Goal: Information Seeking & Learning: Learn about a topic

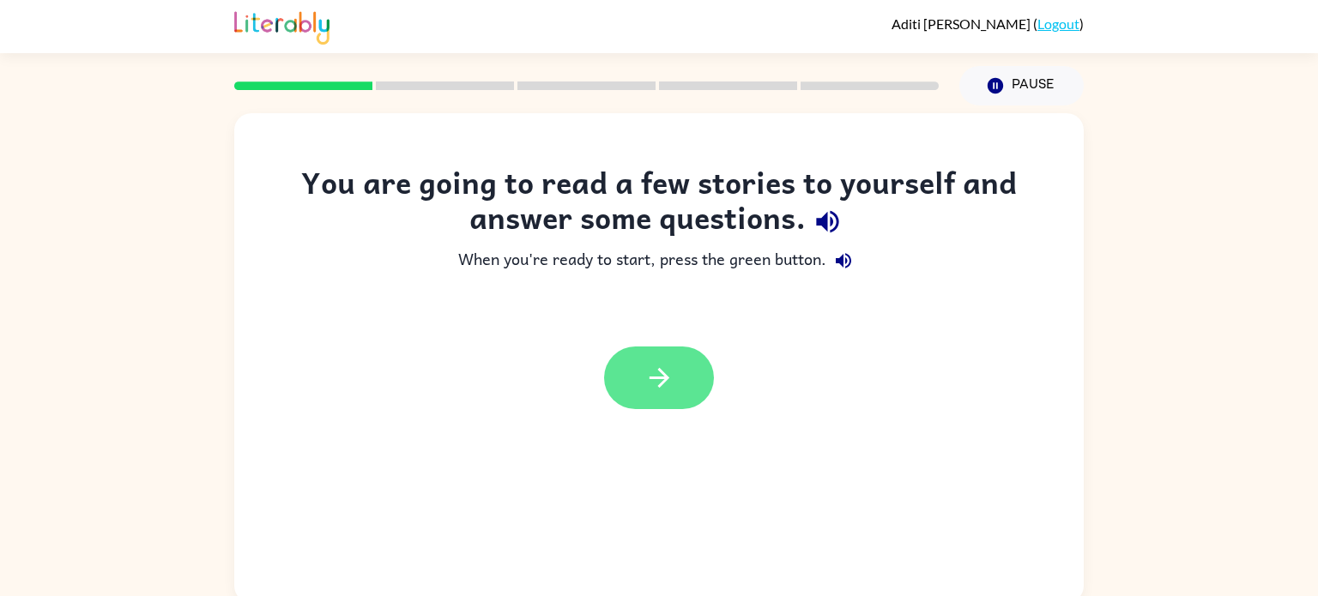
click at [695, 367] on button "button" at bounding box center [659, 378] width 110 height 63
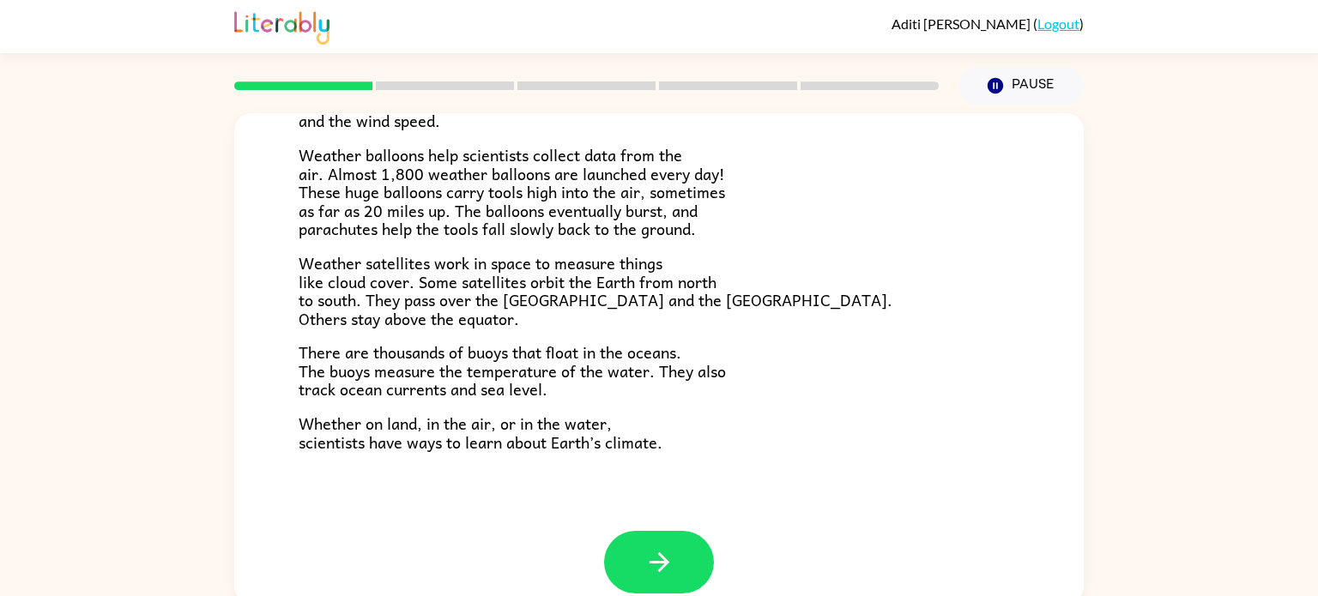
scroll to position [480, 0]
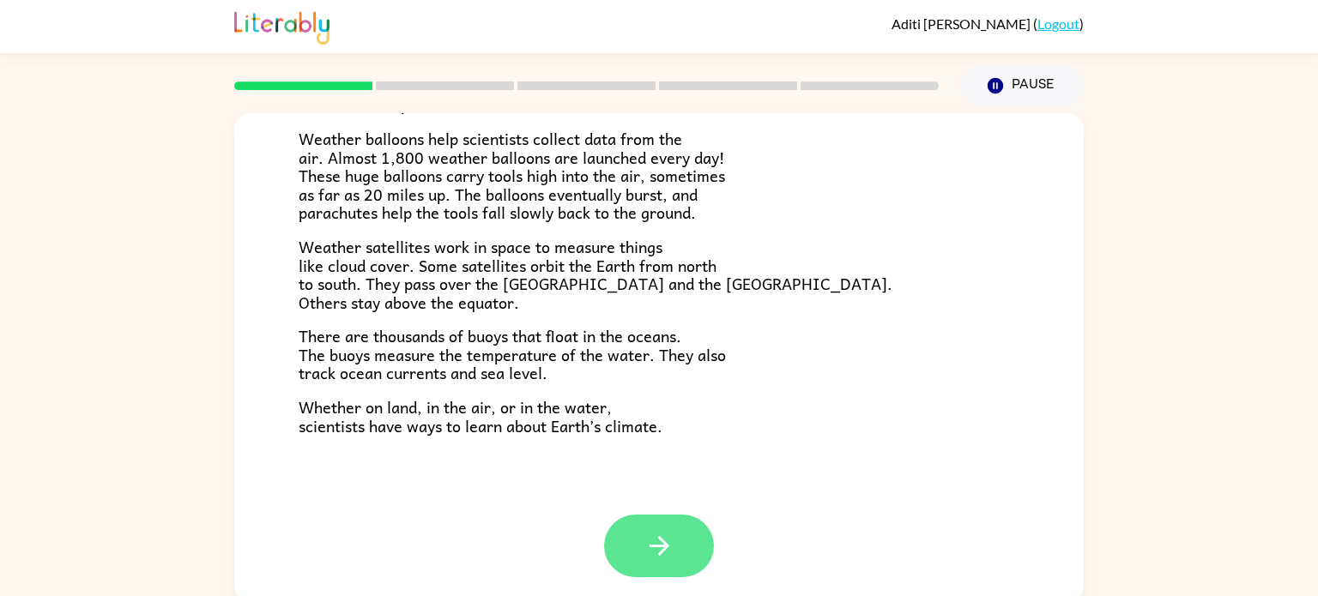
click at [680, 543] on button "button" at bounding box center [659, 546] width 110 height 63
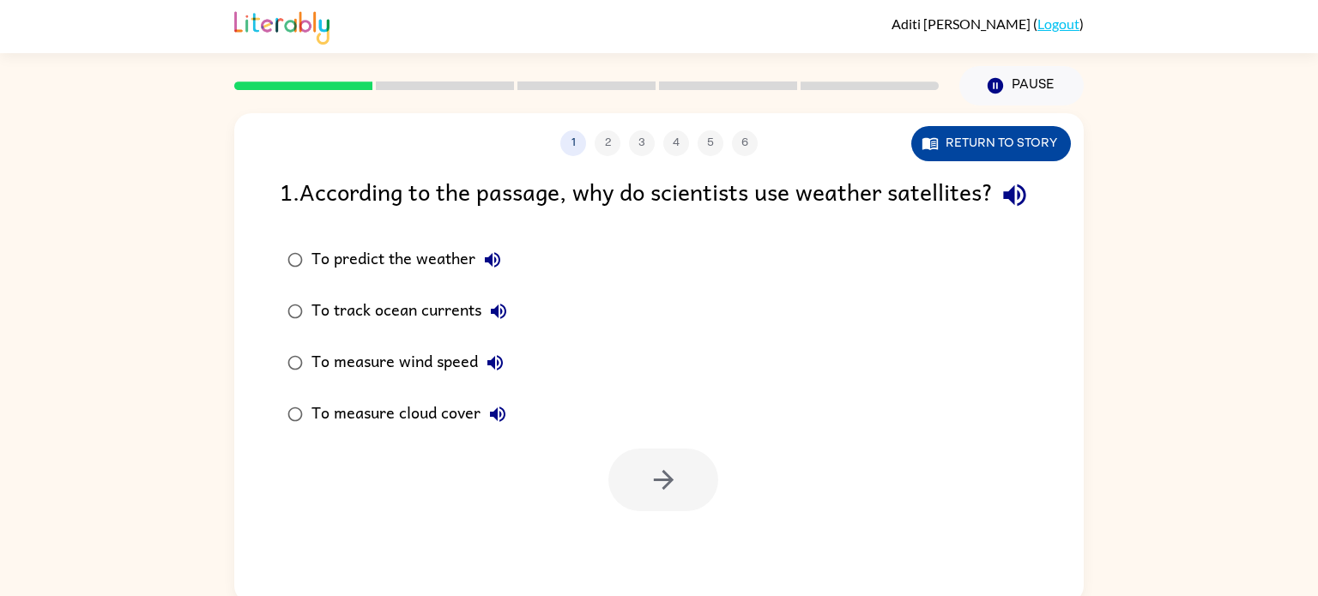
click at [1028, 142] on button "Return to story" at bounding box center [991, 143] width 160 height 35
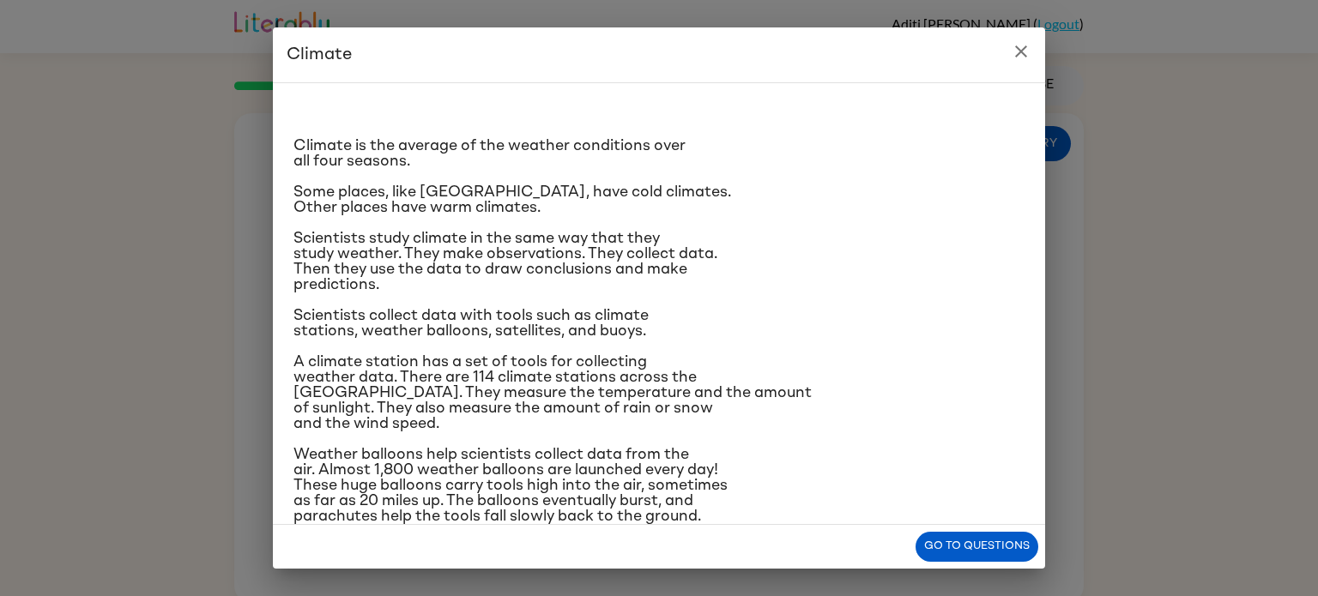
click at [1031, 59] on button "close" at bounding box center [1021, 51] width 34 height 34
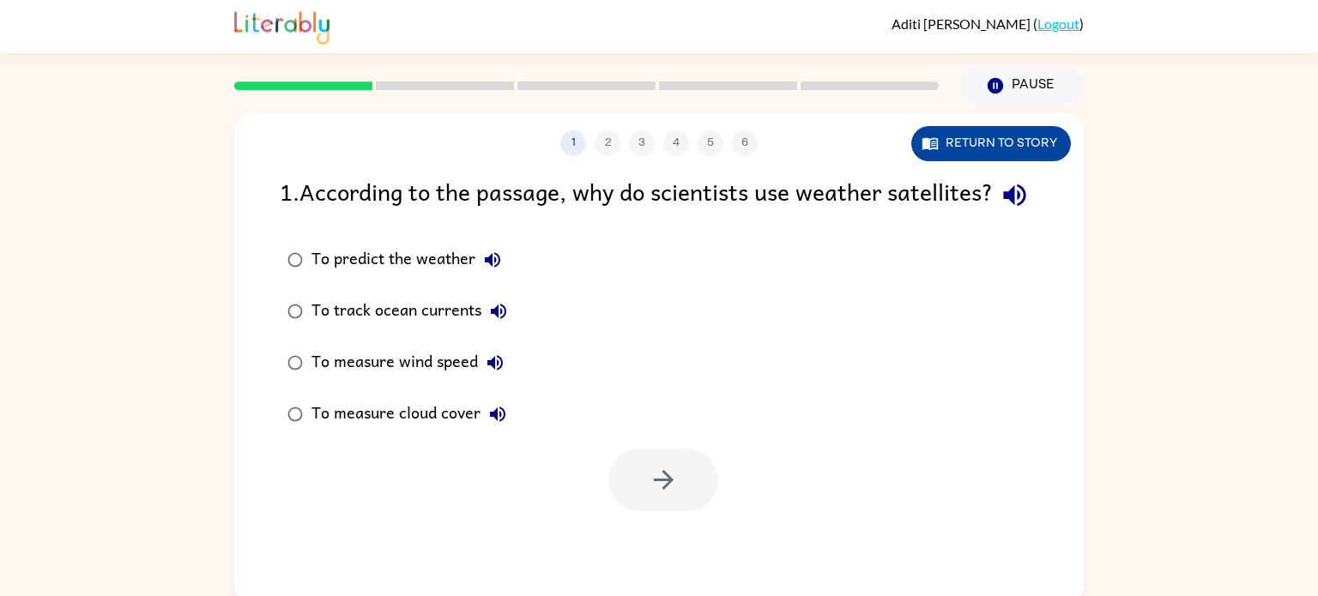
click at [1043, 149] on button "Return to story" at bounding box center [991, 143] width 160 height 35
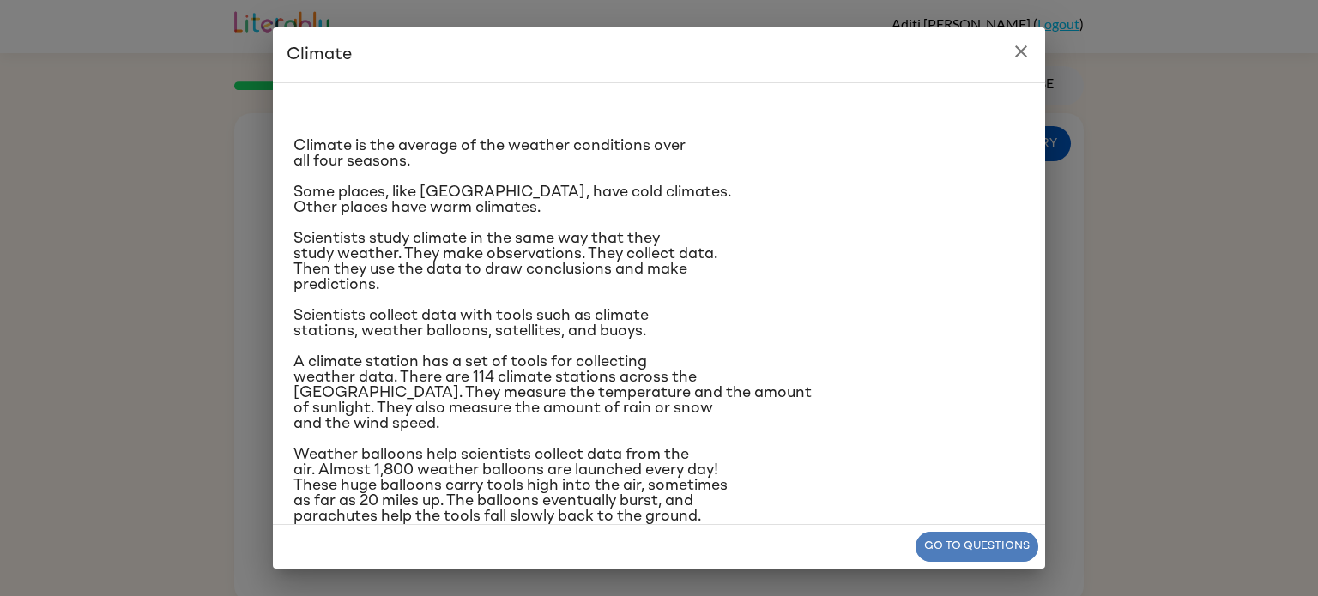
click at [970, 540] on button "Go to questions" at bounding box center [977, 547] width 123 height 30
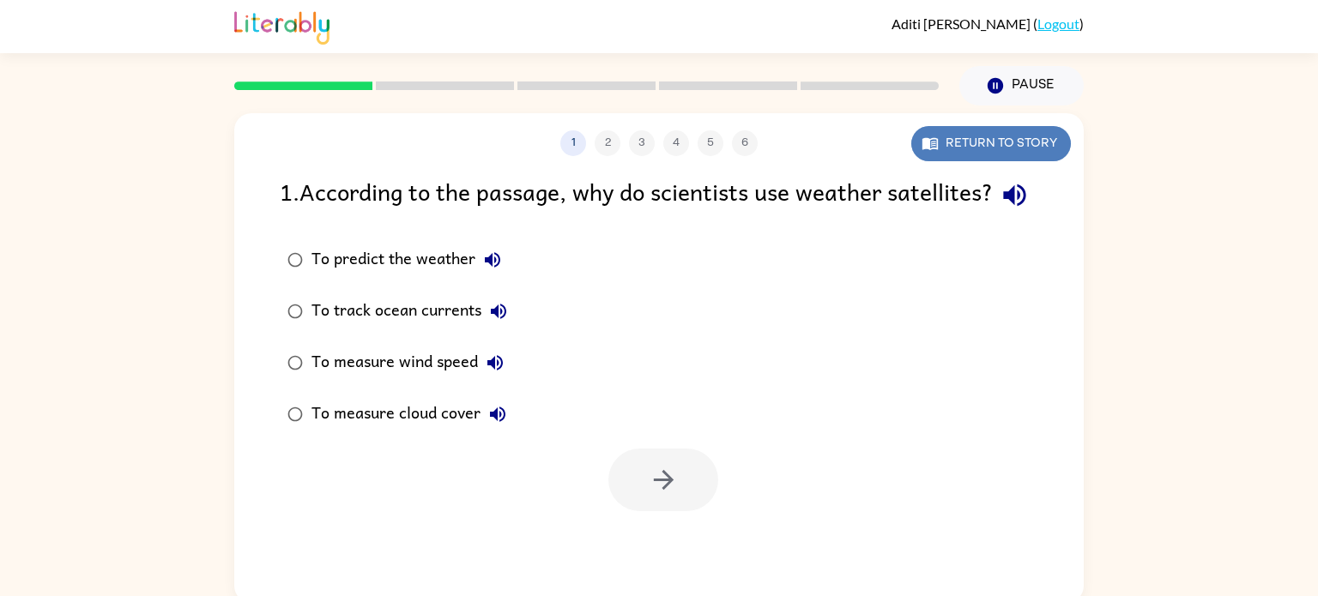
click at [1018, 129] on button "Return to story" at bounding box center [991, 143] width 160 height 35
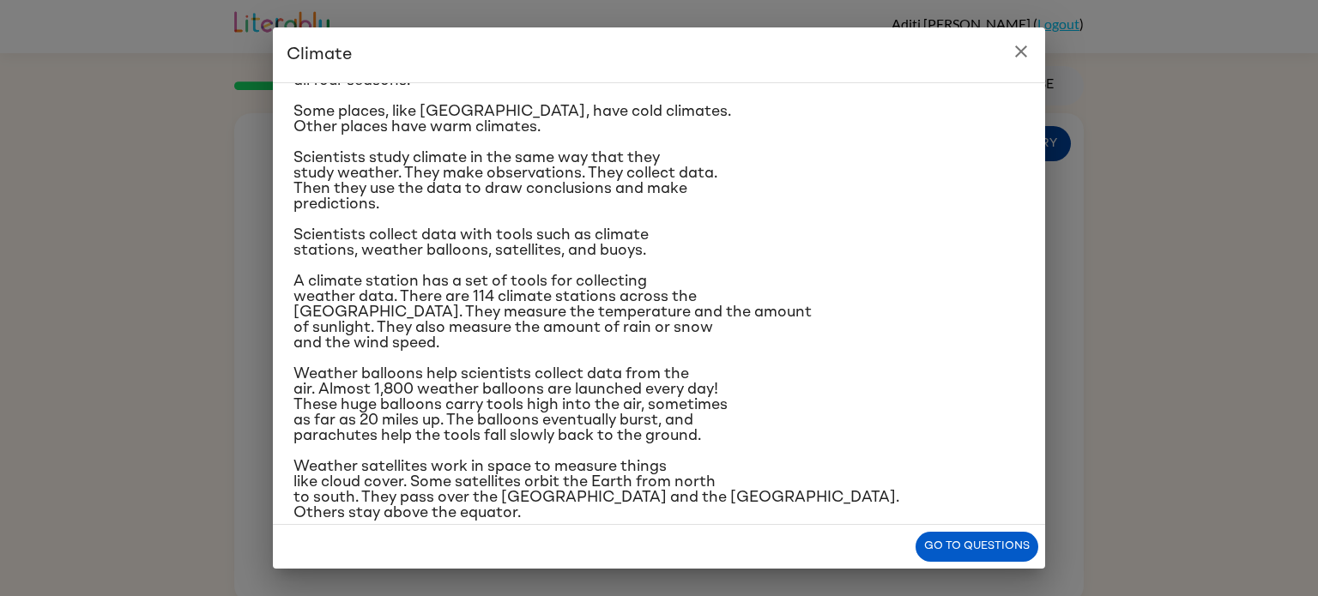
scroll to position [86, 0]
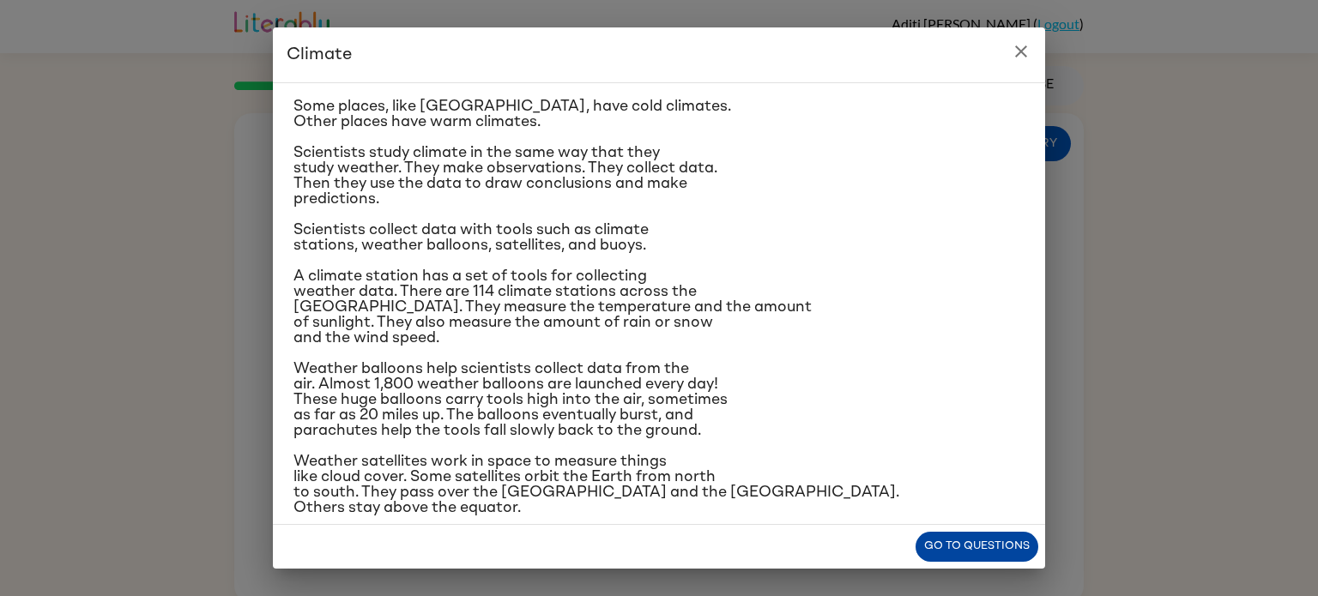
click at [999, 549] on button "Go to questions" at bounding box center [977, 547] width 123 height 30
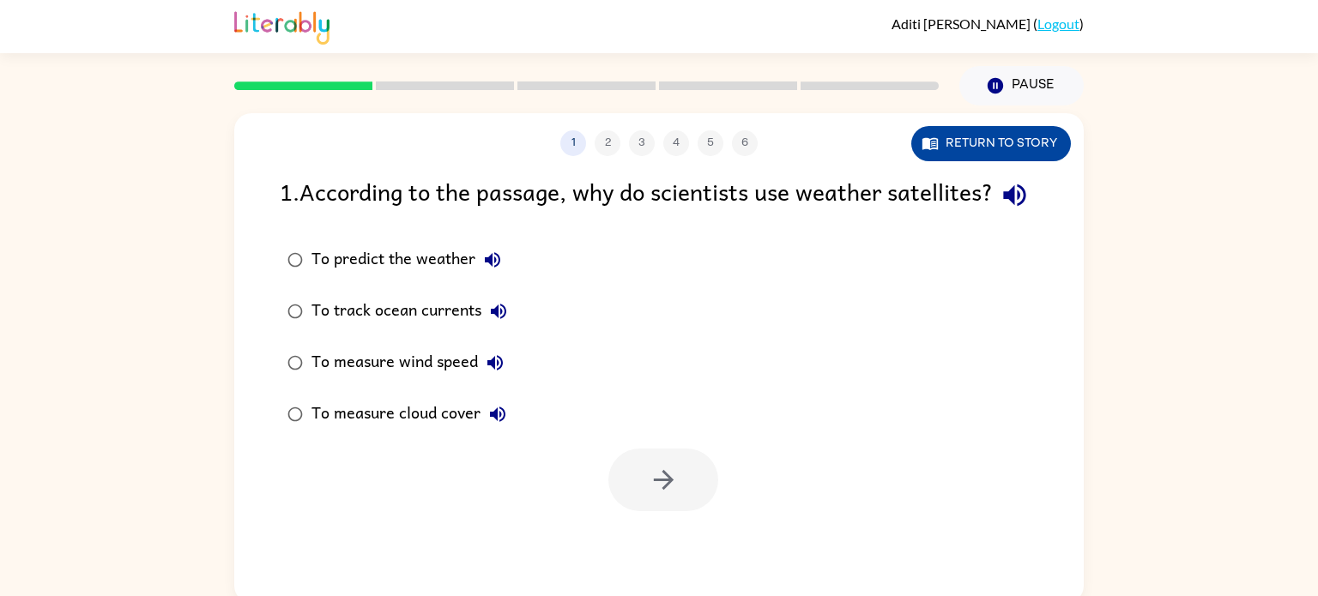
click at [995, 138] on button "Return to story" at bounding box center [991, 143] width 160 height 35
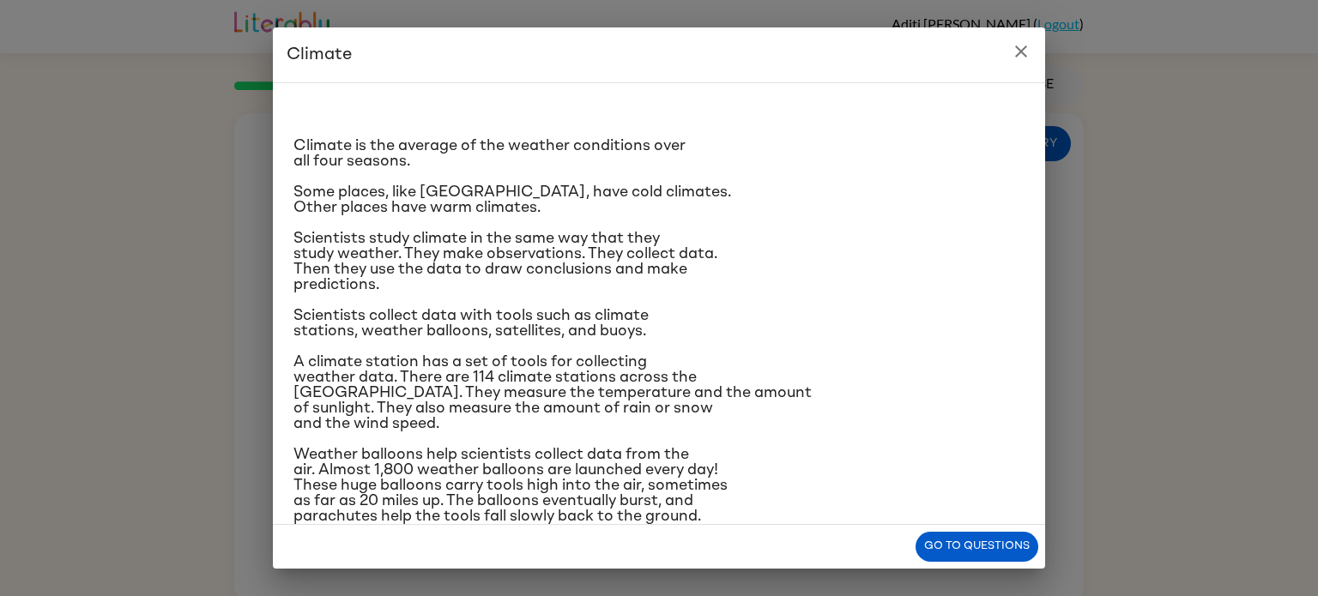
click at [1000, 580] on div "Climate Climate is the average of the weather conditions over all four seasons.…" at bounding box center [659, 298] width 1318 height 596
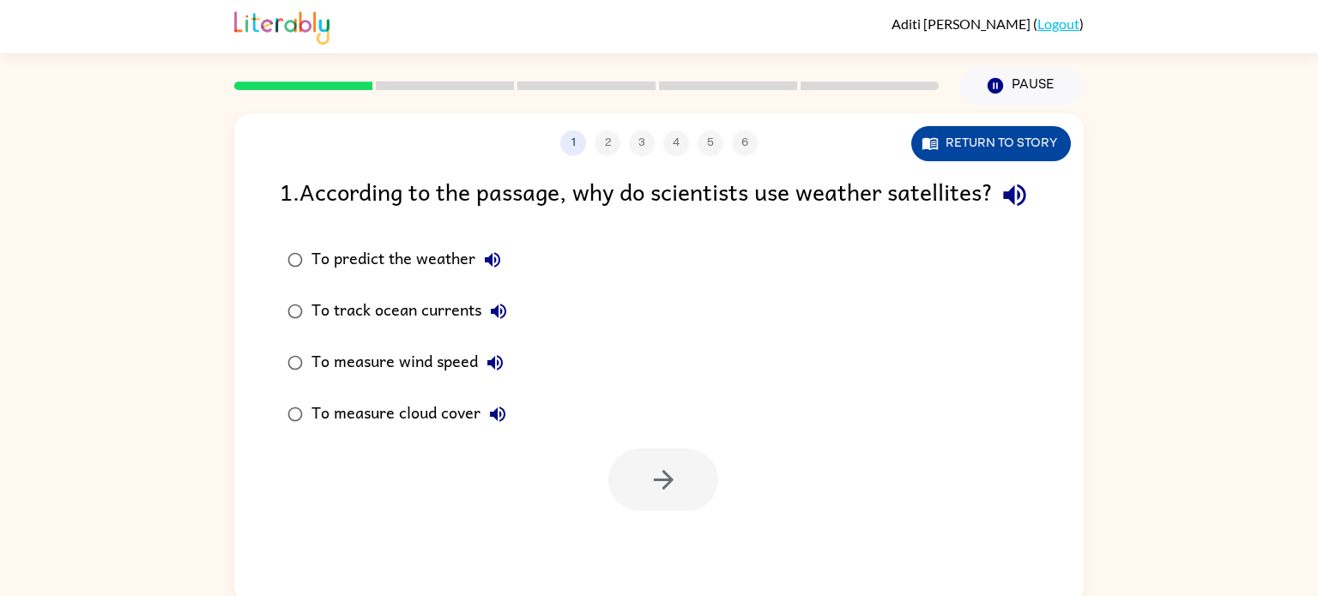
click at [1000, 147] on button "Return to story" at bounding box center [991, 143] width 160 height 35
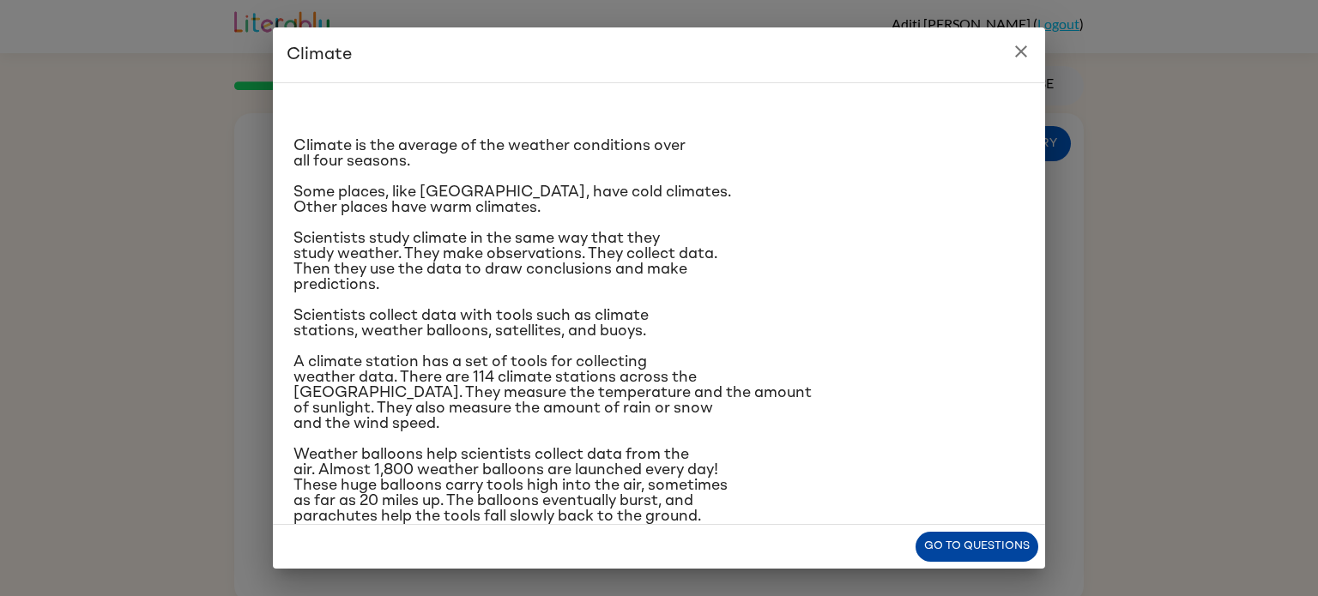
click at [977, 556] on button "Go to questions" at bounding box center [977, 547] width 123 height 30
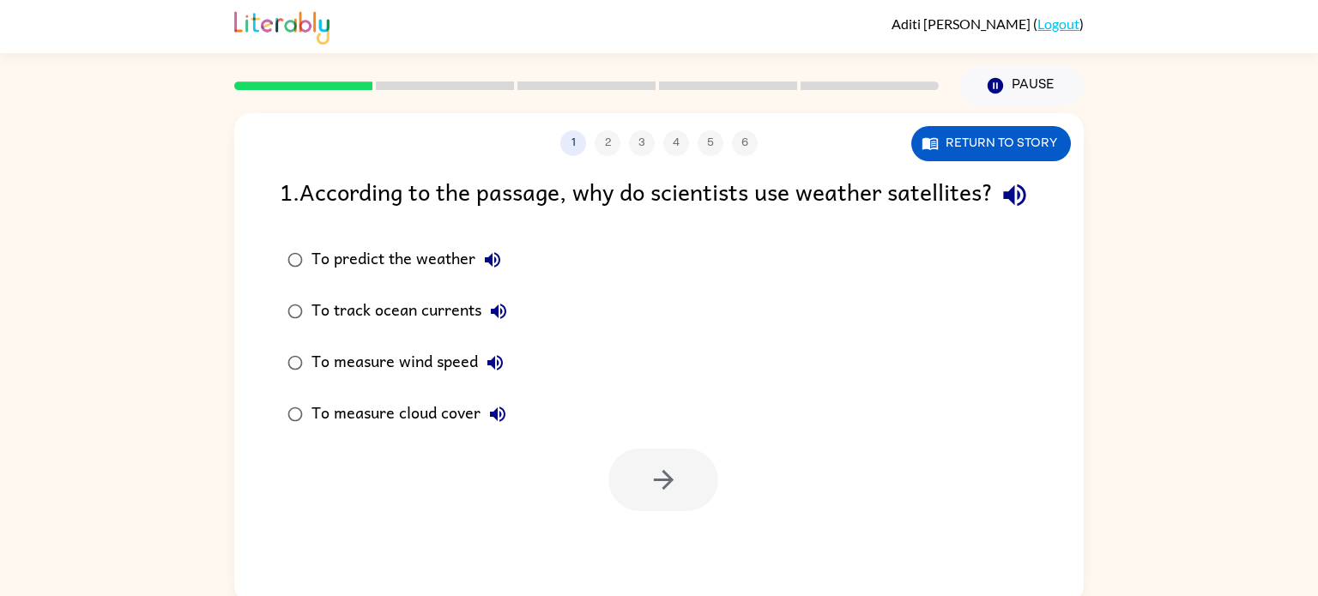
click at [378, 277] on div "To predict the weather" at bounding box center [410, 260] width 198 height 34
click at [432, 389] on label "To measure wind speed" at bounding box center [397, 362] width 254 height 51
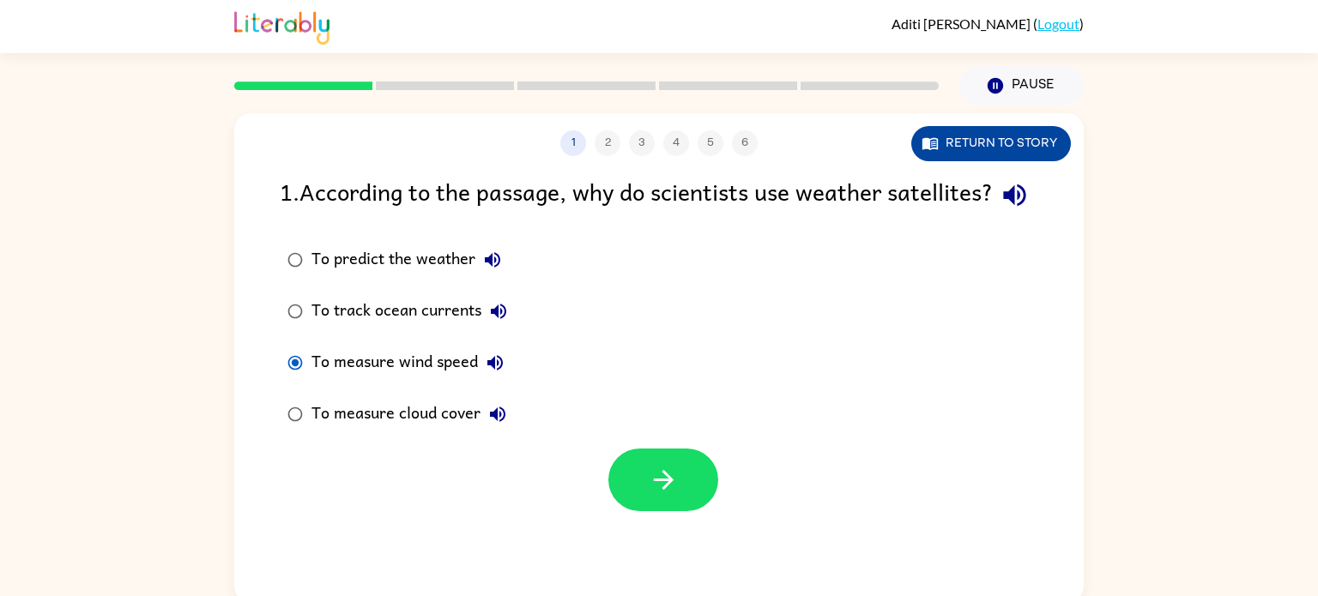
click at [939, 142] on button "Return to story" at bounding box center [991, 143] width 160 height 35
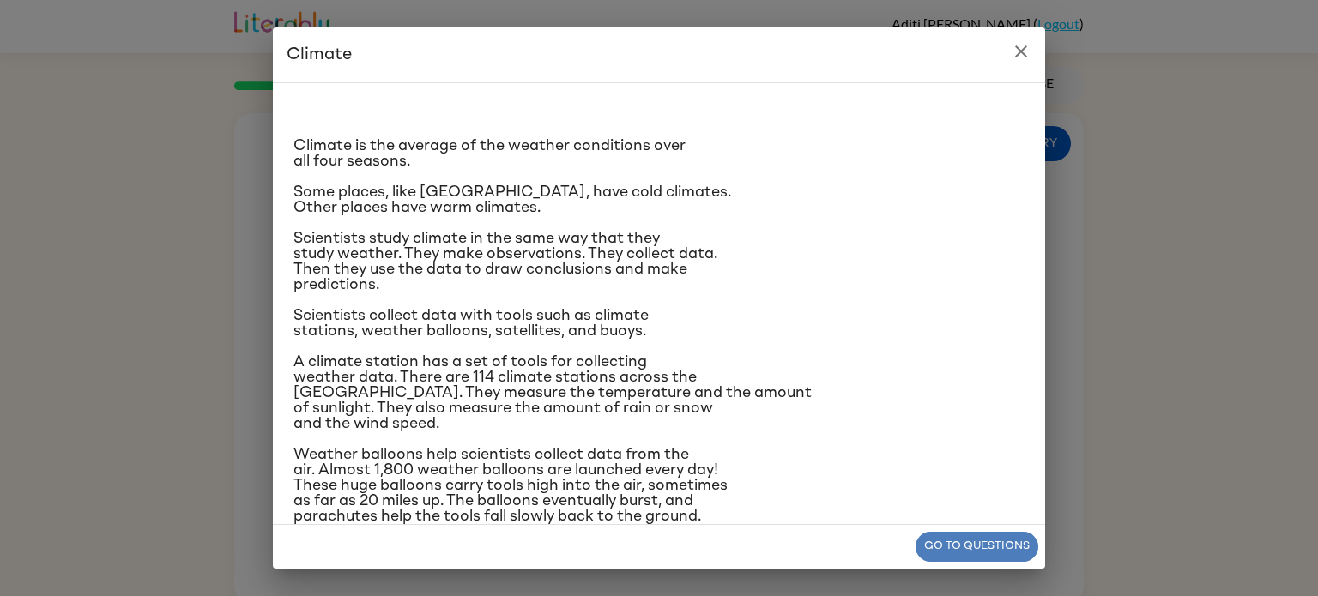
click at [1019, 546] on button "Go to questions" at bounding box center [977, 547] width 123 height 30
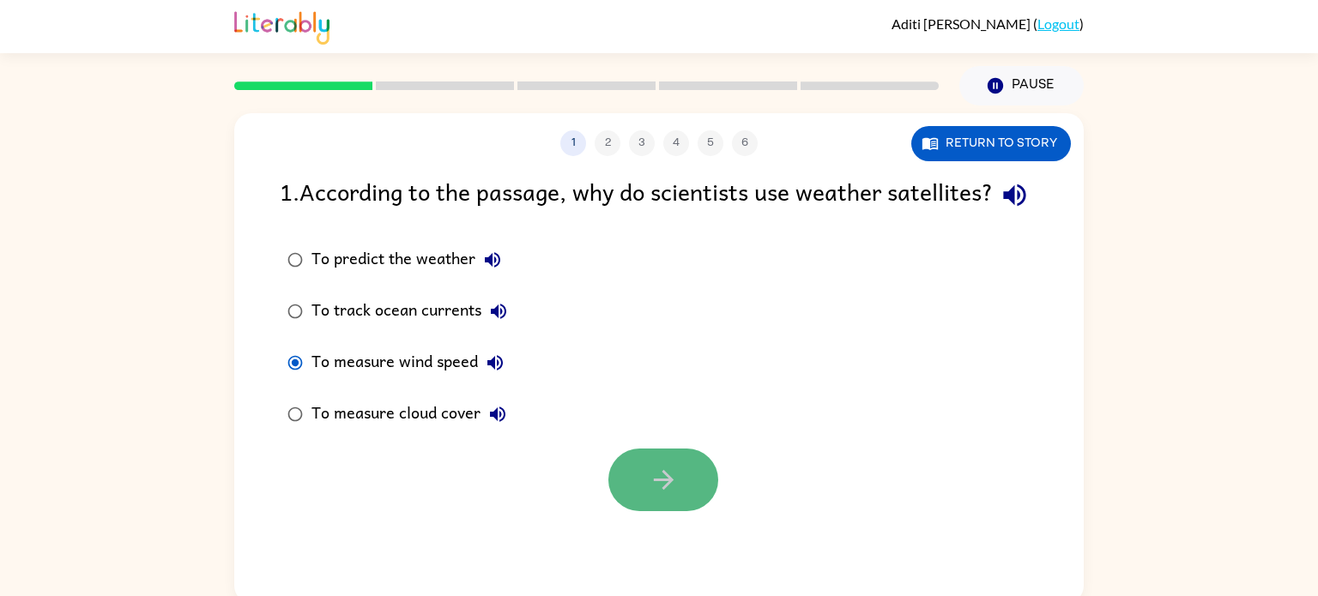
click at [662, 495] on icon "button" at bounding box center [664, 480] width 30 height 30
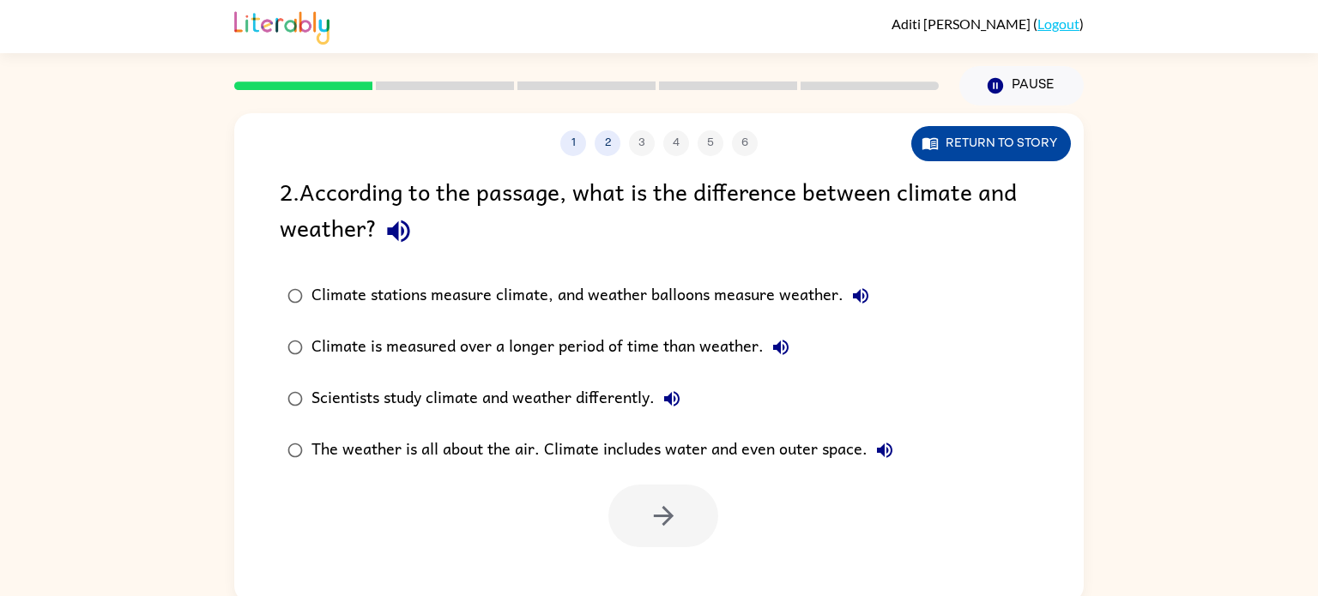
click at [995, 156] on button "Return to story" at bounding box center [991, 143] width 160 height 35
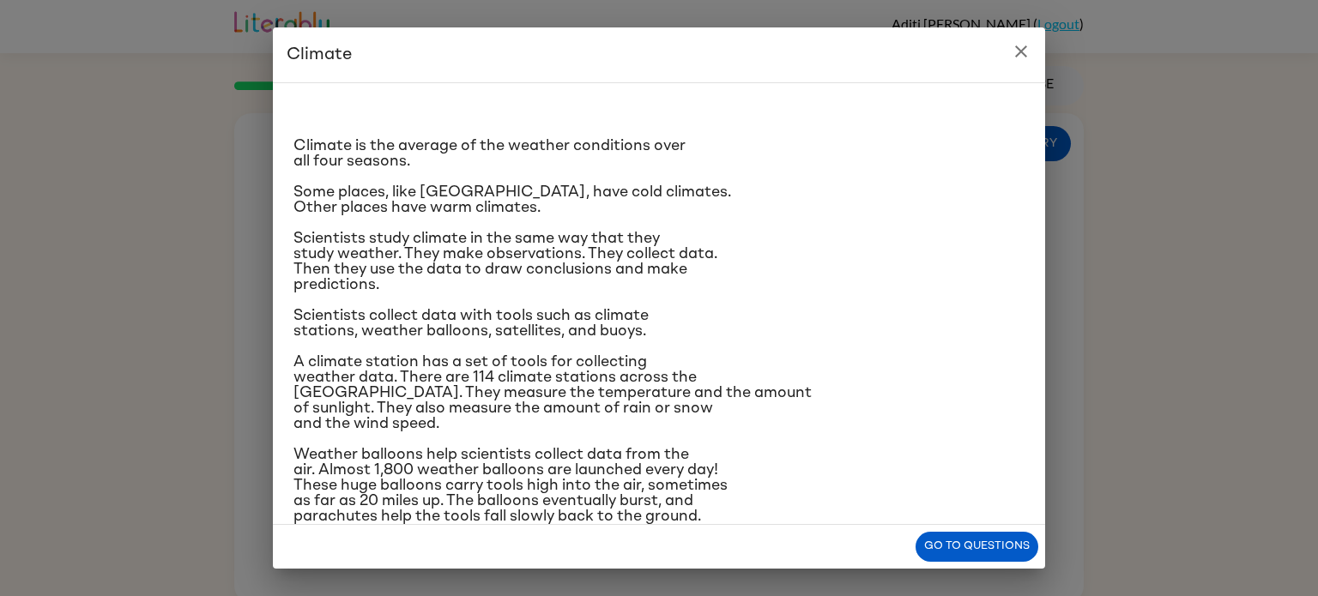
click at [410, 282] on p "Scientists study climate in the same way that they study weather. They make obs…" at bounding box center [658, 262] width 731 height 62
click at [455, 387] on span "A climate station has a set of tools for collecting weather data. There are 114…" at bounding box center [552, 392] width 518 height 77
click at [446, 408] on span "A climate station has a set of tools for collecting weather data. There are 114…" at bounding box center [552, 392] width 518 height 77
click at [448, 417] on p "A climate station has a set of tools for collecting weather data. There are 114…" at bounding box center [658, 392] width 731 height 77
click at [470, 389] on span "A climate station has a set of tools for collecting weather data. There are 114…" at bounding box center [552, 392] width 518 height 77
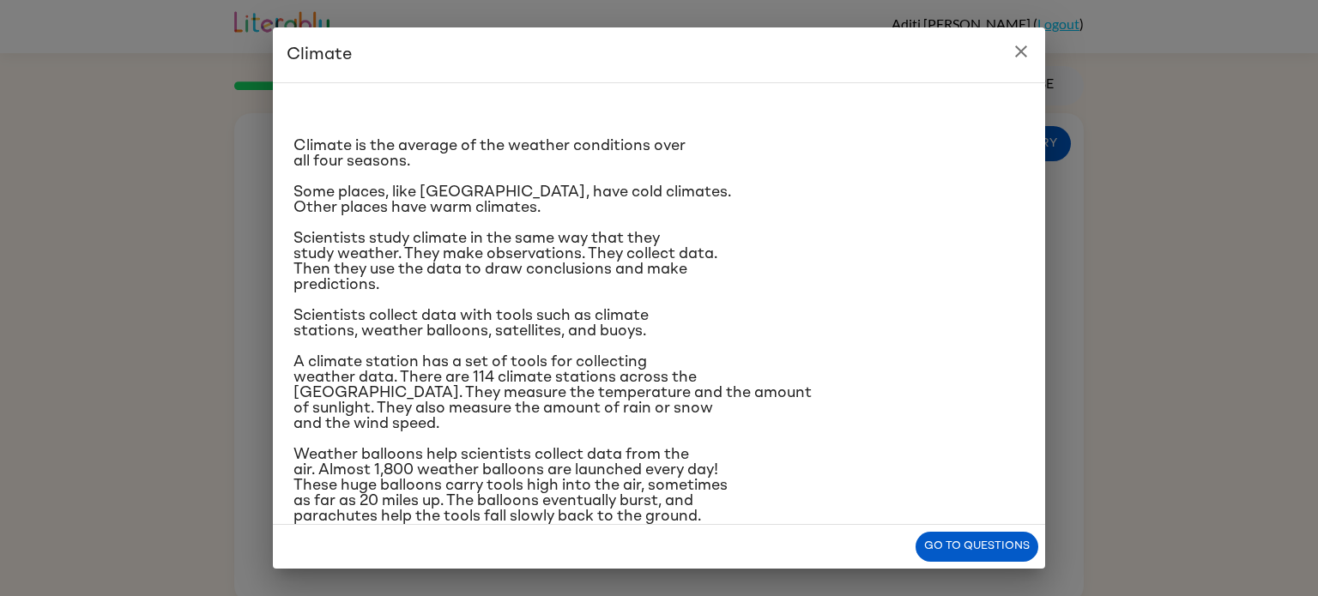
click at [457, 432] on div "Climate is the average of the weather conditions over all four seasons. Some pl…" at bounding box center [658, 403] width 731 height 613
click at [462, 415] on p "A climate station has a set of tools for collecting weather data. There are 114…" at bounding box center [658, 392] width 731 height 77
click at [433, 475] on span "Weather balloons help scientists collect data from the air. Almost 1,800 weathe…" at bounding box center [510, 485] width 434 height 77
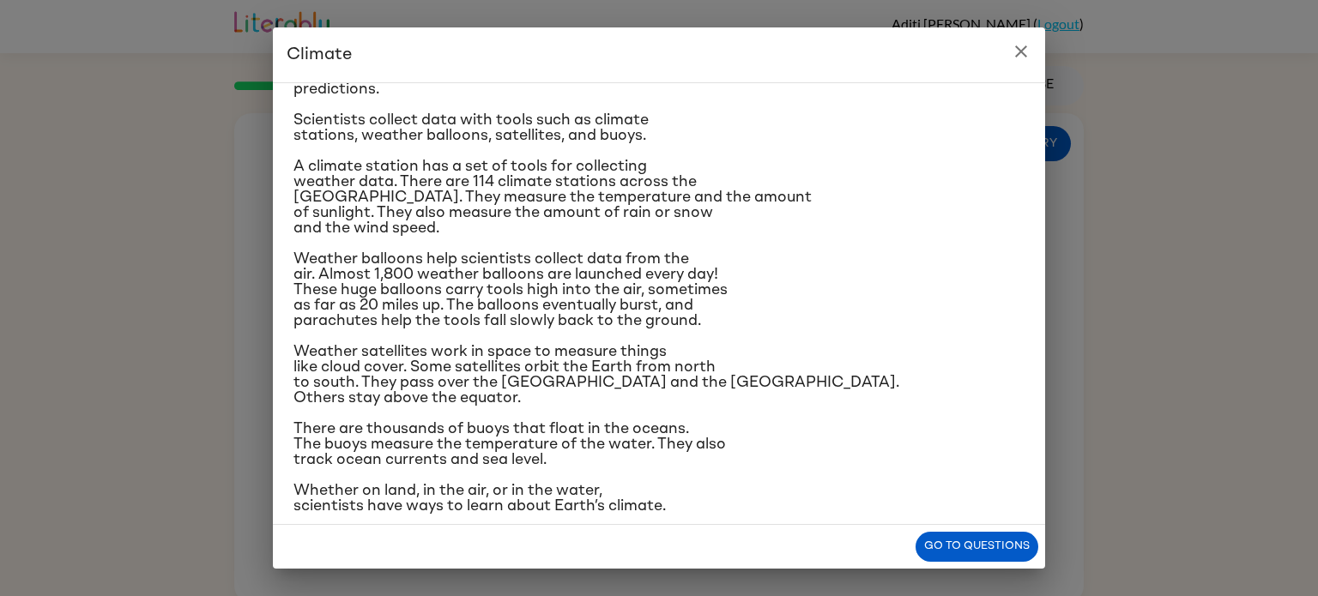
scroll to position [203, 0]
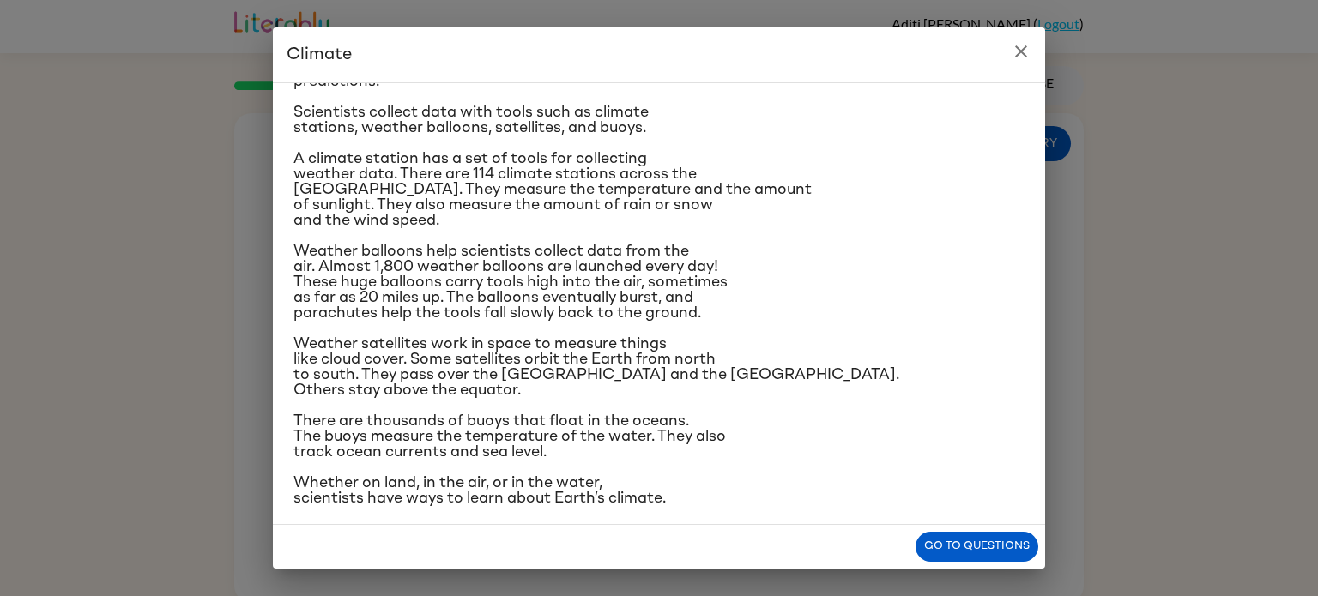
click at [514, 322] on div "Climate is the average of the weather conditions over all four seasons. Some pl…" at bounding box center [658, 200] width 731 height 613
click at [526, 327] on div "Climate is the average of the weather conditions over all four seasons. Some pl…" at bounding box center [658, 200] width 731 height 613
click at [494, 378] on span "Weather satellites work in space to measure things like cloud cover. Some satel…" at bounding box center [596, 367] width 606 height 62
click at [459, 444] on span "There are thousands of buoys that float in the oceans. The buoys measure the te…" at bounding box center [509, 437] width 432 height 46
click at [461, 485] on span "Whether on land, in the air, or in the water, scientists have ways to learn abo…" at bounding box center [479, 490] width 372 height 31
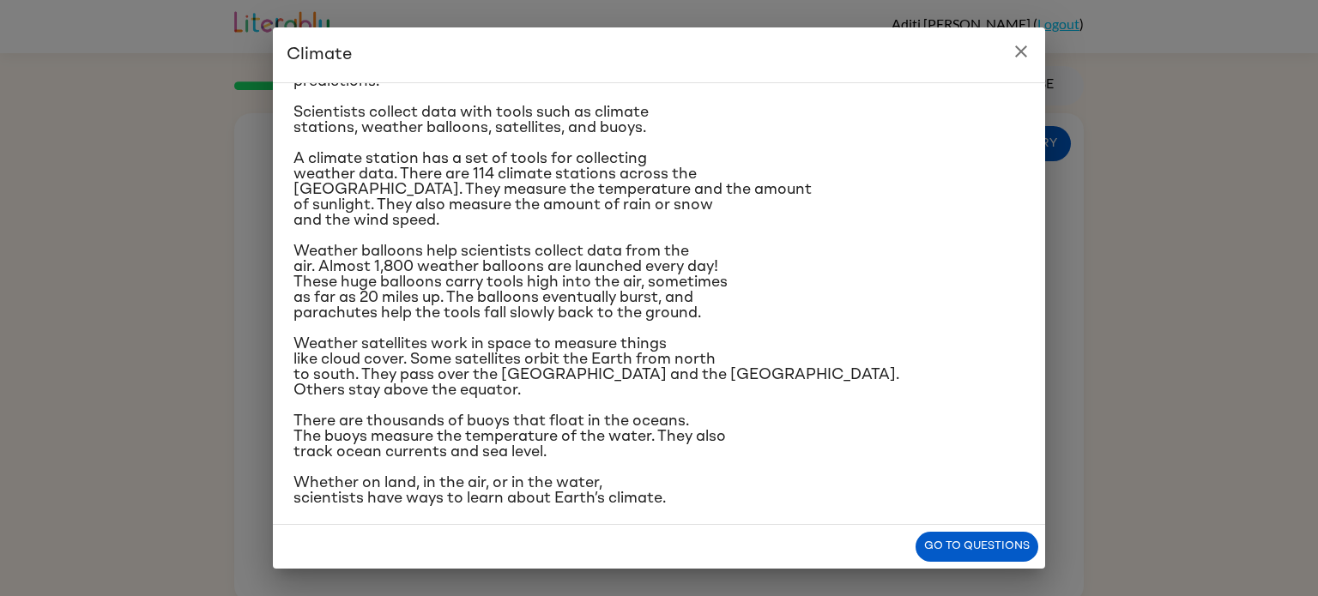
click at [465, 494] on span "Whether on land, in the air, or in the water, scientists have ways to learn abo…" at bounding box center [479, 490] width 372 height 31
click at [467, 477] on span "Whether on land, in the air, or in the water, scientists have ways to learn abo…" at bounding box center [479, 490] width 372 height 31
click at [1036, 54] on button "close" at bounding box center [1021, 51] width 34 height 34
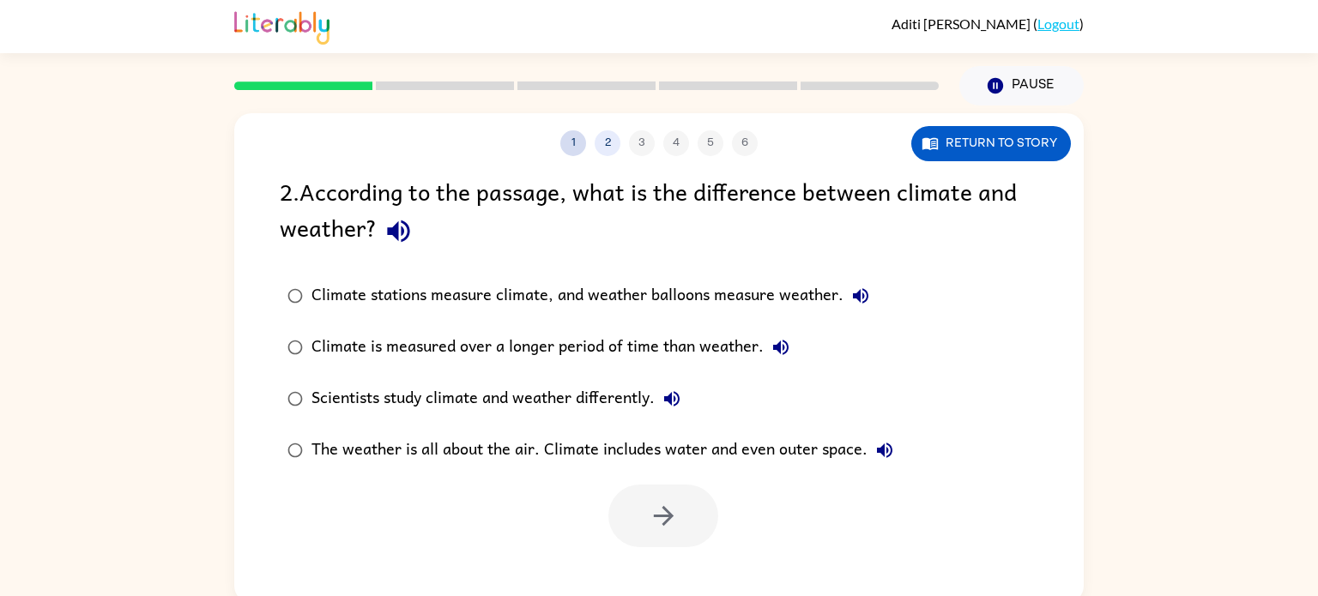
click at [571, 142] on button "1" at bounding box center [573, 143] width 26 height 26
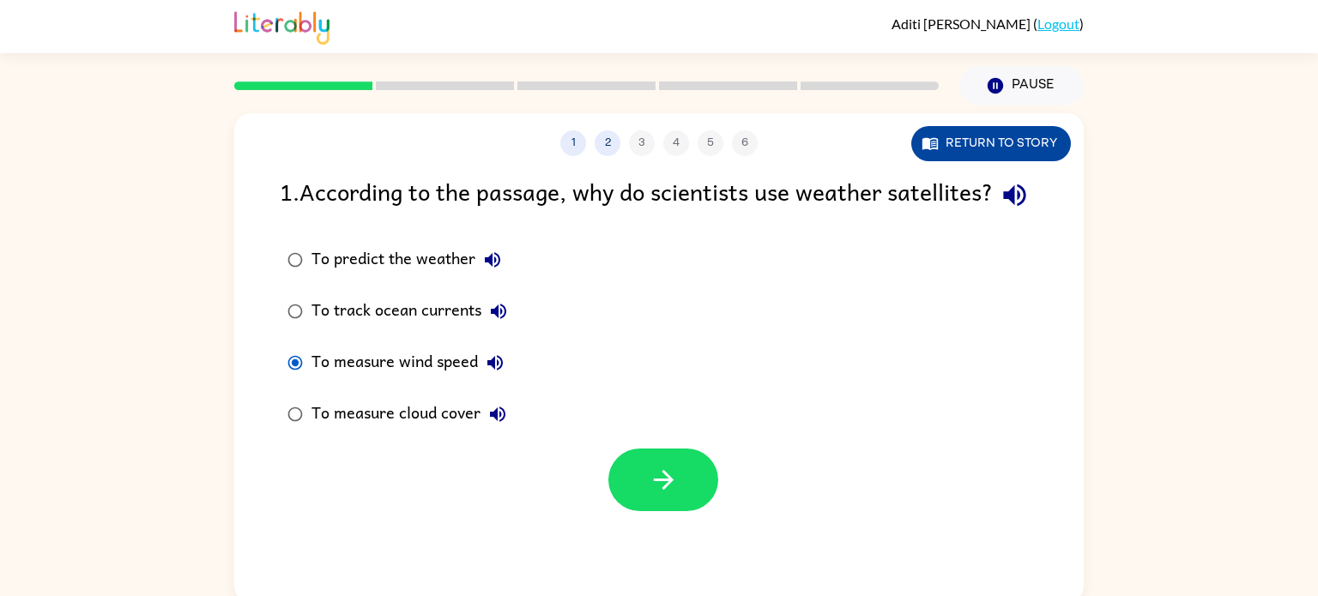
click at [1040, 152] on button "Return to story" at bounding box center [991, 143] width 160 height 35
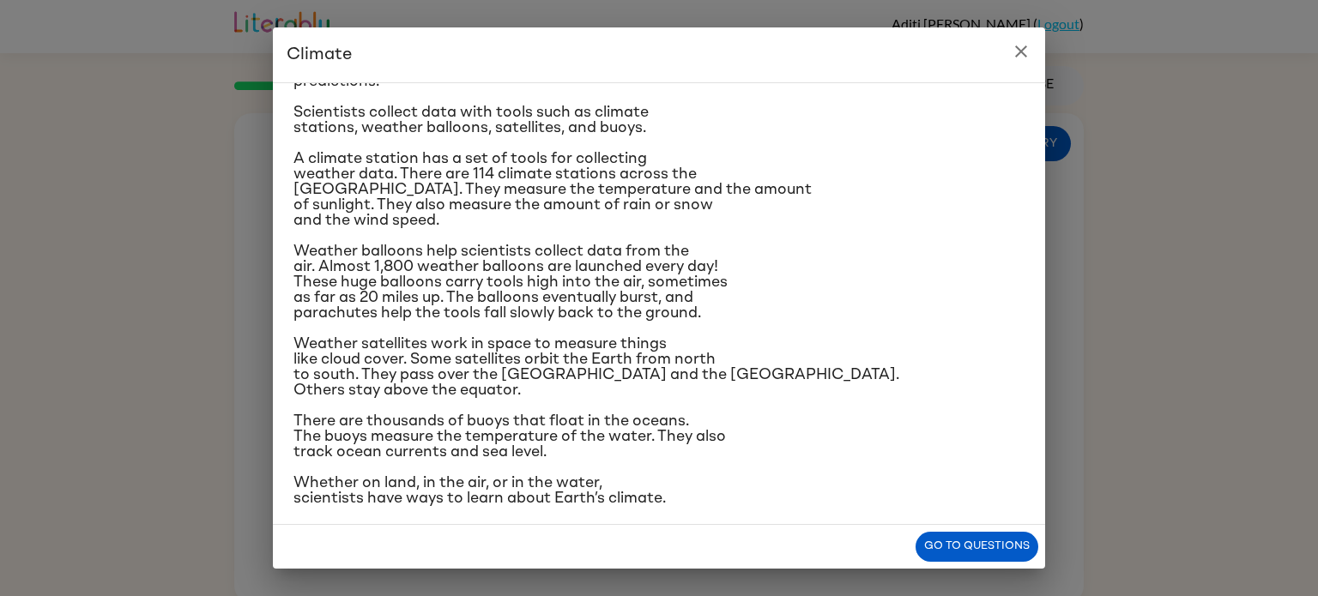
click at [582, 388] on p "Weather satellites work in space to measure things like cloud cover. Some satel…" at bounding box center [658, 367] width 731 height 62
click at [578, 385] on p "Weather satellites work in space to measure things like cloud cover. Some satel…" at bounding box center [658, 367] width 731 height 62
click at [577, 389] on div "Climate is the average of the weather conditions over all four seasons. Some pl…" at bounding box center [658, 200] width 731 height 613
click at [581, 386] on p "Weather satellites work in space to measure things like cloud cover. Some satel…" at bounding box center [658, 367] width 731 height 62
click at [590, 381] on p "Weather satellites work in space to measure things like cloud cover. Some satel…" at bounding box center [658, 367] width 731 height 62
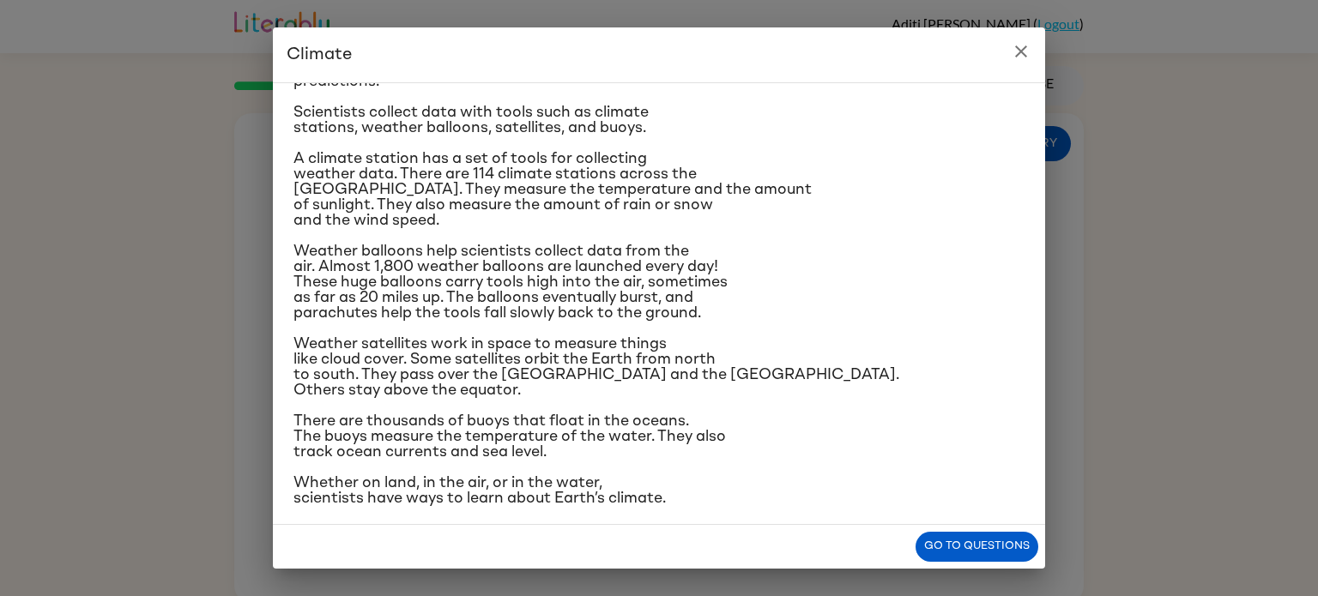
click at [594, 370] on span "Weather satellites work in space to measure things like cloud cover. Some satel…" at bounding box center [596, 367] width 606 height 62
click at [1008, 556] on button "Go to questions" at bounding box center [977, 547] width 123 height 30
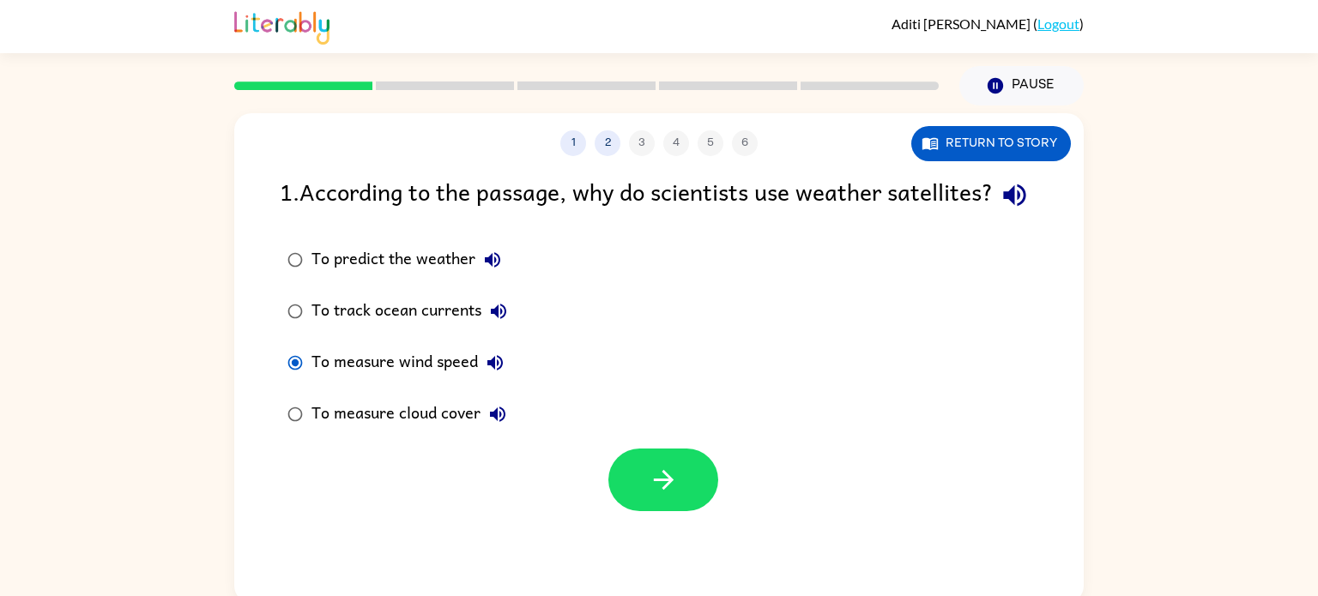
click at [379, 432] on div "To measure cloud cover" at bounding box center [412, 414] width 203 height 34
click at [673, 495] on icon "button" at bounding box center [664, 480] width 30 height 30
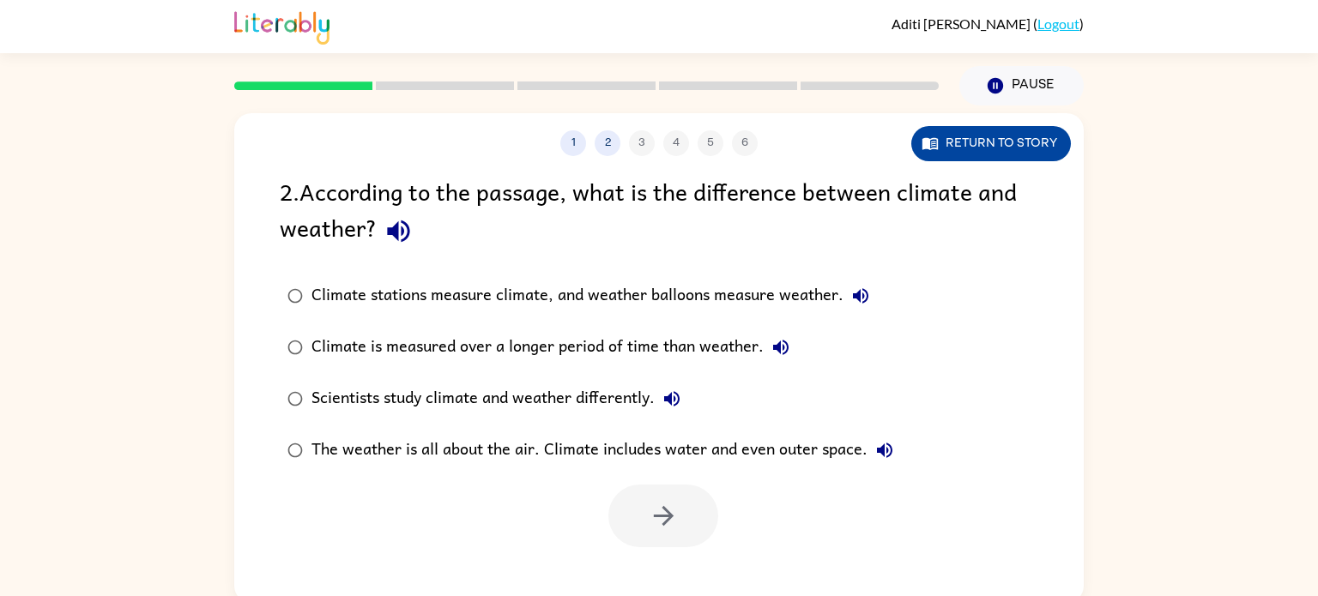
click at [1028, 141] on button "Return to story" at bounding box center [991, 143] width 160 height 35
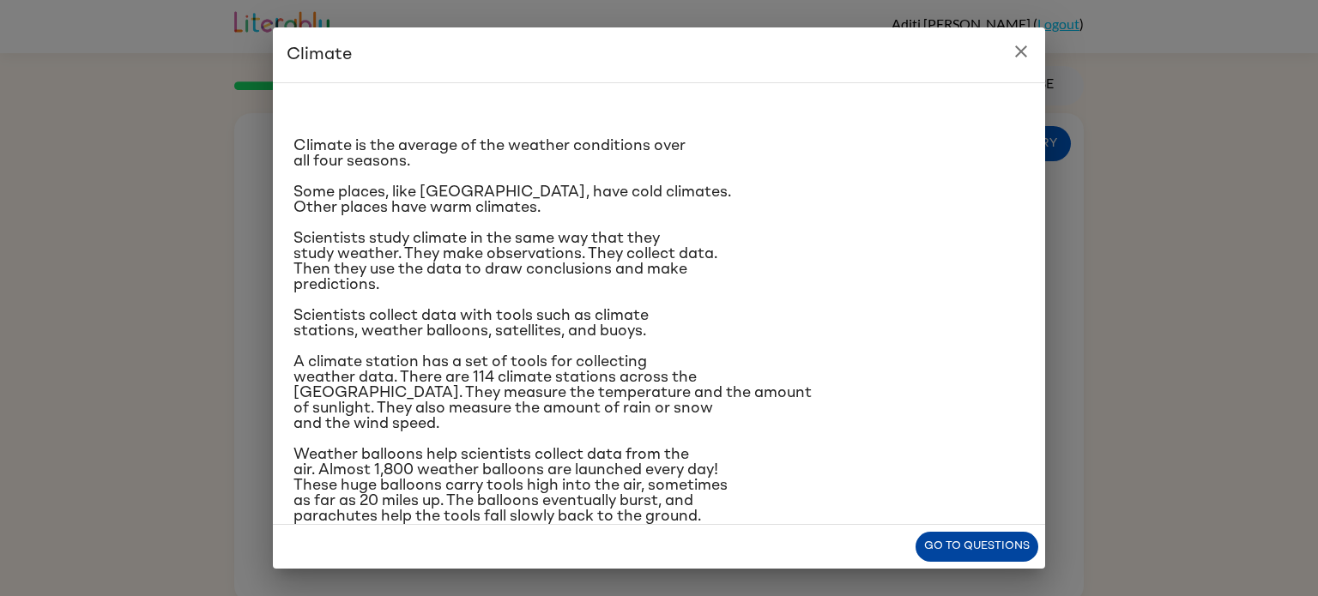
click at [1012, 555] on button "Go to questions" at bounding box center [977, 547] width 123 height 30
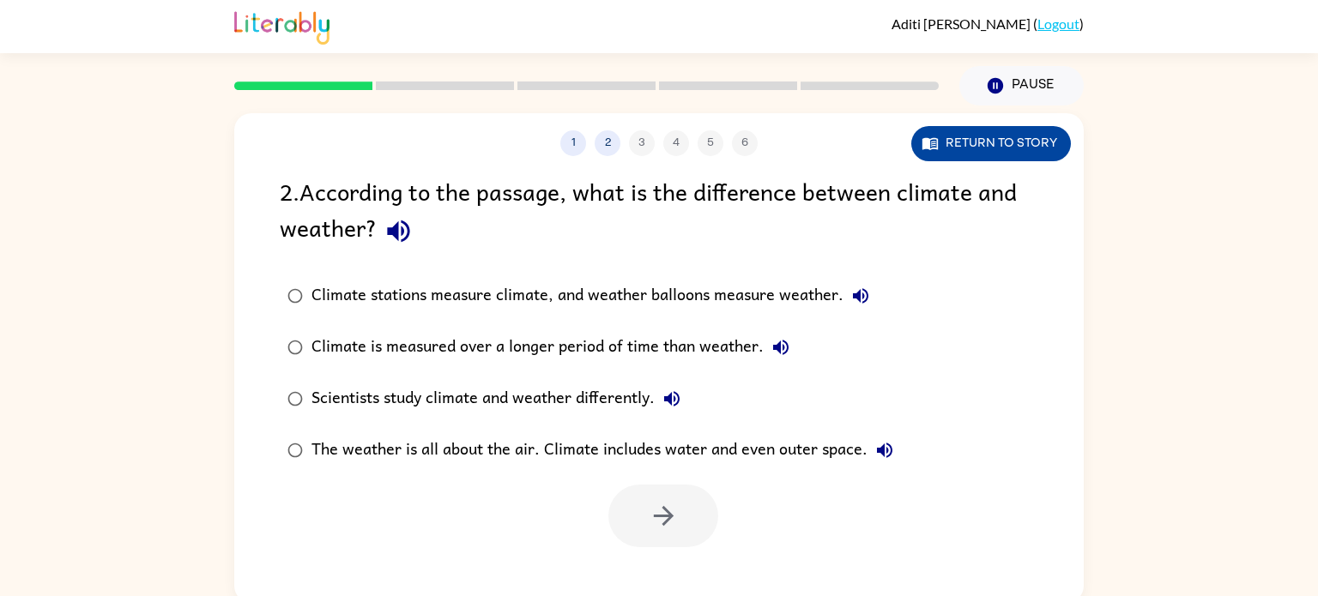
click at [1009, 144] on button "Return to story" at bounding box center [991, 143] width 160 height 35
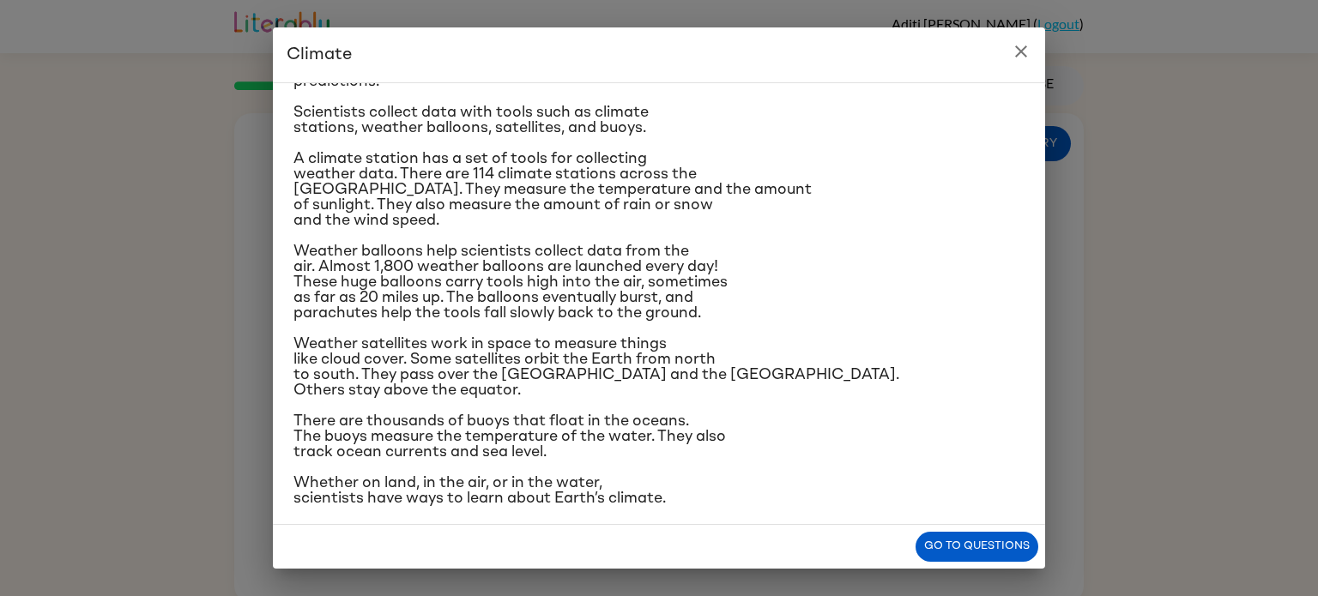
click at [465, 370] on span "Weather satellites work in space to measure things like cloud cover. Some satel…" at bounding box center [596, 367] width 606 height 62
click at [462, 388] on span "Weather satellites work in space to measure things like cloud cover. Some satel…" at bounding box center [596, 367] width 606 height 62
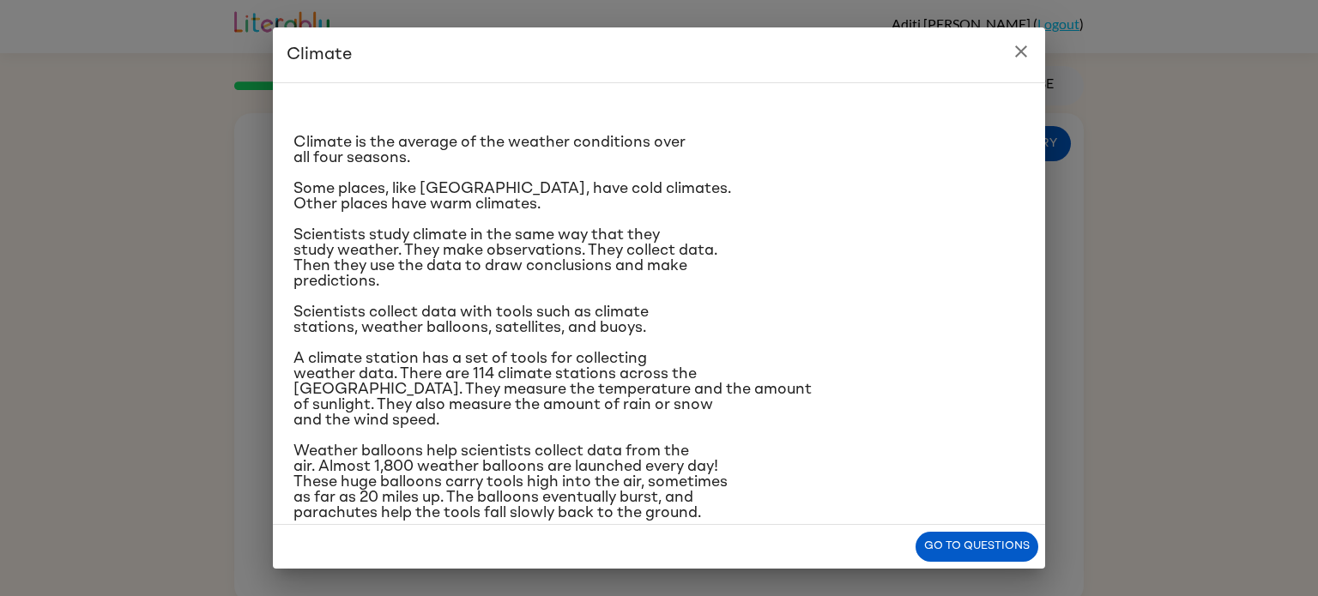
scroll to position [0, 0]
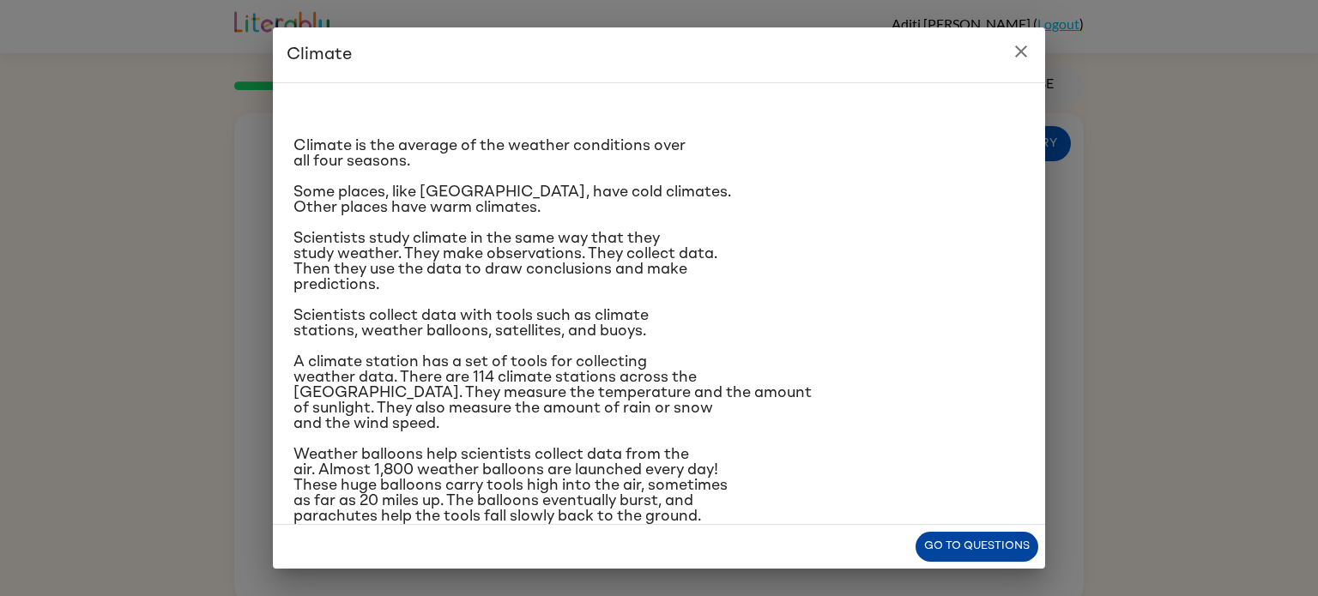
click at [1022, 555] on button "Go to questions" at bounding box center [977, 547] width 123 height 30
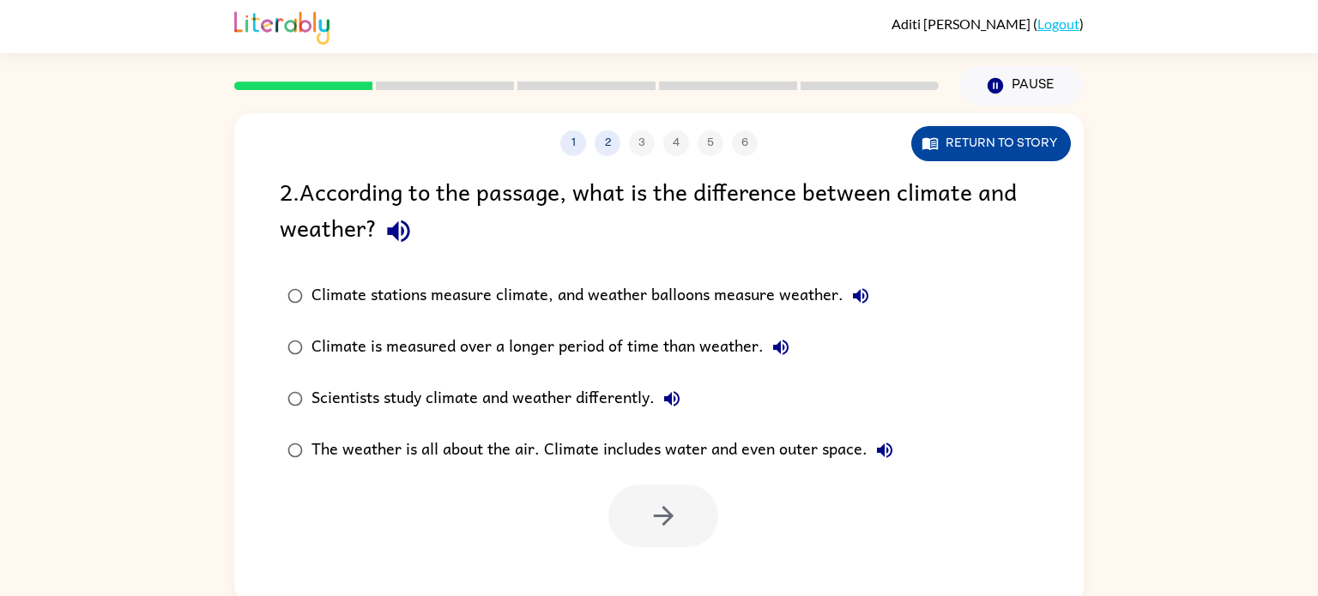
click at [1009, 146] on button "Return to story" at bounding box center [991, 143] width 160 height 35
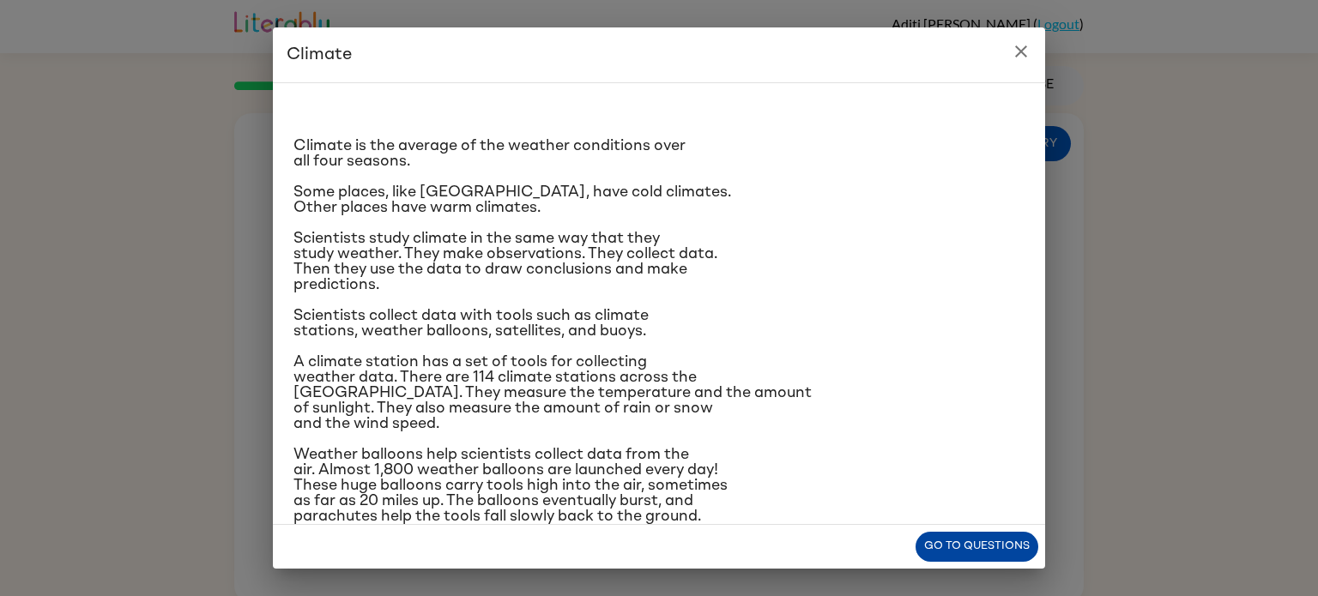
click at [978, 558] on button "Go to questions" at bounding box center [977, 547] width 123 height 30
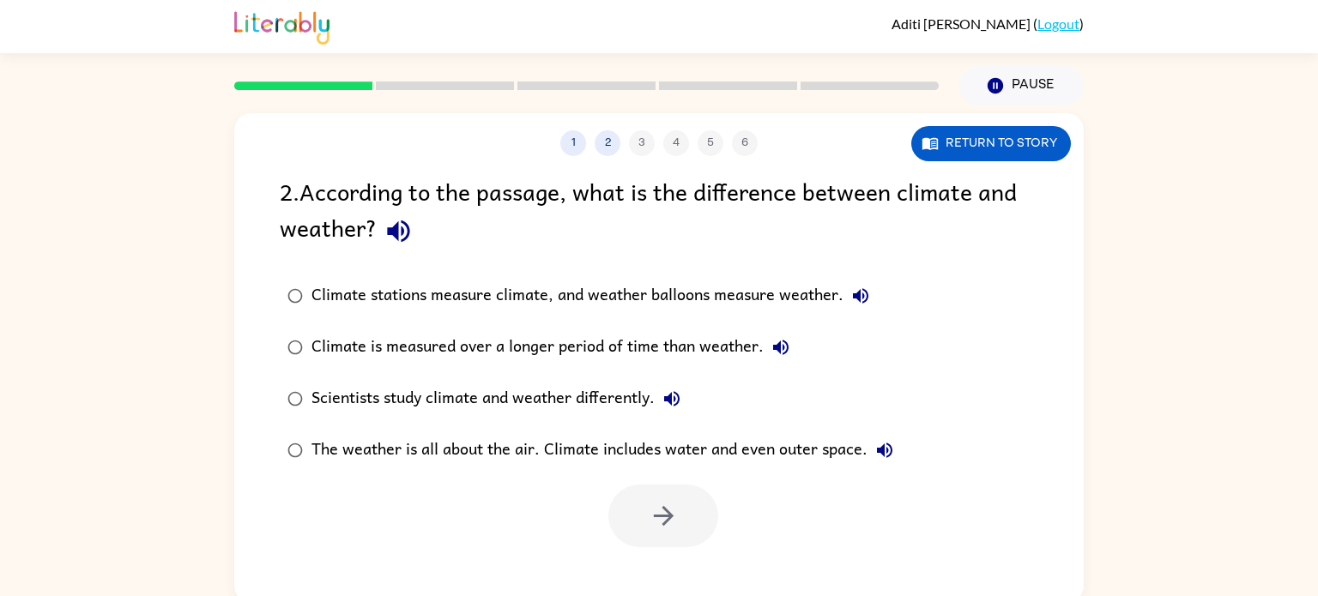
click at [470, 384] on div "Scientists study climate and weather differently." at bounding box center [500, 399] width 378 height 34
click at [499, 413] on div "Scientists study climate and weather differently." at bounding box center [500, 399] width 378 height 34
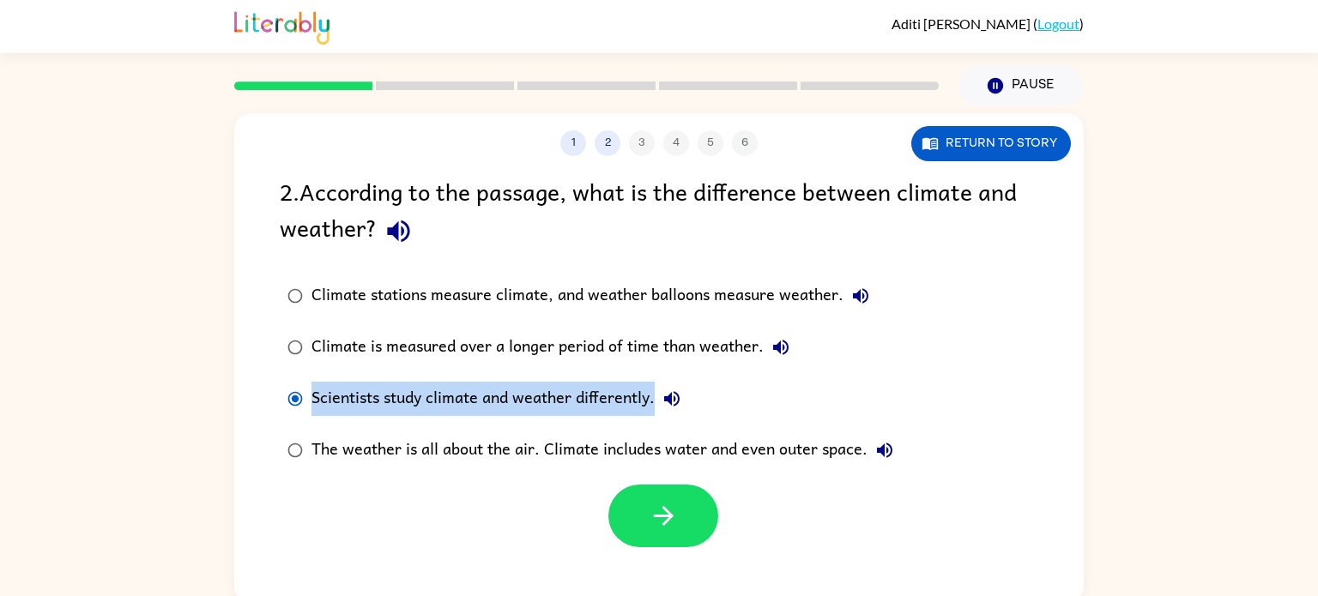
click at [499, 413] on div "Scientists study climate and weather differently." at bounding box center [500, 399] width 378 height 34
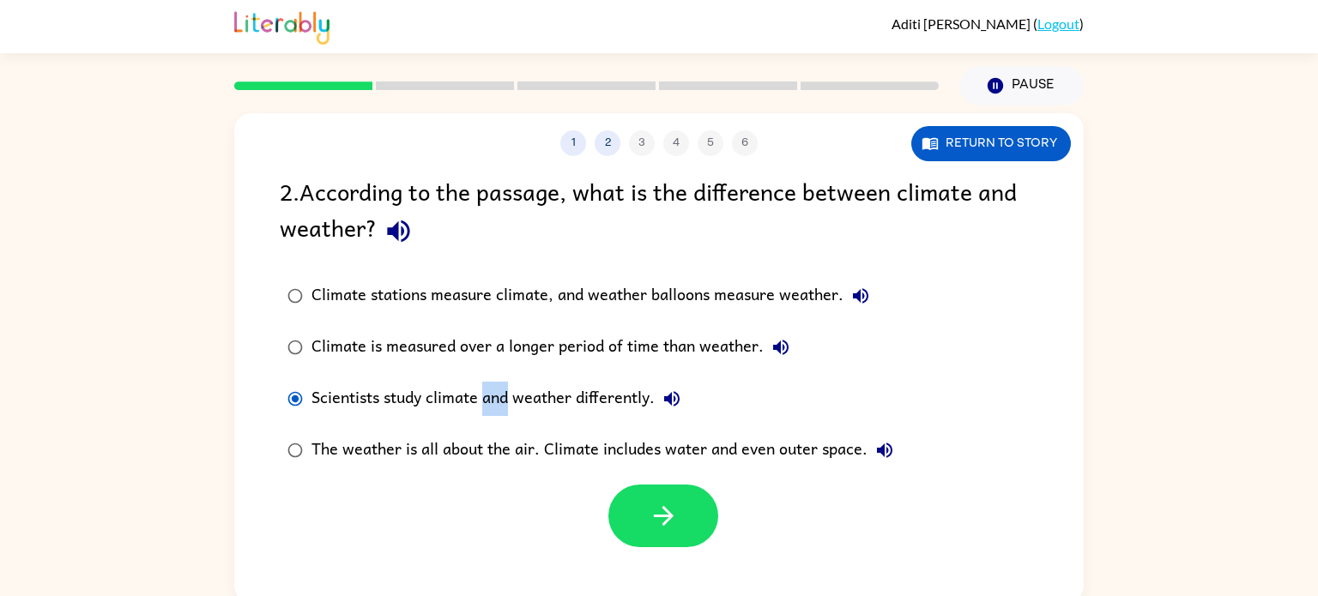
click at [499, 413] on div "Scientists study climate and weather differently." at bounding box center [500, 399] width 378 height 34
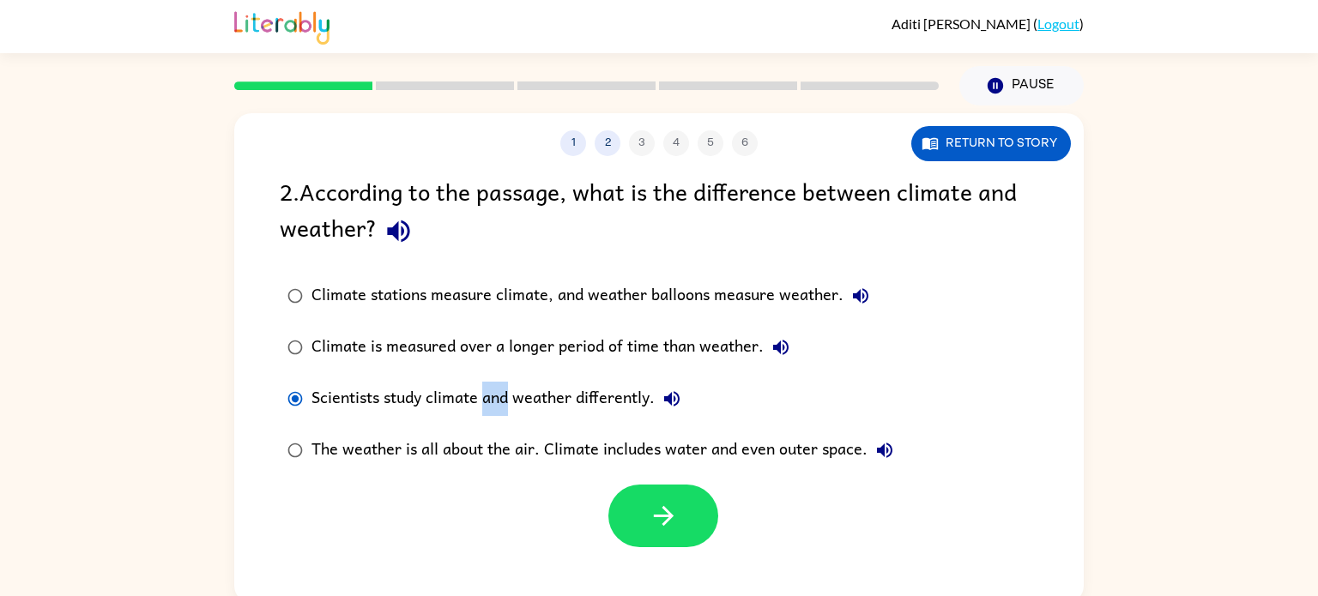
click at [499, 413] on div "Scientists study climate and weather differently." at bounding box center [500, 399] width 378 height 34
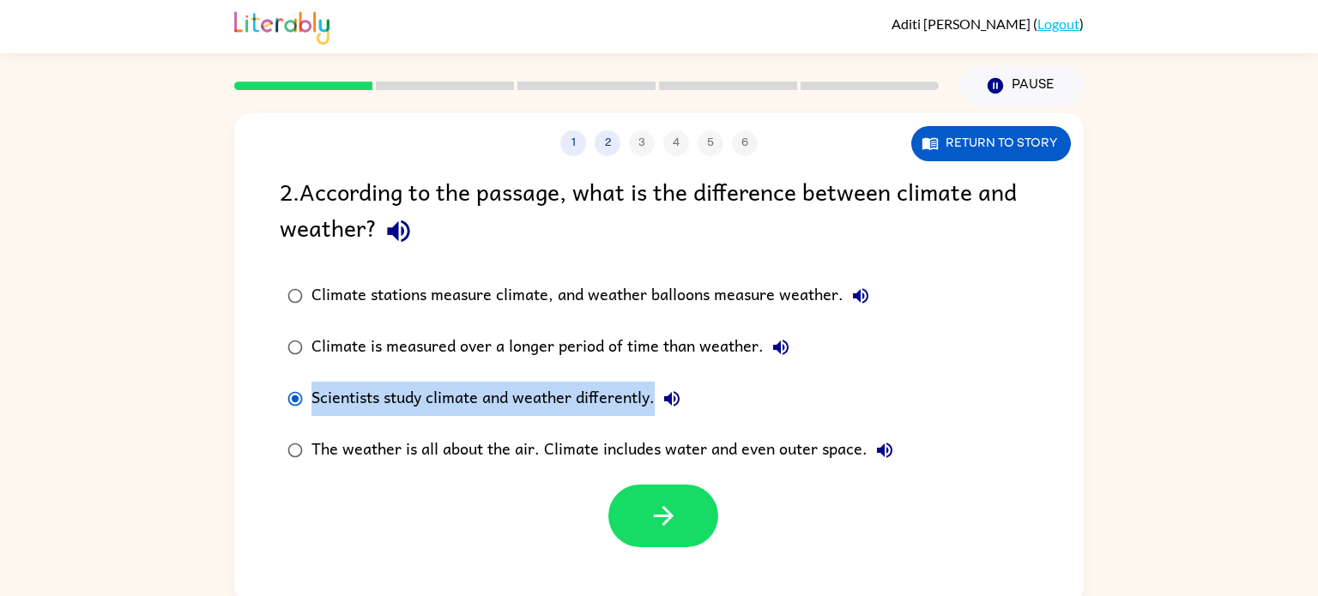
click at [499, 413] on div "Scientists study climate and weather differently." at bounding box center [500, 399] width 378 height 34
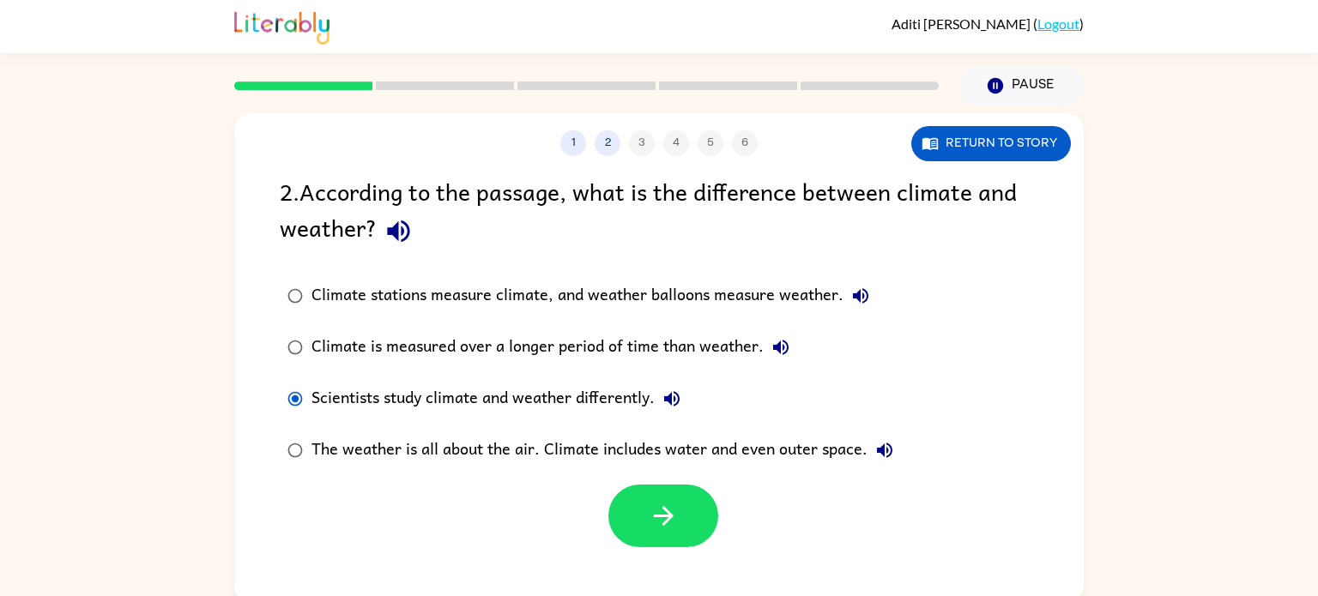
click at [499, 413] on div "Scientists study climate and weather differently." at bounding box center [500, 399] width 378 height 34
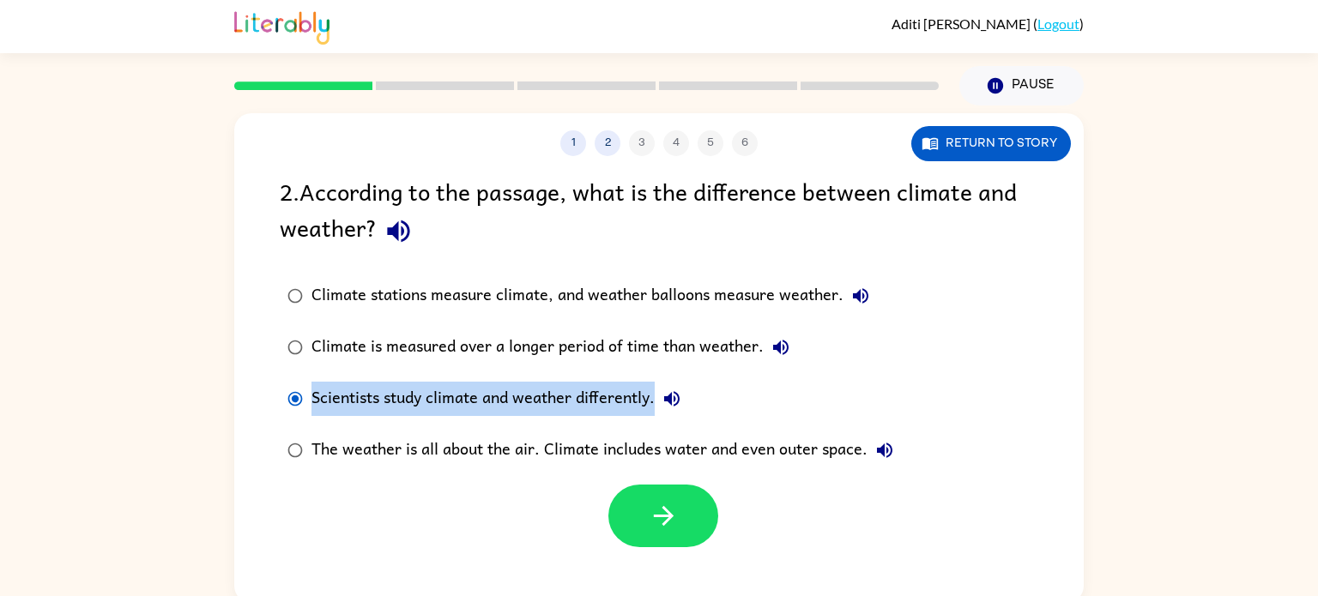
click at [499, 413] on div "Scientists study climate and weather differently." at bounding box center [500, 399] width 378 height 34
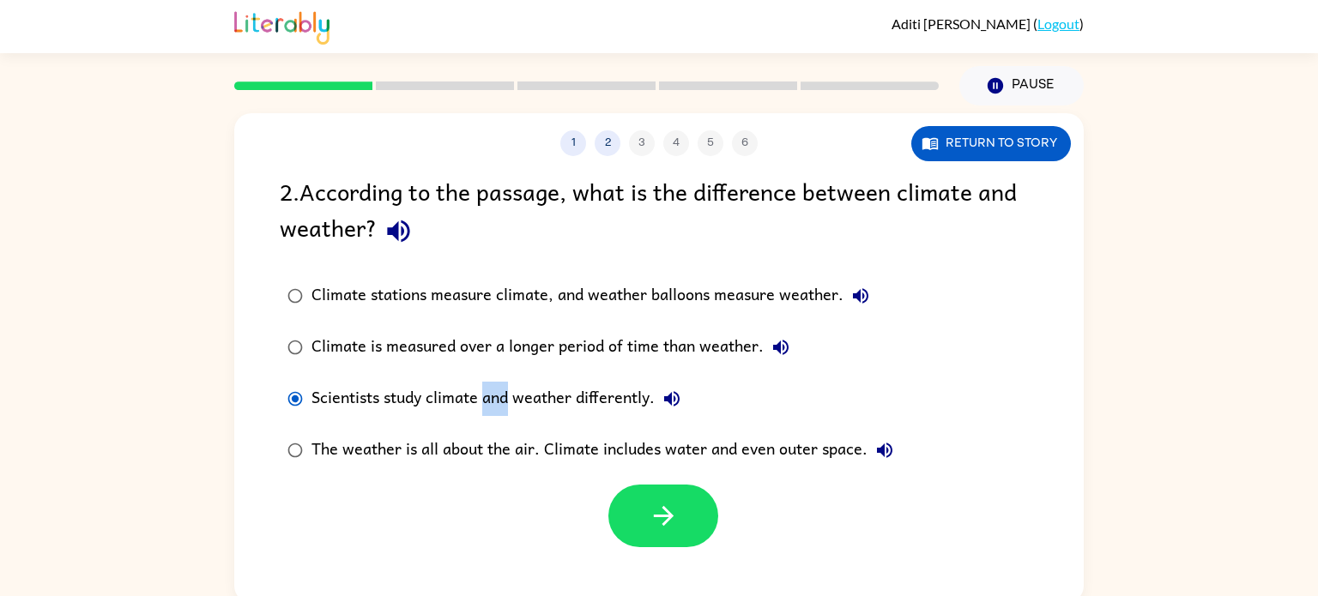
click at [499, 413] on div "Scientists study climate and weather differently." at bounding box center [500, 399] width 378 height 34
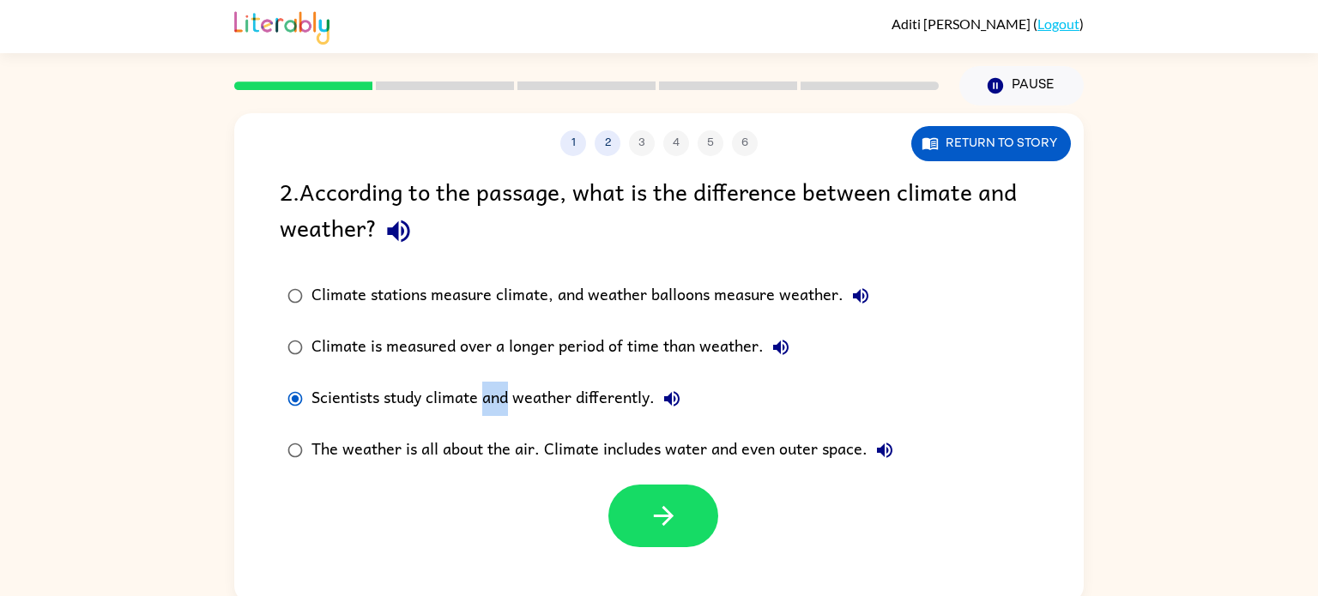
click at [499, 413] on div "Scientists study climate and weather differently." at bounding box center [500, 399] width 378 height 34
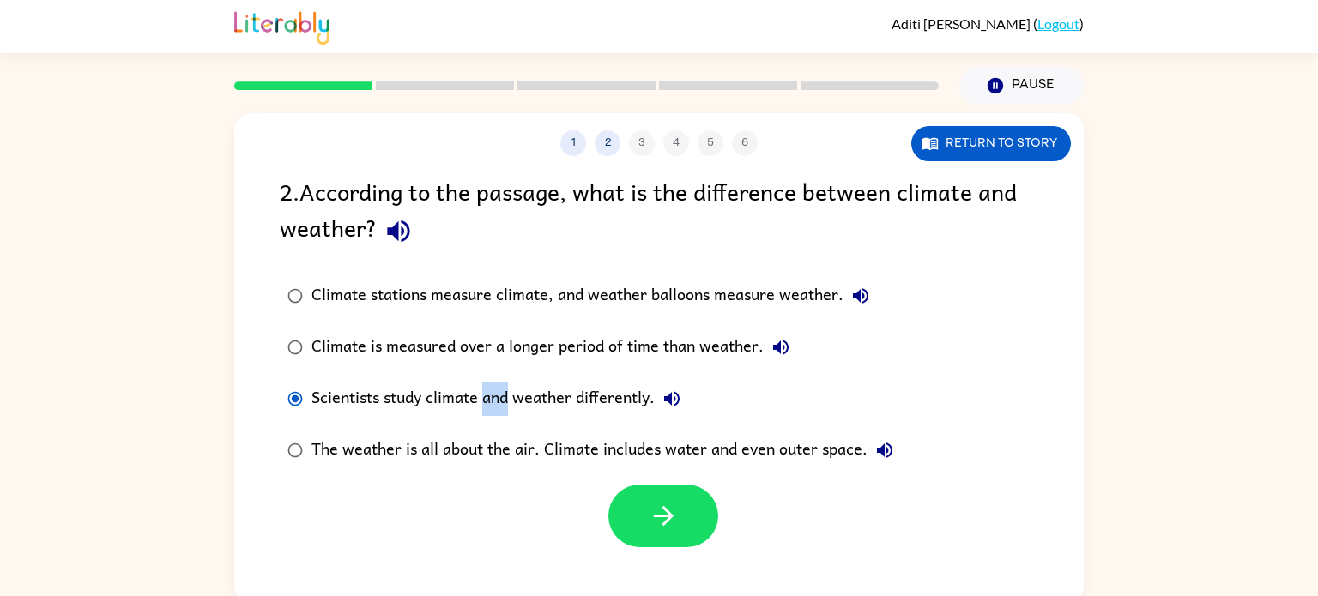
click at [499, 413] on div "Scientists study climate and weather differently." at bounding box center [500, 399] width 378 height 34
click at [352, 396] on label "Scientists study climate and weather differently." at bounding box center [590, 398] width 640 height 51
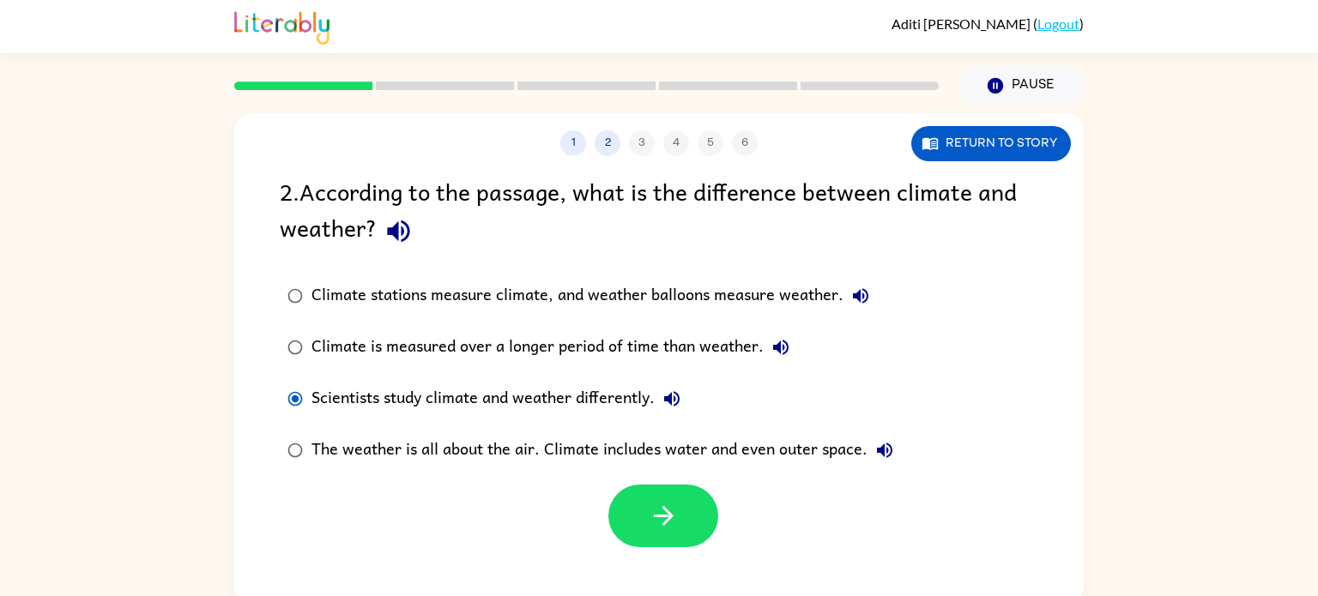
click at [365, 396] on label "Scientists study climate and weather differently." at bounding box center [590, 398] width 640 height 51
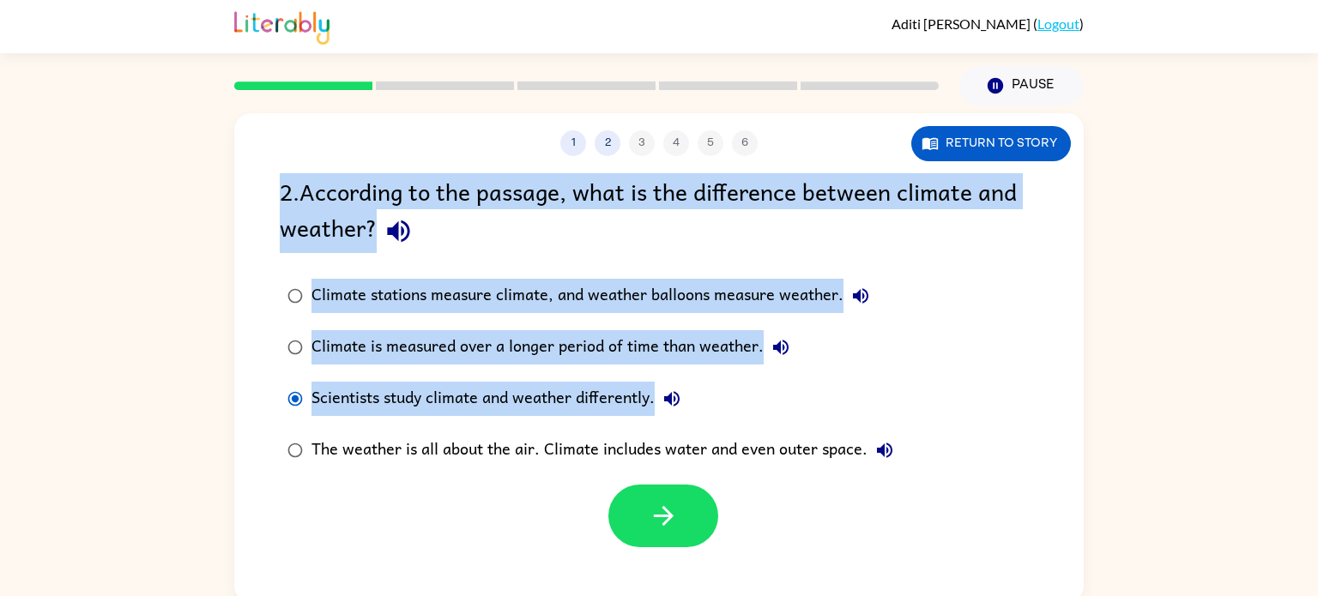
drag, startPoint x: 656, startPoint y: 395, endPoint x: 512, endPoint y: 57, distance: 366.4
click at [512, 57] on div "[PERSON_NAME] ( Logout ) Pause Pause 1 2 3 4 5 6 Return to story 2 . According …" at bounding box center [659, 301] width 1318 height 603
click at [1059, 402] on div "Climate stations measure climate, and weather balloons measure weather. Climate…" at bounding box center [682, 373] width 804 height 206
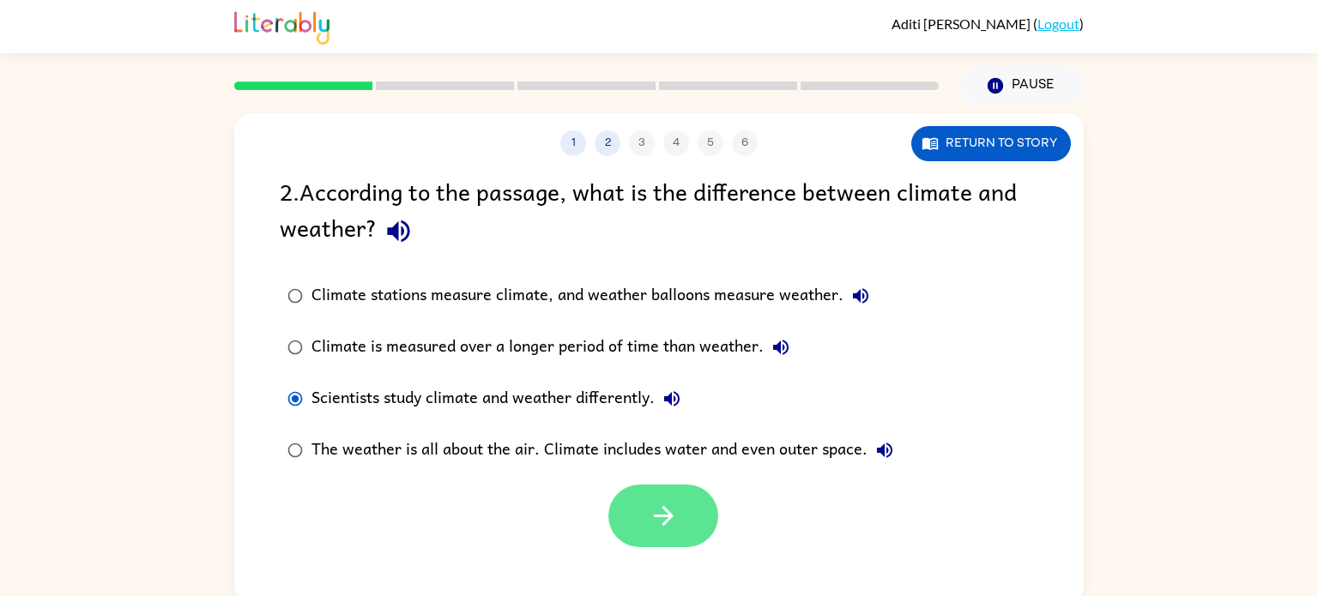
click at [682, 510] on button "button" at bounding box center [663, 516] width 110 height 63
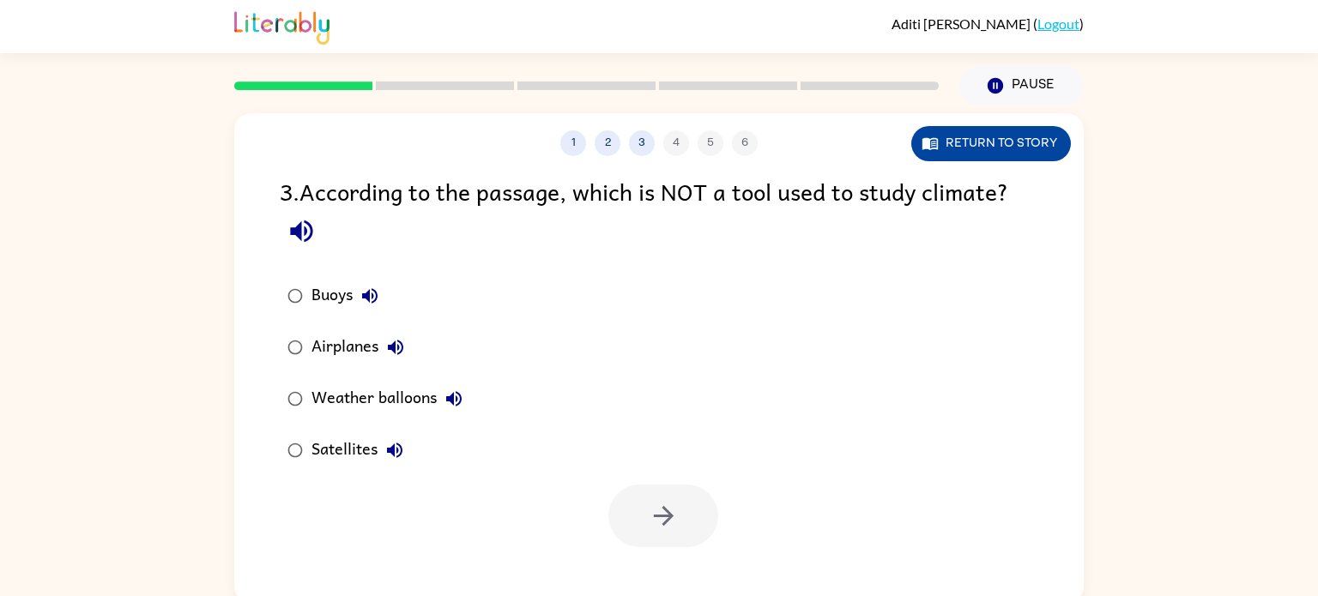
click at [970, 148] on button "Return to story" at bounding box center [991, 143] width 160 height 35
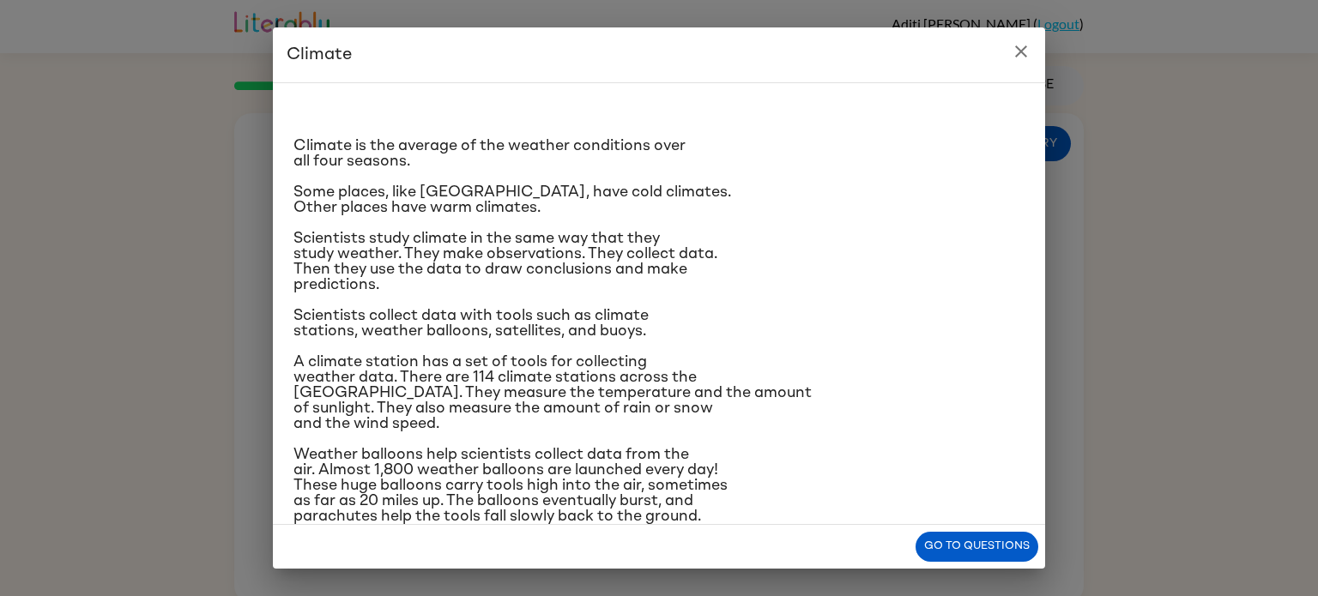
click at [1032, 64] on button "close" at bounding box center [1021, 51] width 34 height 34
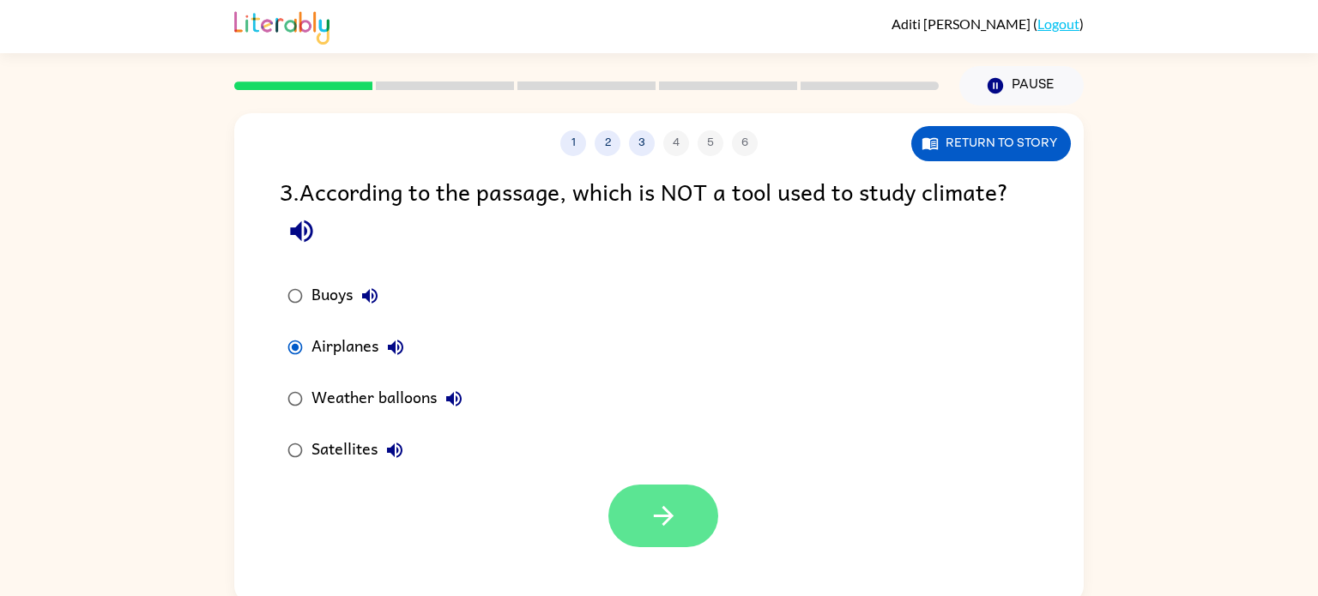
click at [640, 517] on button "button" at bounding box center [663, 516] width 110 height 63
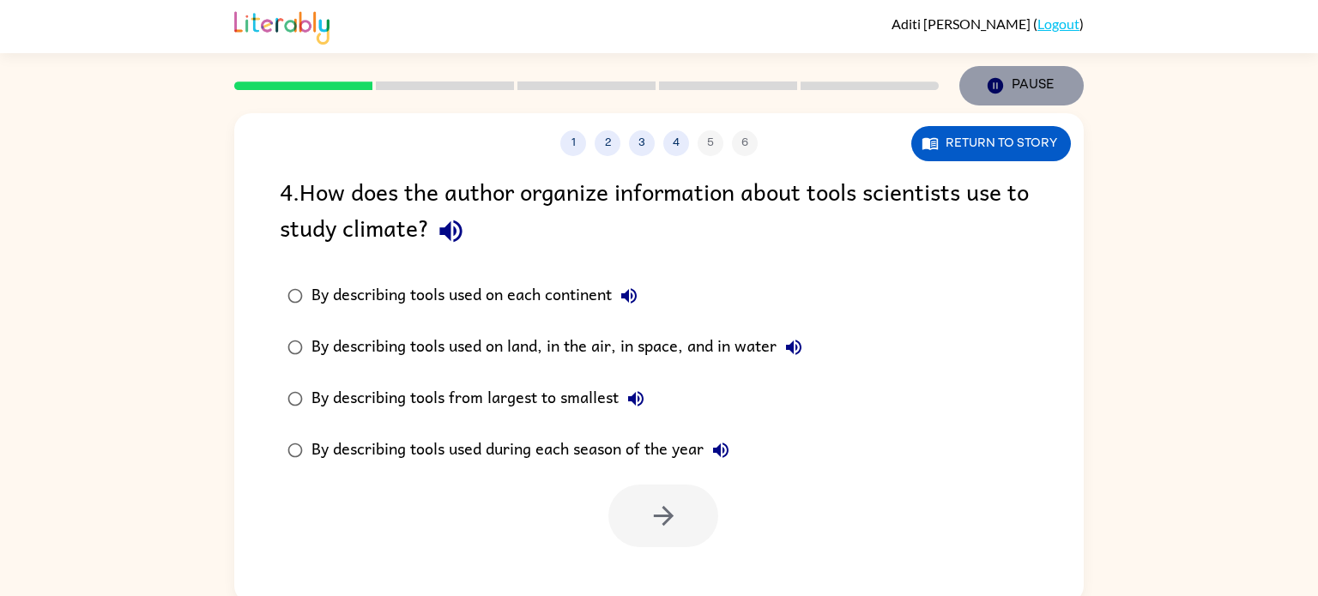
click at [998, 77] on icon "Pause" at bounding box center [995, 85] width 19 height 19
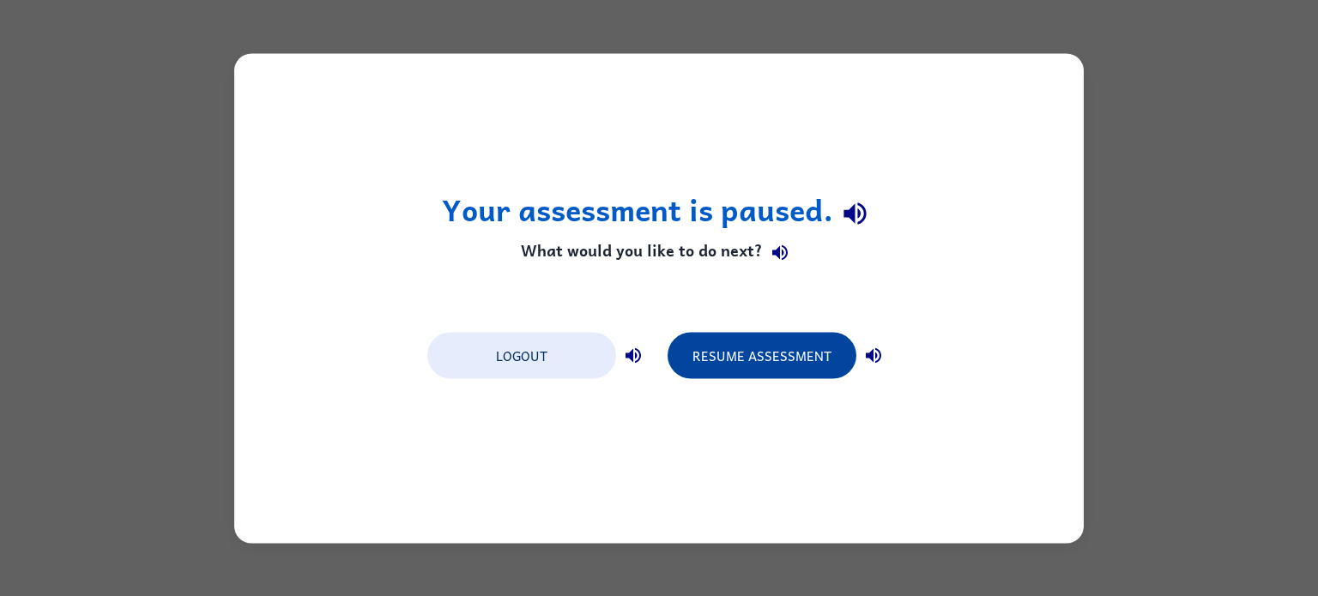
click at [776, 355] on button "Resume Assessment" at bounding box center [762, 355] width 189 height 46
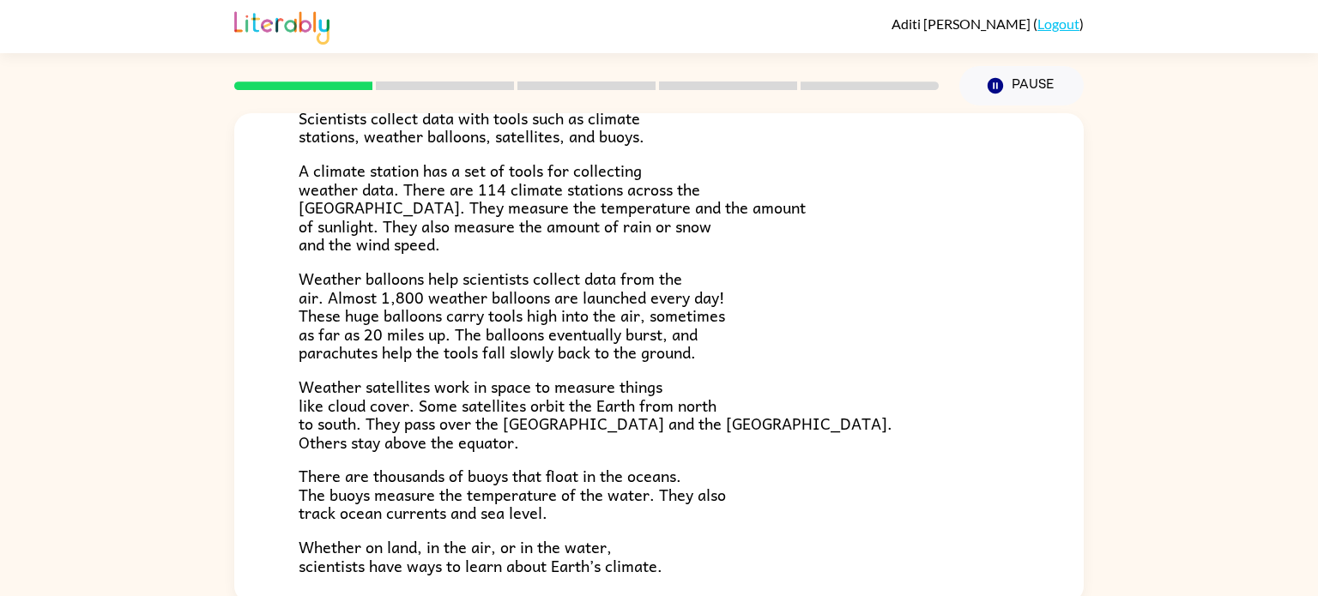
scroll to position [480, 0]
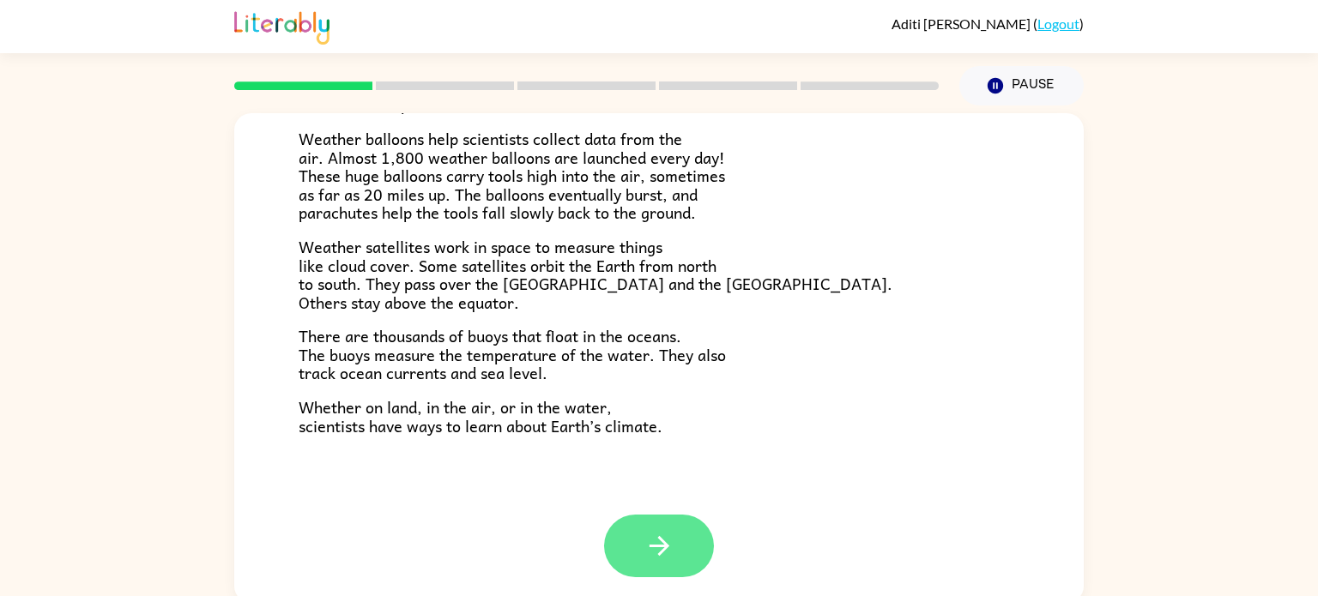
click at [683, 522] on button "button" at bounding box center [659, 546] width 110 height 63
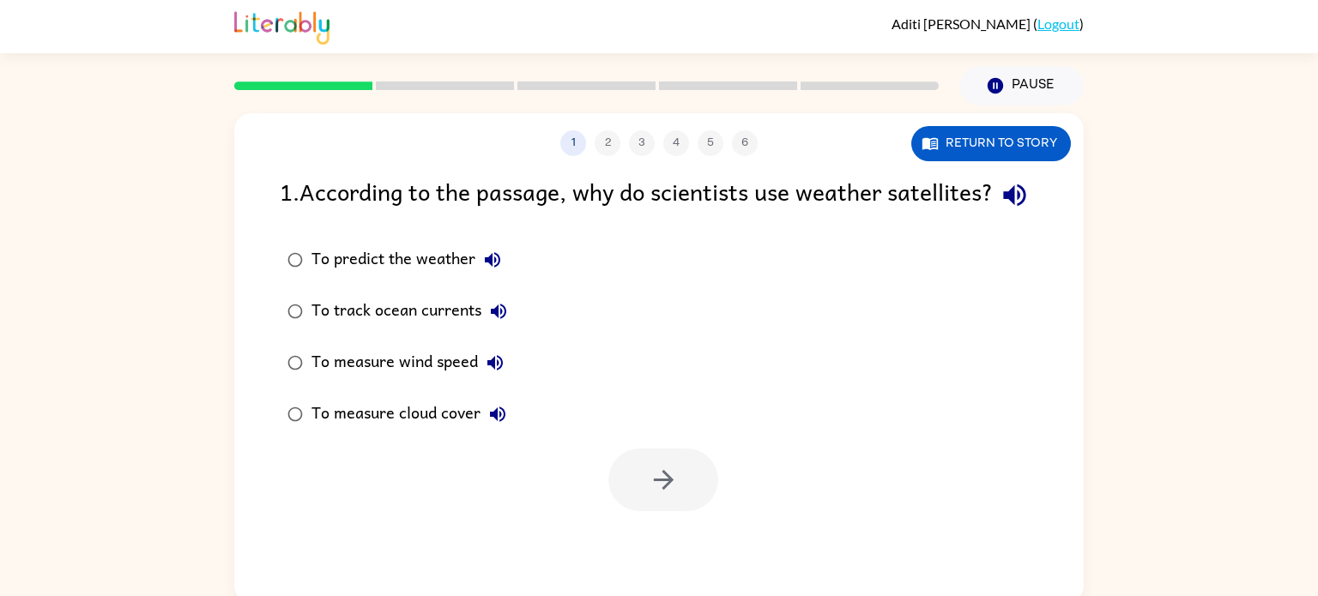
click at [436, 432] on div "To measure cloud cover" at bounding box center [412, 414] width 203 height 34
click at [682, 505] on button "button" at bounding box center [663, 480] width 110 height 63
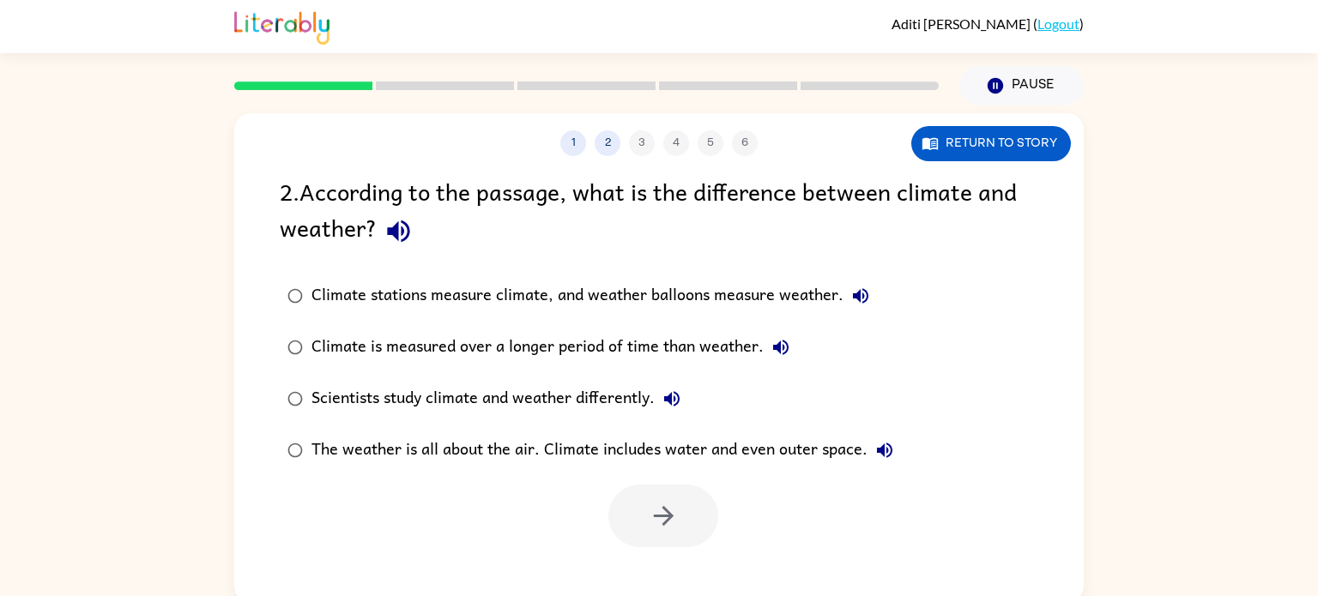
click at [540, 394] on div "Scientists study climate and weather differently." at bounding box center [500, 399] width 378 height 34
click at [643, 495] on button "button" at bounding box center [663, 516] width 110 height 63
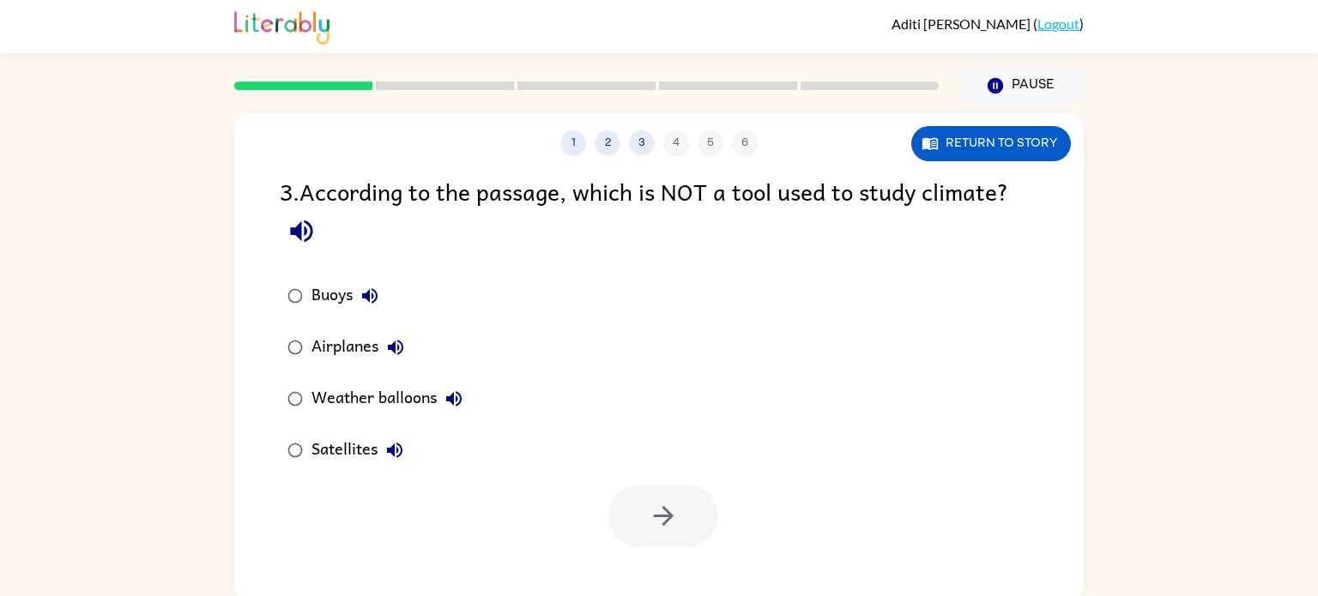
click at [337, 339] on div "Airplanes" at bounding box center [361, 347] width 101 height 34
click at [691, 530] on button "button" at bounding box center [663, 516] width 110 height 63
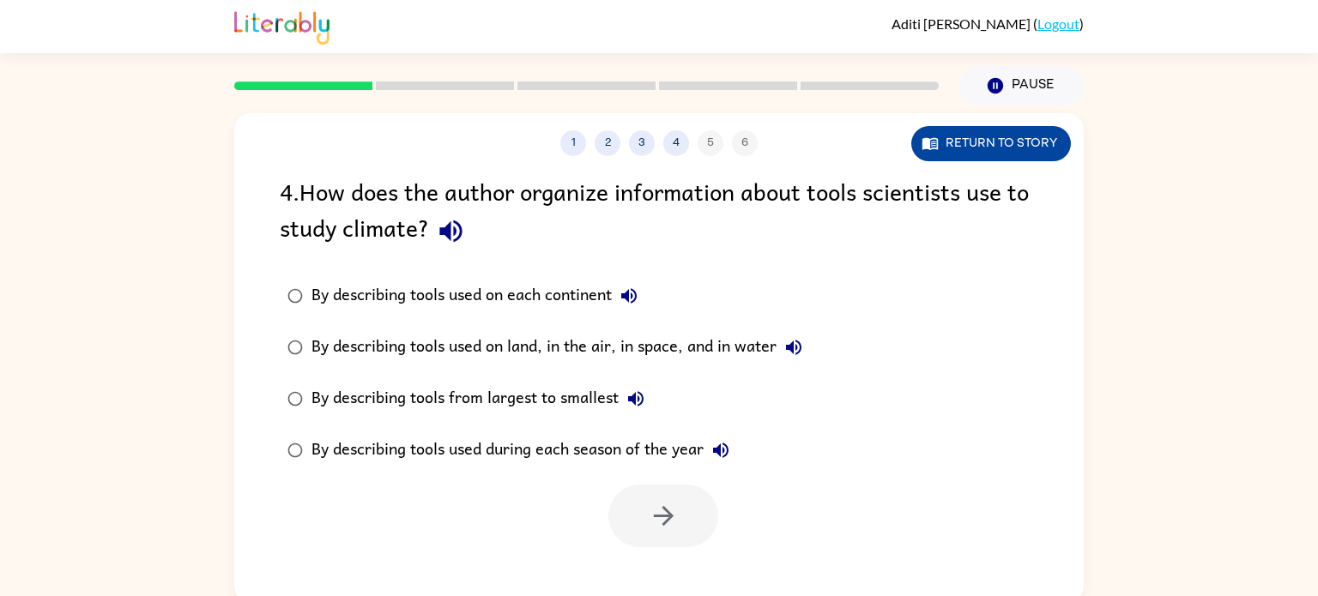
click at [1012, 154] on button "Return to story" at bounding box center [991, 143] width 160 height 35
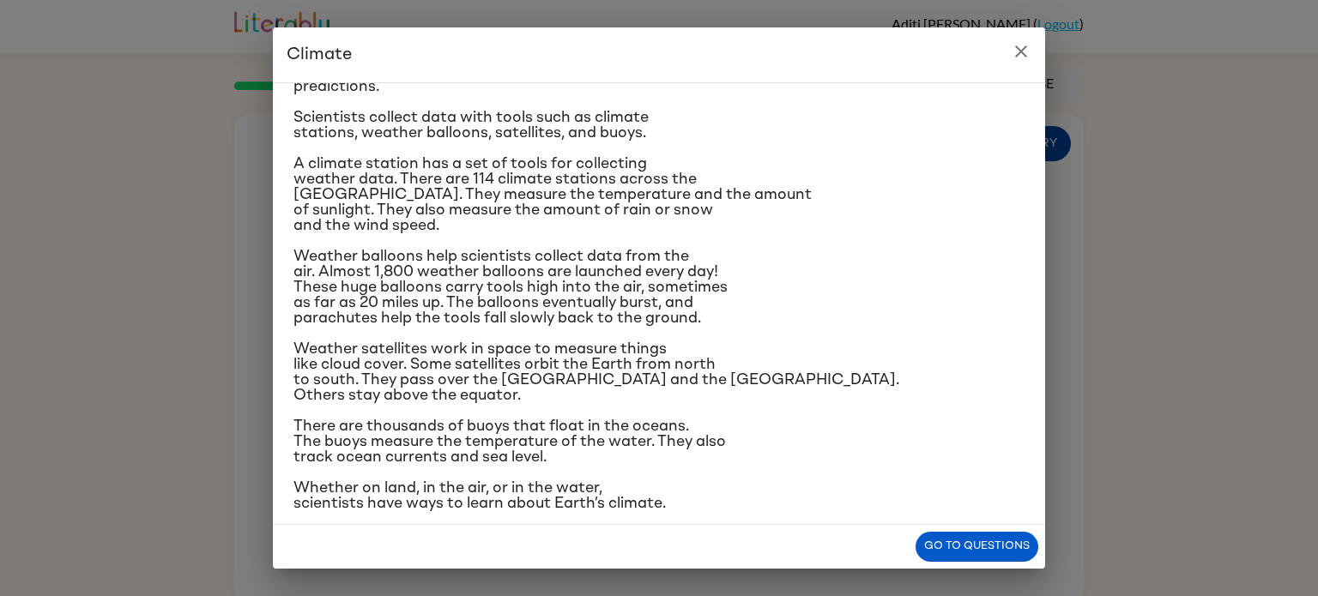
scroll to position [203, 0]
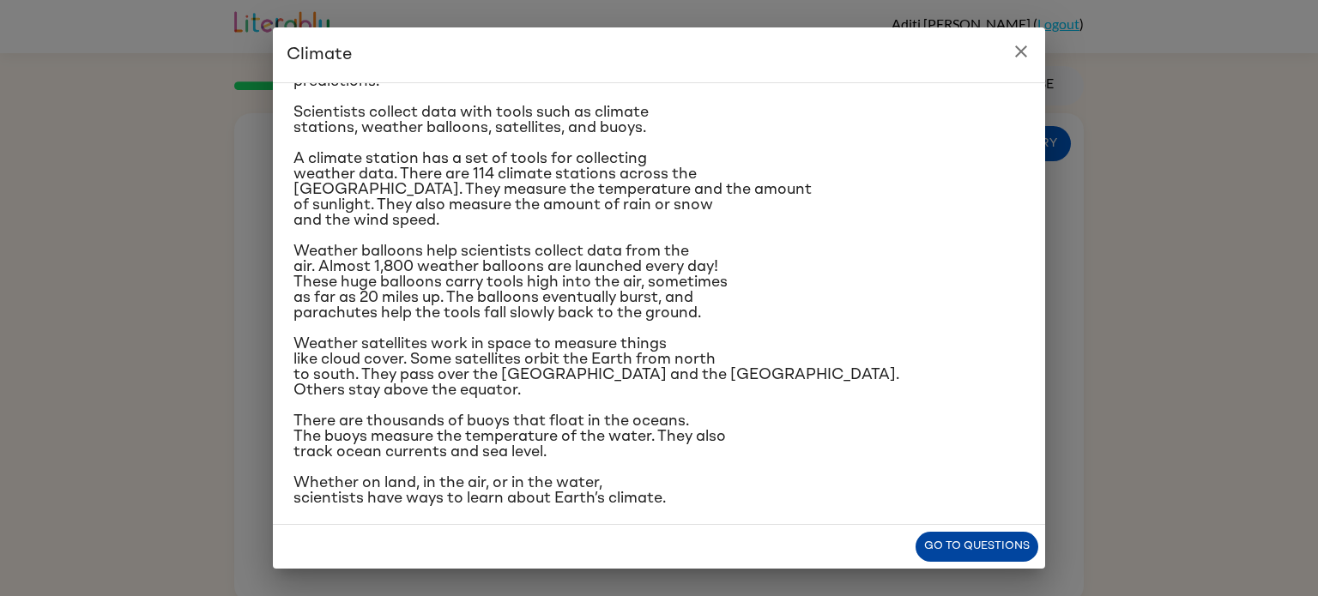
click at [946, 539] on button "Go to questions" at bounding box center [977, 547] width 123 height 30
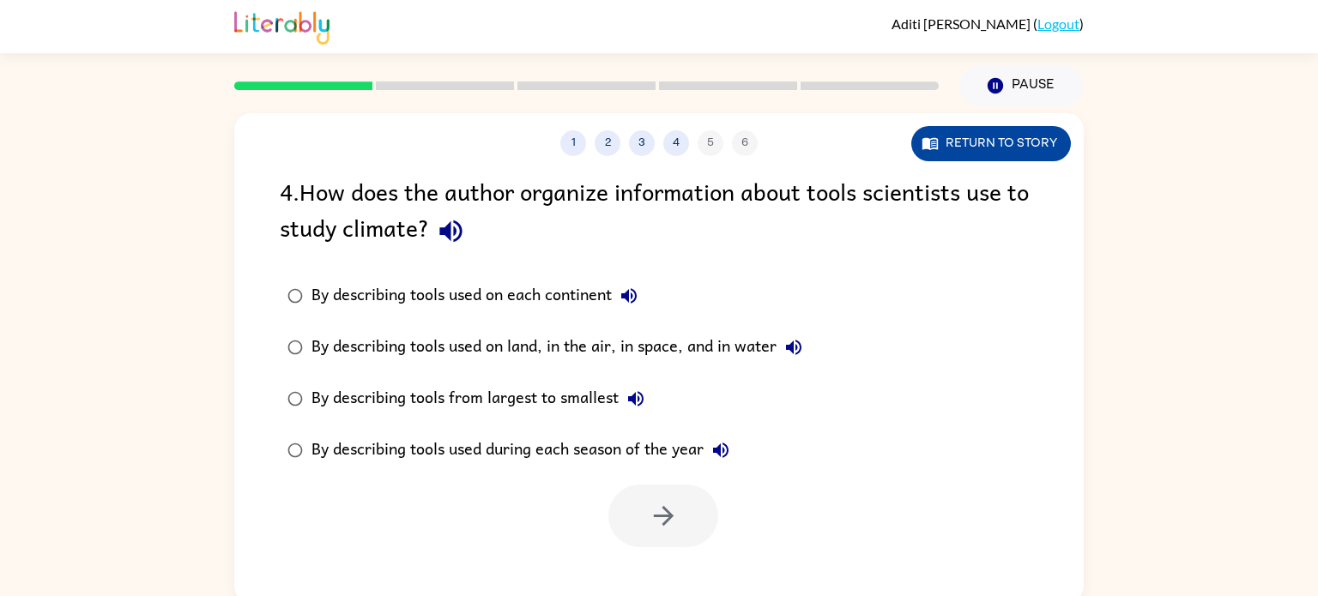
click at [1017, 147] on button "Return to story" at bounding box center [991, 143] width 160 height 35
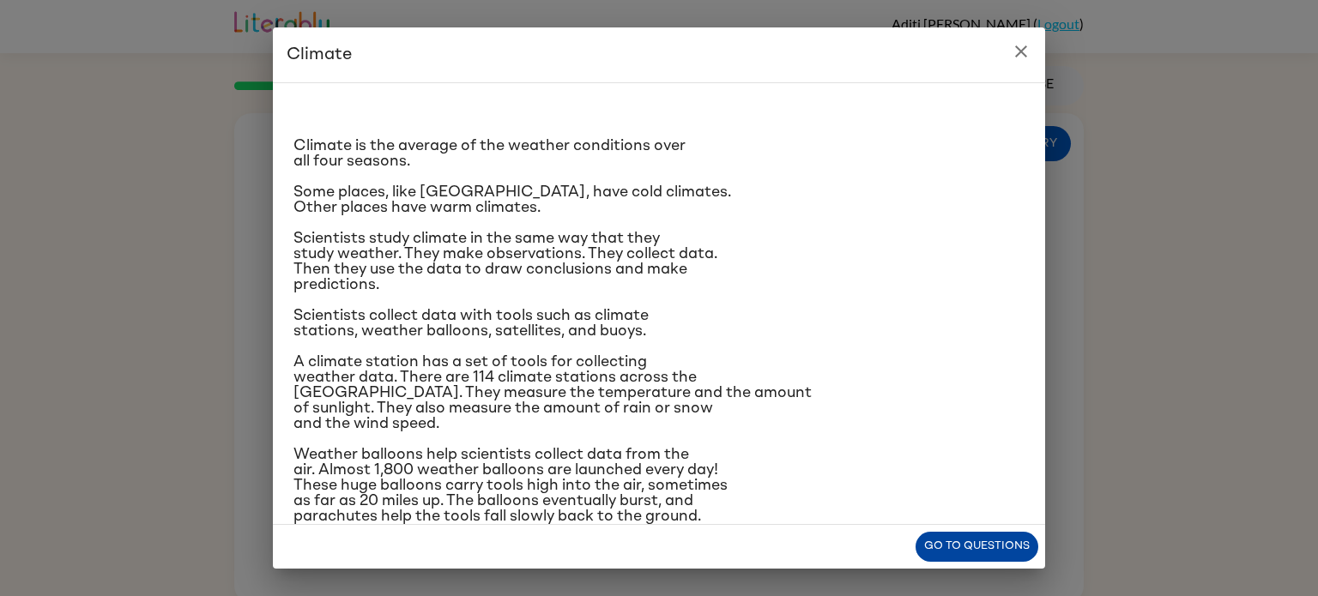
click at [982, 539] on button "Go to questions" at bounding box center [977, 547] width 123 height 30
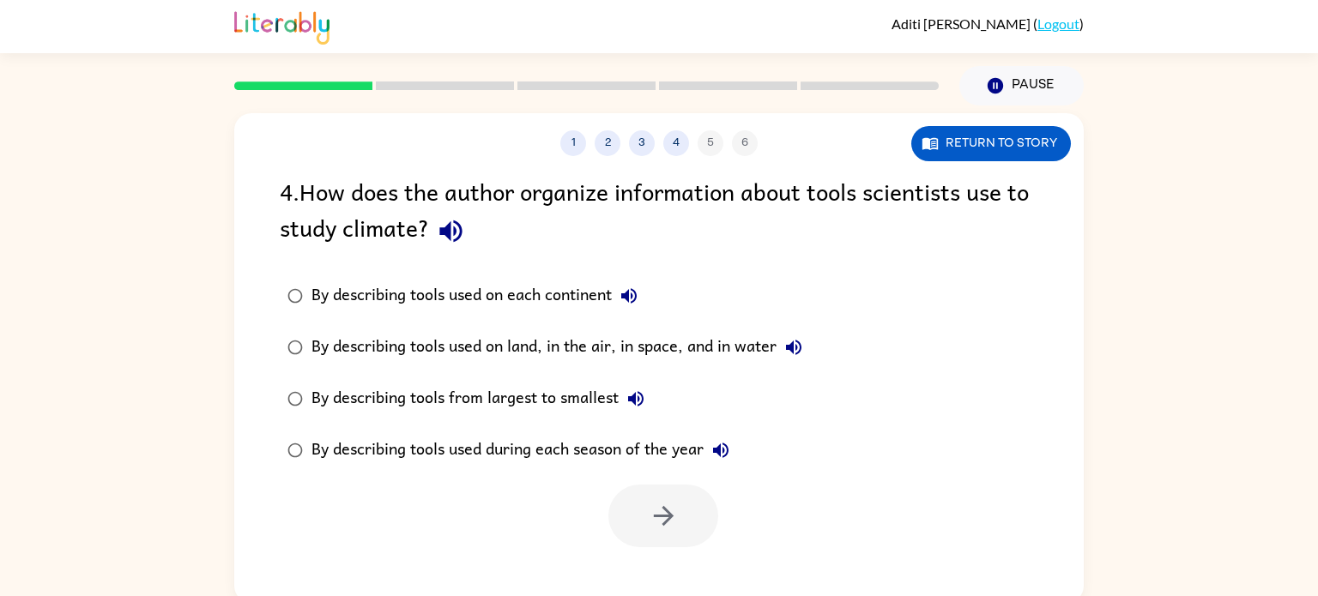
click at [503, 360] on div "By describing tools used on land, in the air, in space, and in water" at bounding box center [560, 347] width 499 height 34
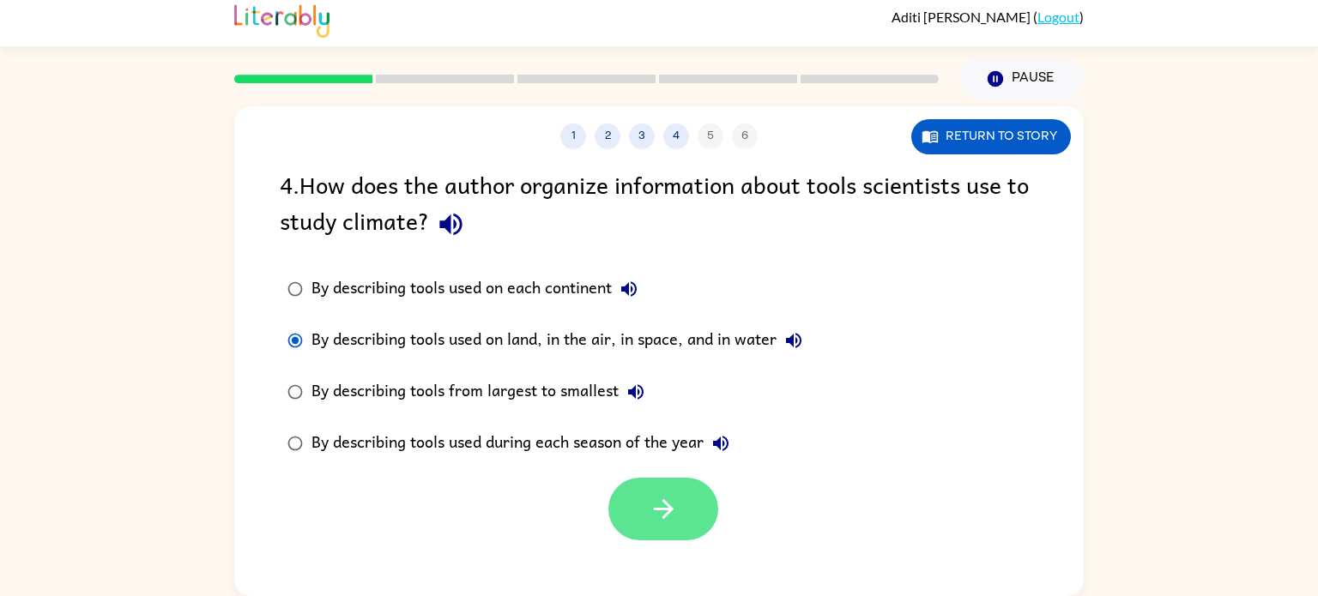
click at [667, 538] on button "button" at bounding box center [663, 509] width 110 height 63
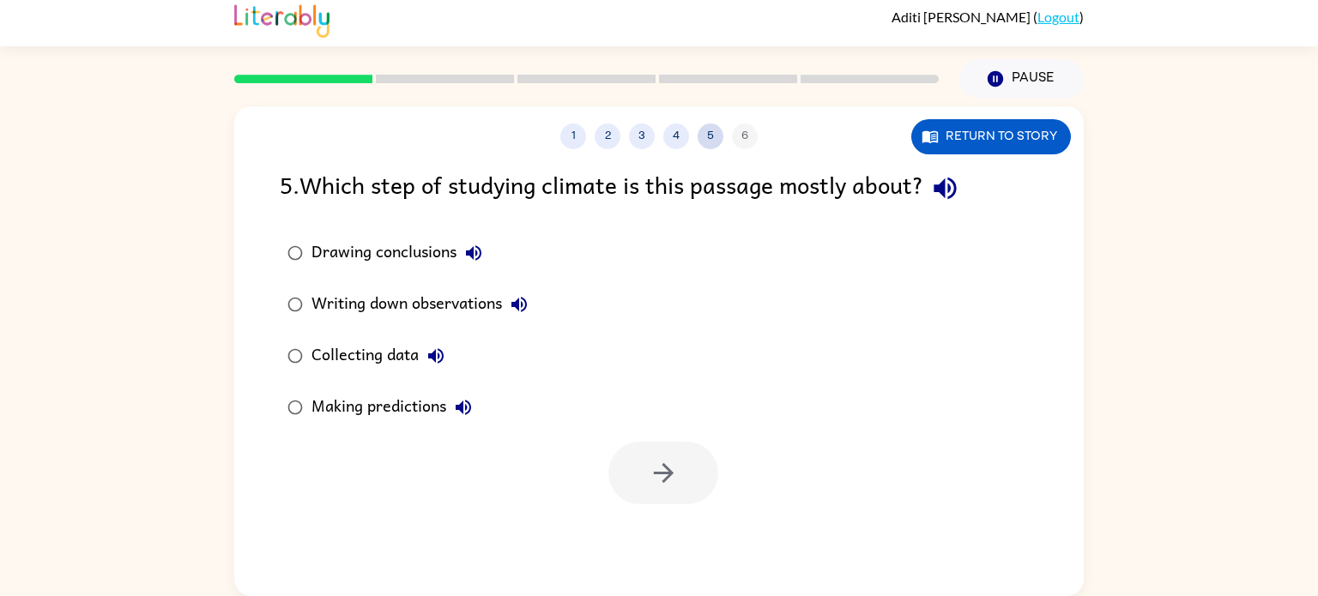
click at [708, 134] on button "5" at bounding box center [711, 137] width 26 height 26
click at [672, 147] on button "4" at bounding box center [676, 137] width 26 height 26
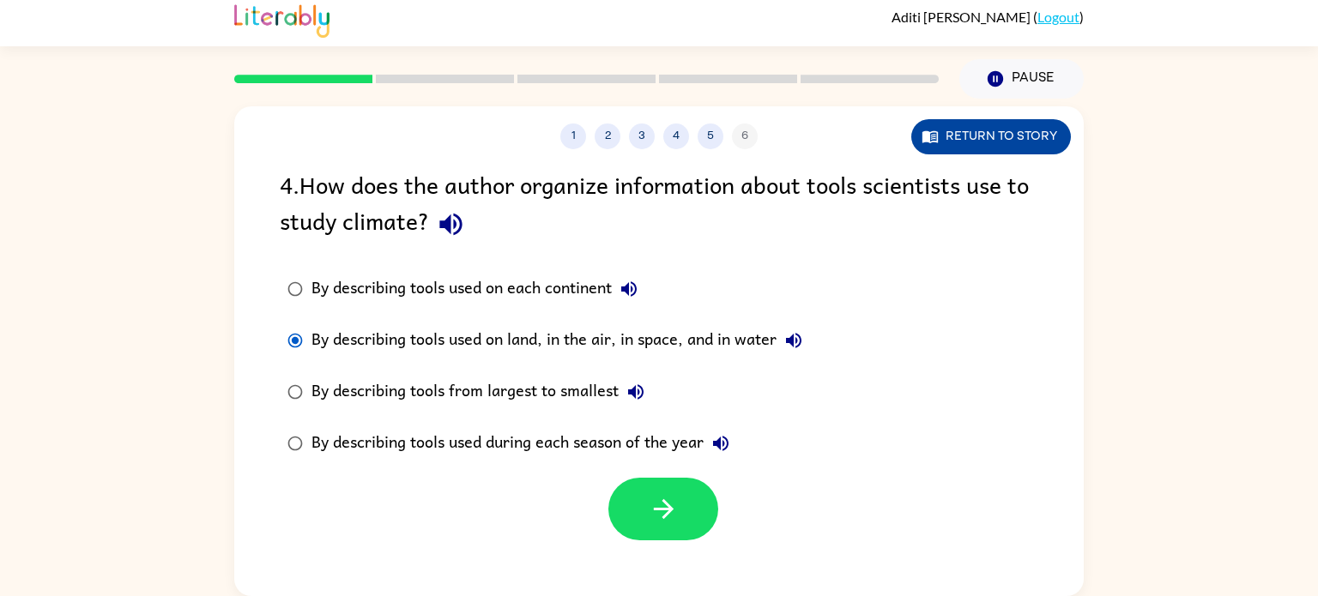
click at [989, 150] on button "Return to story" at bounding box center [991, 136] width 160 height 35
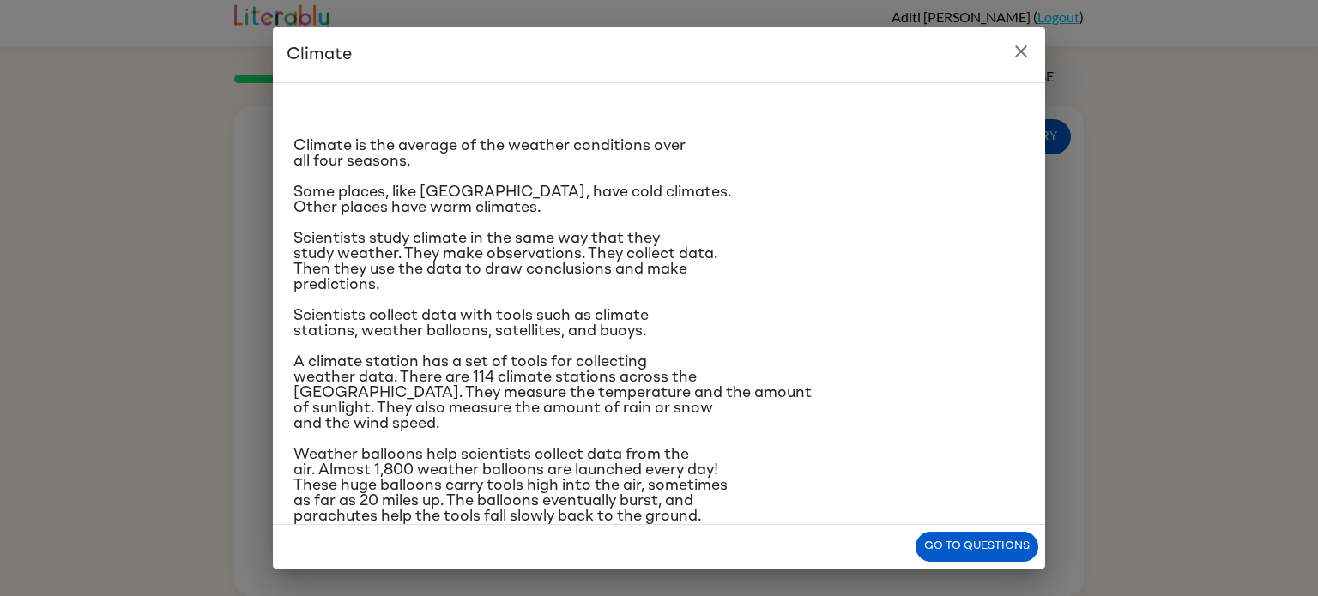
click at [704, 390] on span "A climate station has a set of tools for collecting weather data. There are 114…" at bounding box center [552, 392] width 518 height 77
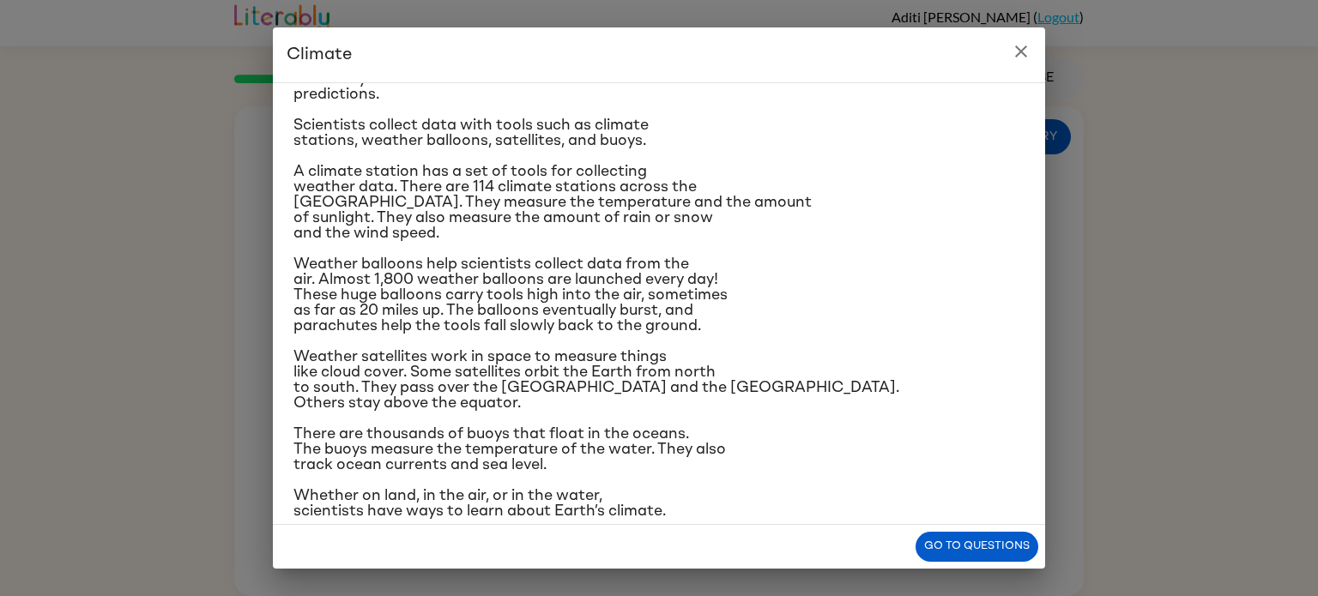
scroll to position [203, 0]
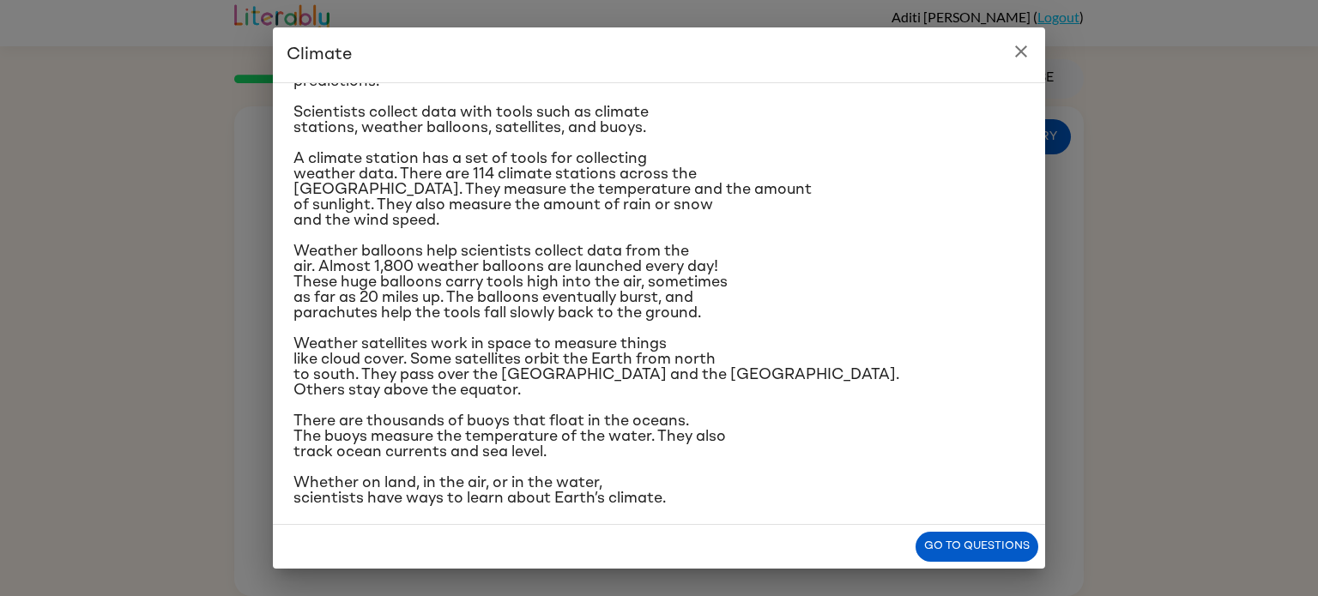
click at [1025, 58] on icon "close" at bounding box center [1021, 51] width 21 height 21
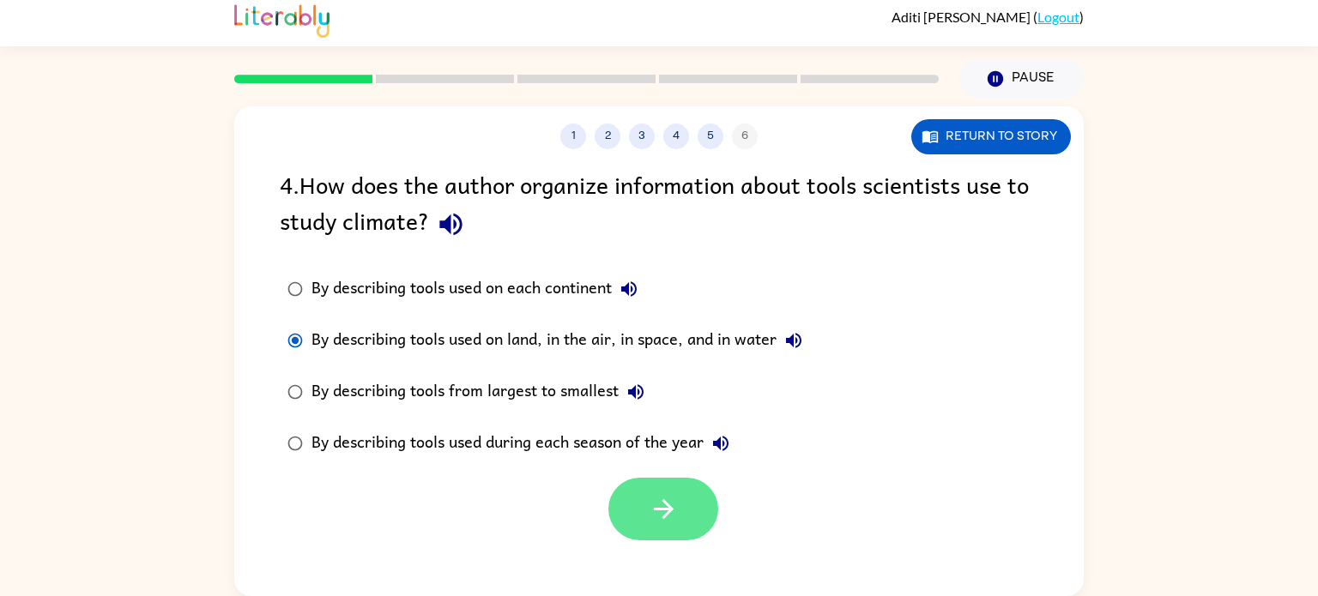
click at [645, 508] on button "button" at bounding box center [663, 509] width 110 height 63
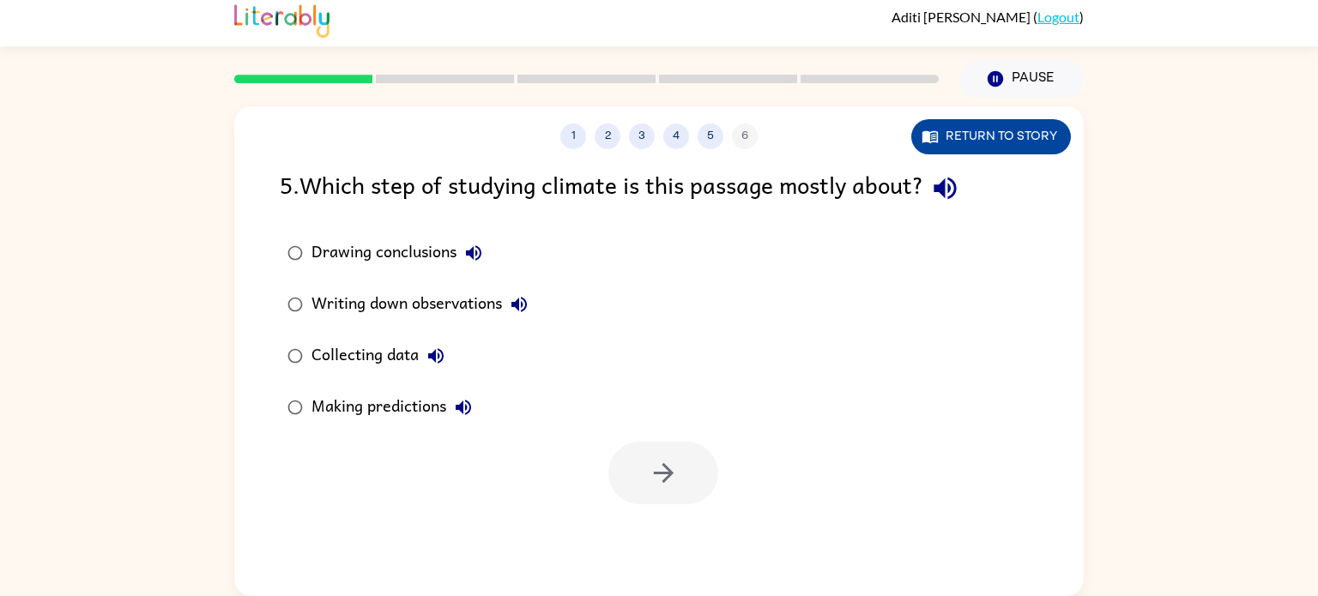
click at [1007, 151] on button "Return to story" at bounding box center [991, 136] width 160 height 35
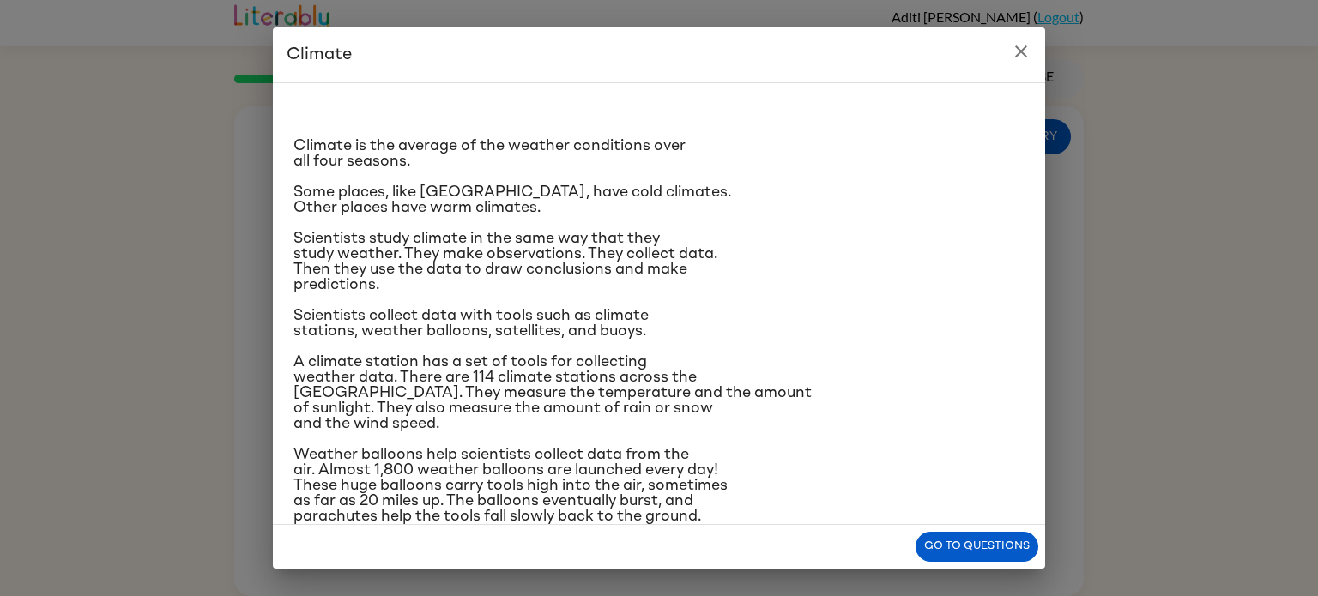
click at [1028, 63] on button "close" at bounding box center [1021, 51] width 34 height 34
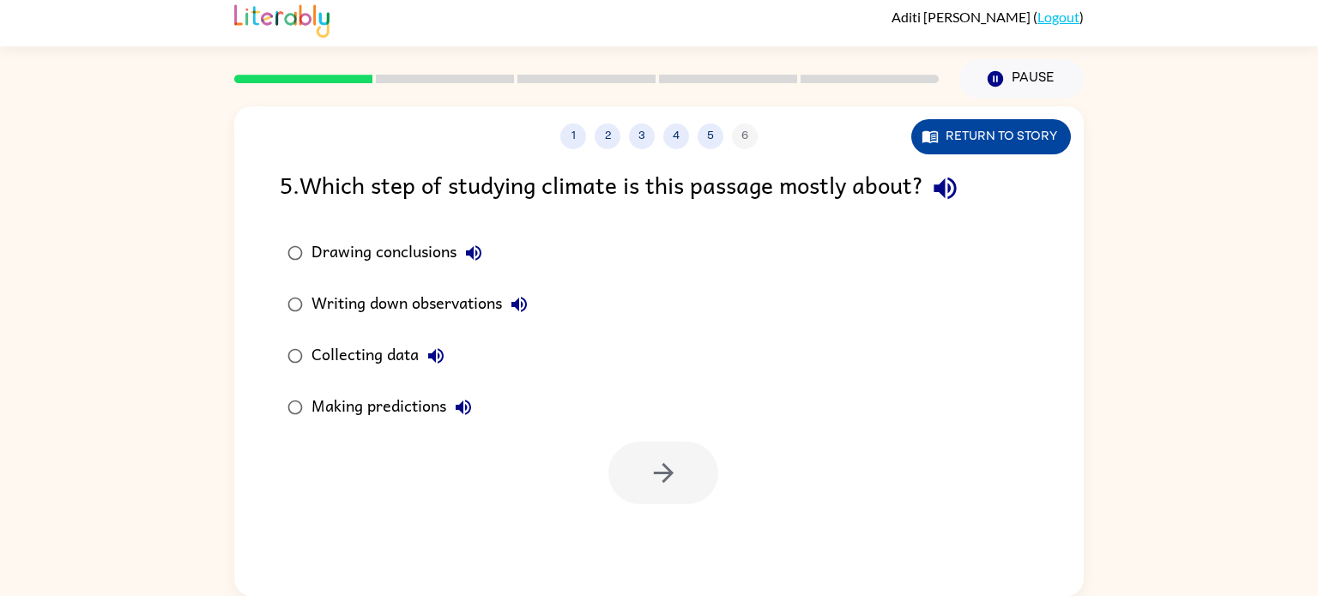
click at [1009, 151] on button "Return to story" at bounding box center [991, 136] width 160 height 35
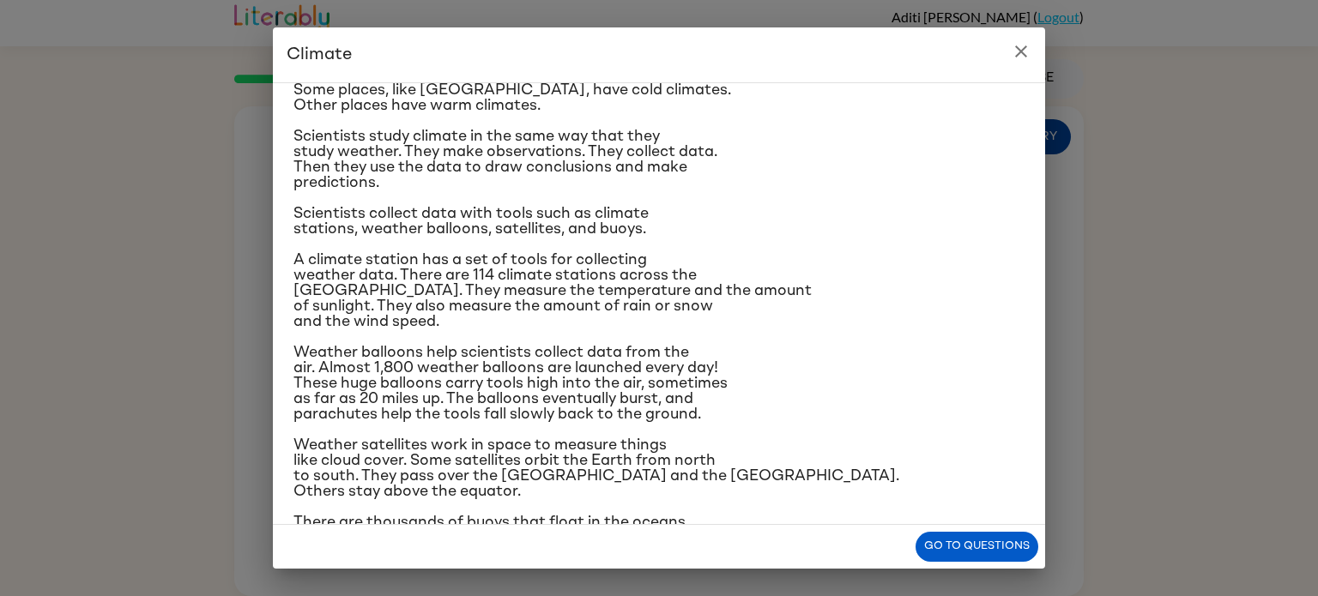
scroll to position [110, 0]
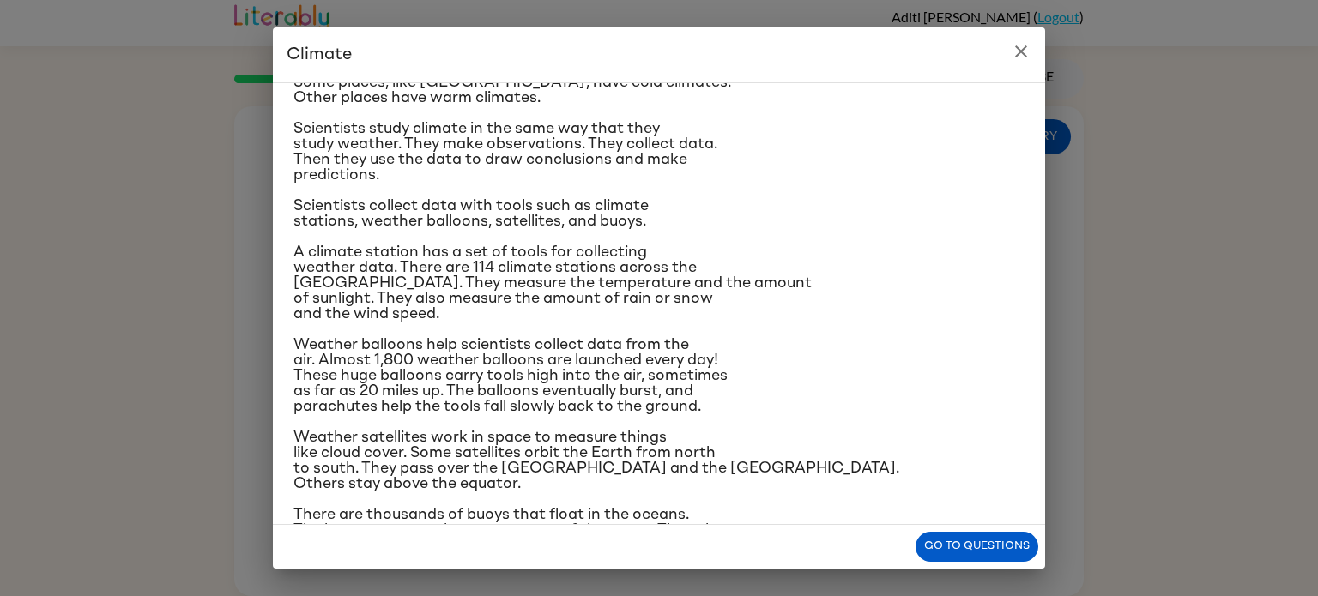
click at [1013, 61] on icon "close" at bounding box center [1021, 51] width 21 height 21
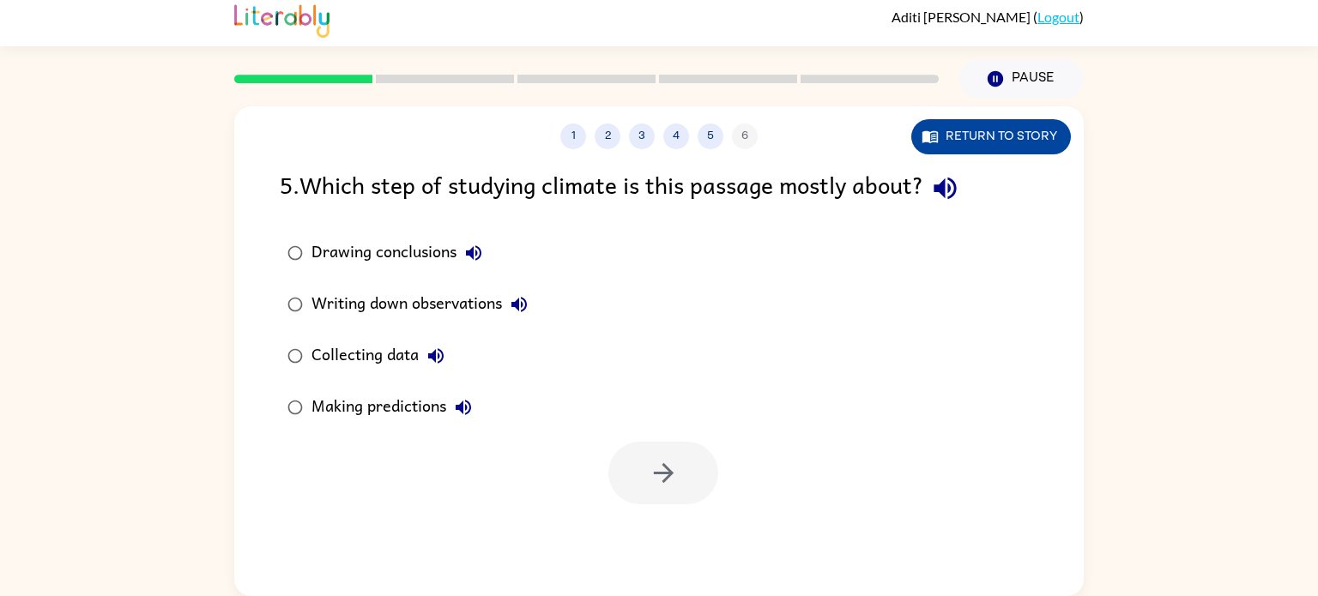
click at [1026, 134] on button "Return to story" at bounding box center [991, 136] width 160 height 35
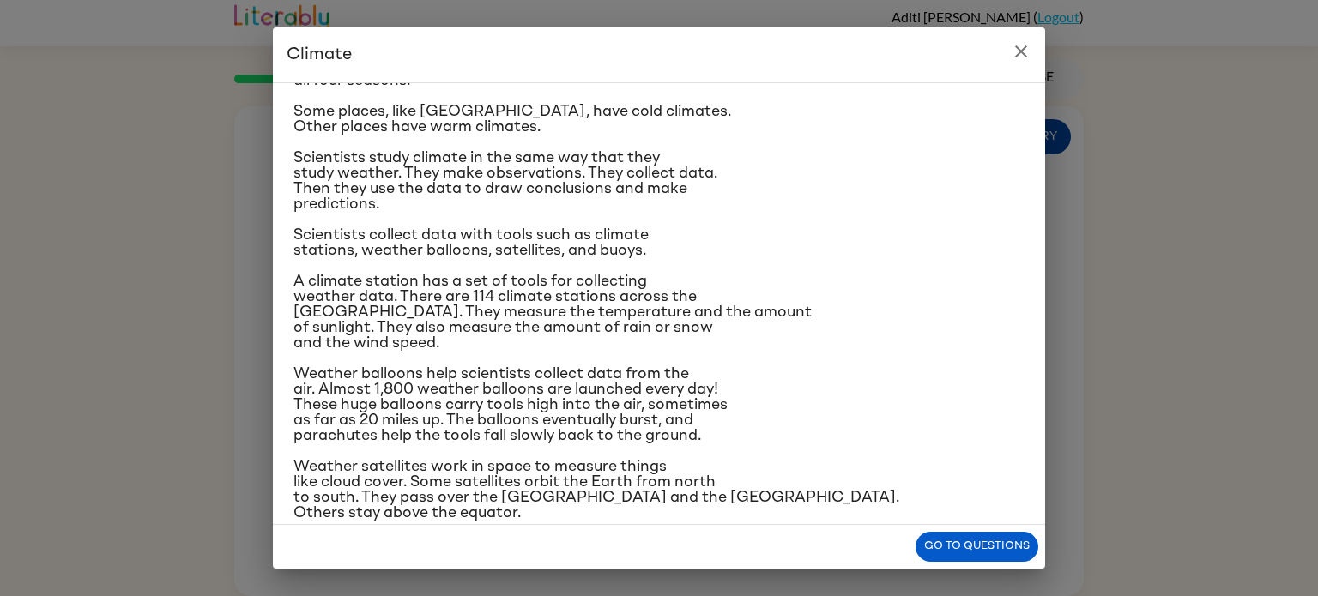
scroll to position [68, 0]
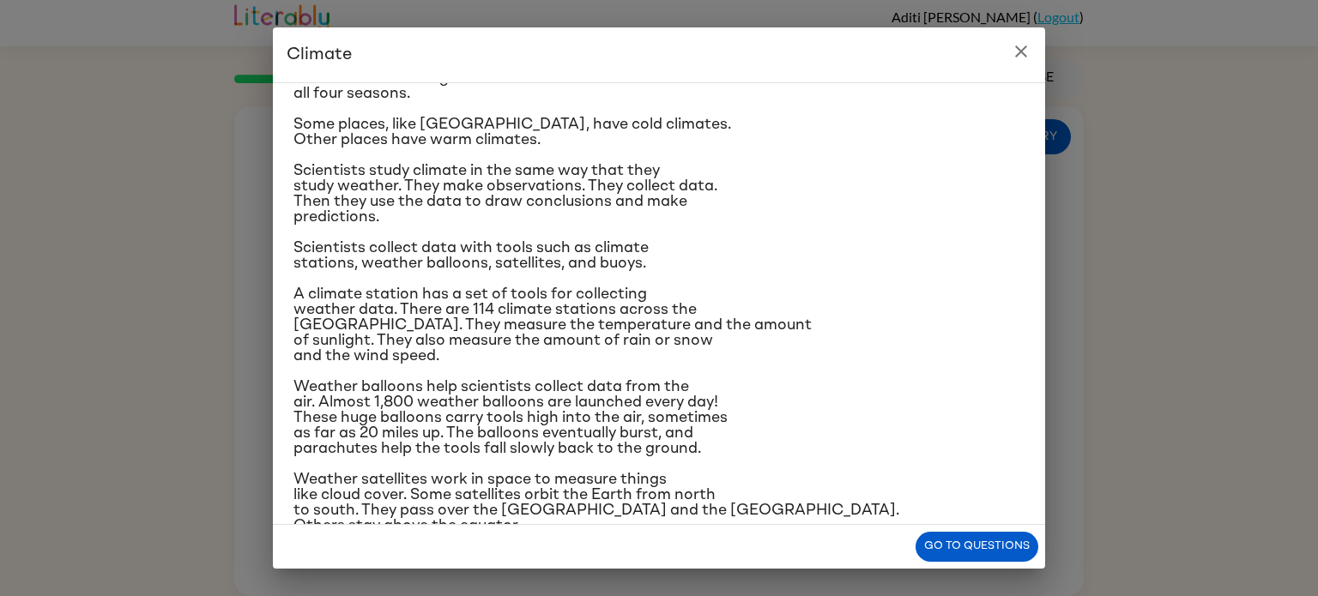
click at [1029, 57] on icon "close" at bounding box center [1021, 51] width 21 height 21
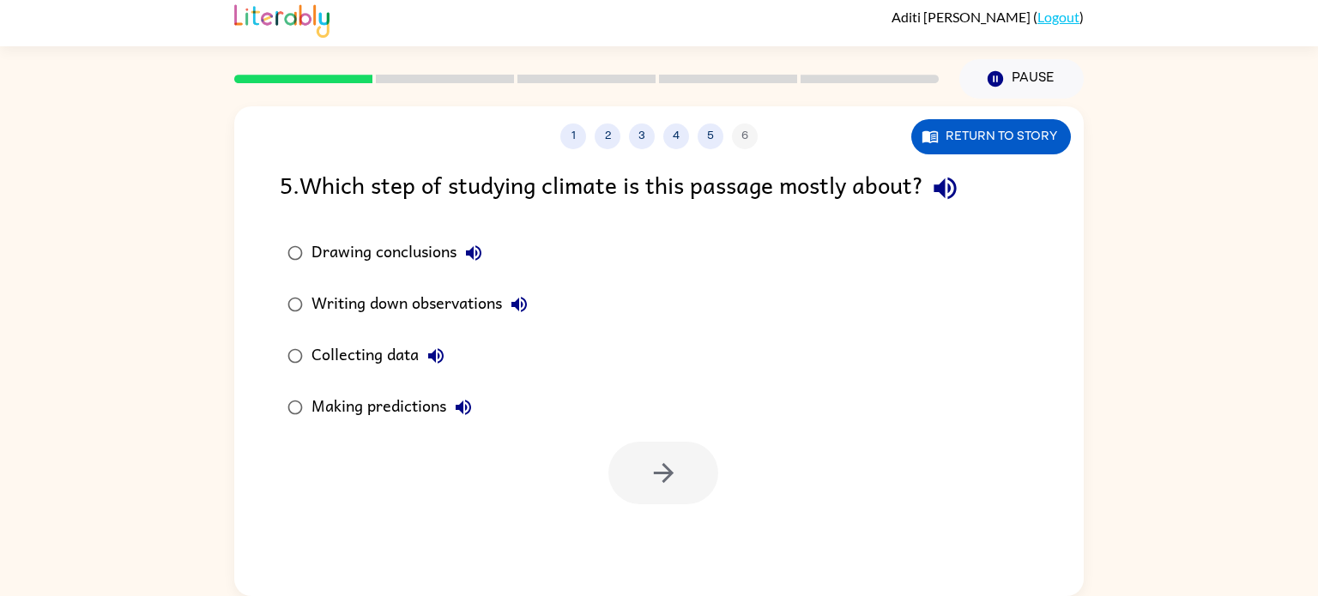
click at [419, 365] on div "Collecting data" at bounding box center [382, 356] width 142 height 34
click at [645, 483] on button "button" at bounding box center [663, 473] width 110 height 63
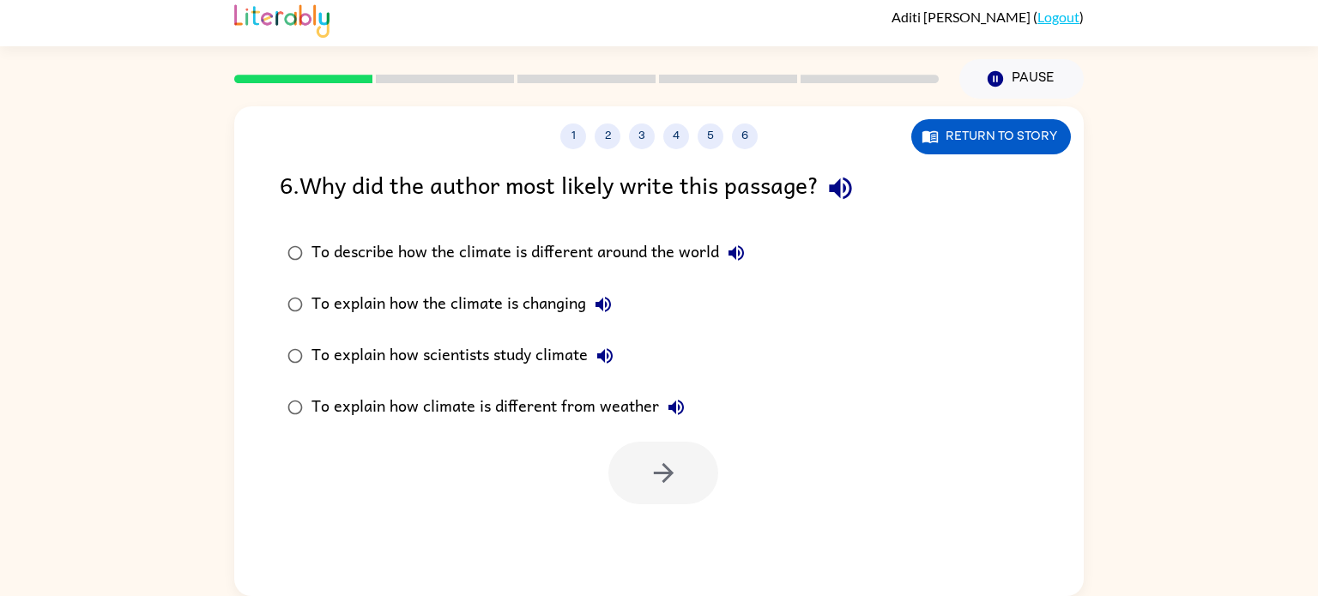
click at [448, 350] on div "To explain how scientists study climate" at bounding box center [466, 356] width 311 height 34
click at [665, 474] on icon "button" at bounding box center [663, 473] width 20 height 20
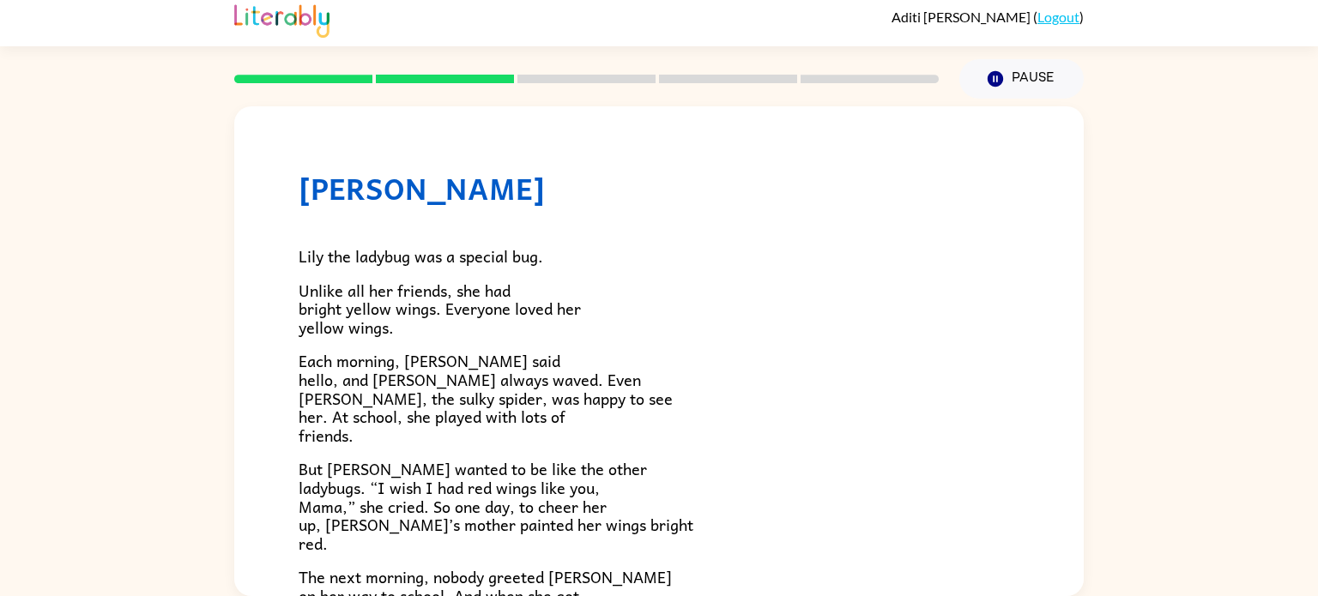
click at [1229, 175] on div "[PERSON_NAME] [PERSON_NAME] the ladybug was a special bug. Unlike all her frien…" at bounding box center [659, 348] width 1318 height 498
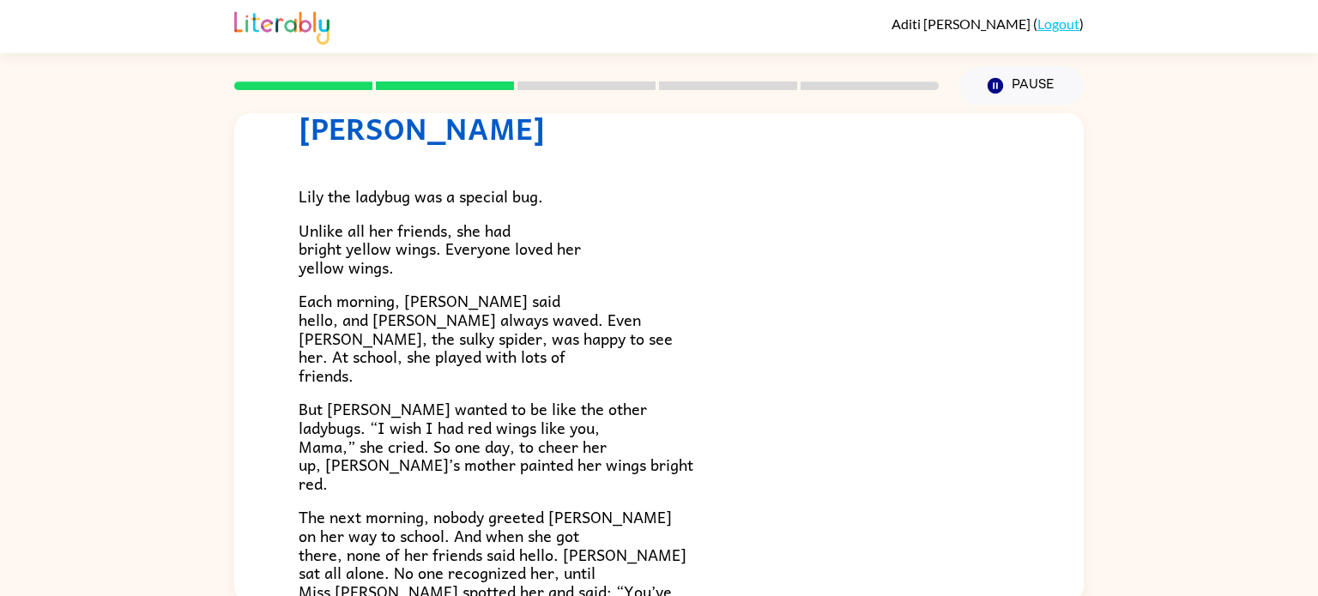
scroll to position [72, 0]
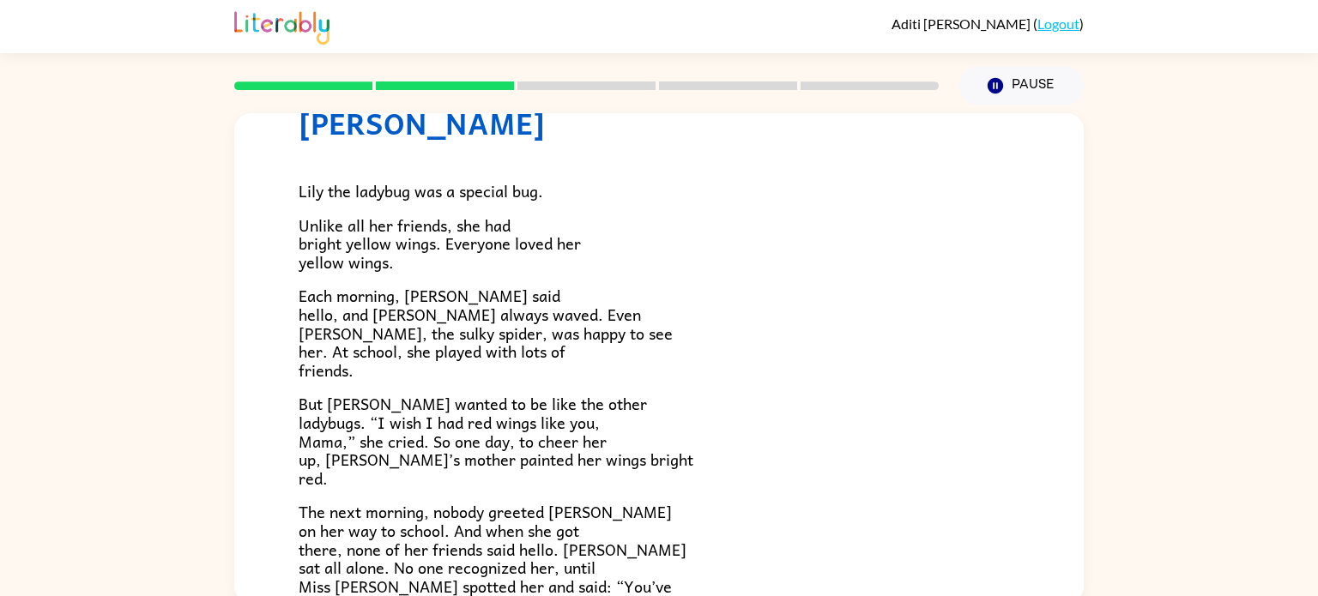
click at [1132, 187] on div "[PERSON_NAME] [PERSON_NAME] the ladybug was a special bug. Unlike all her frien…" at bounding box center [659, 355] width 1318 height 498
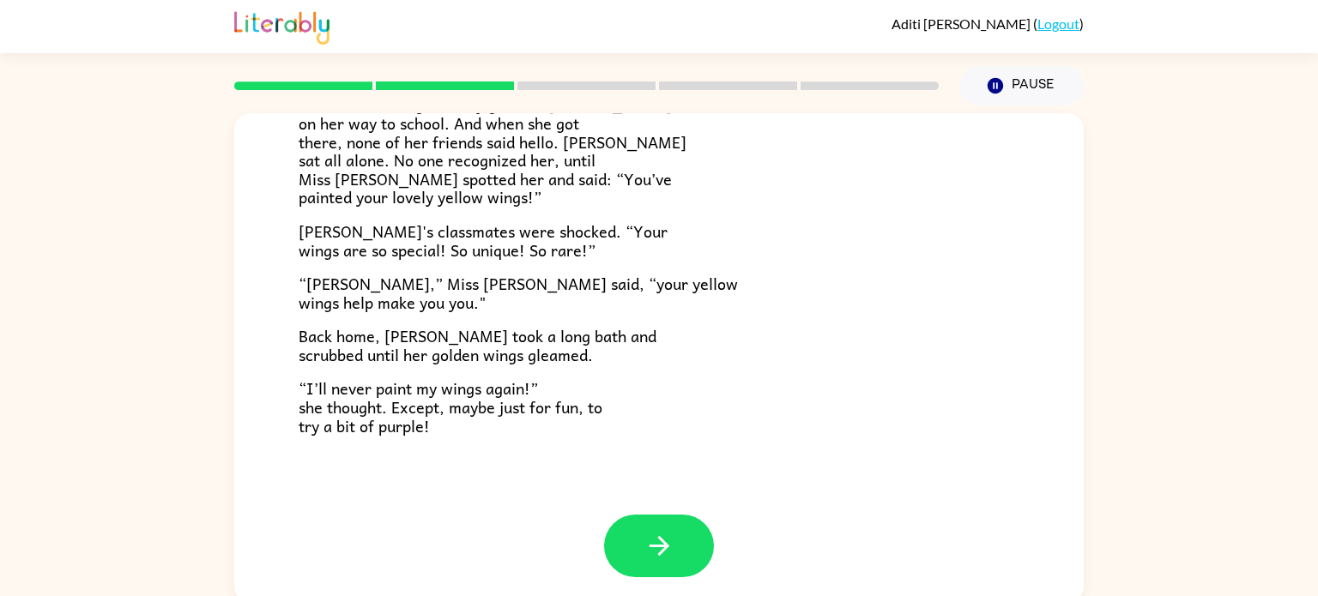
scroll to position [7, 0]
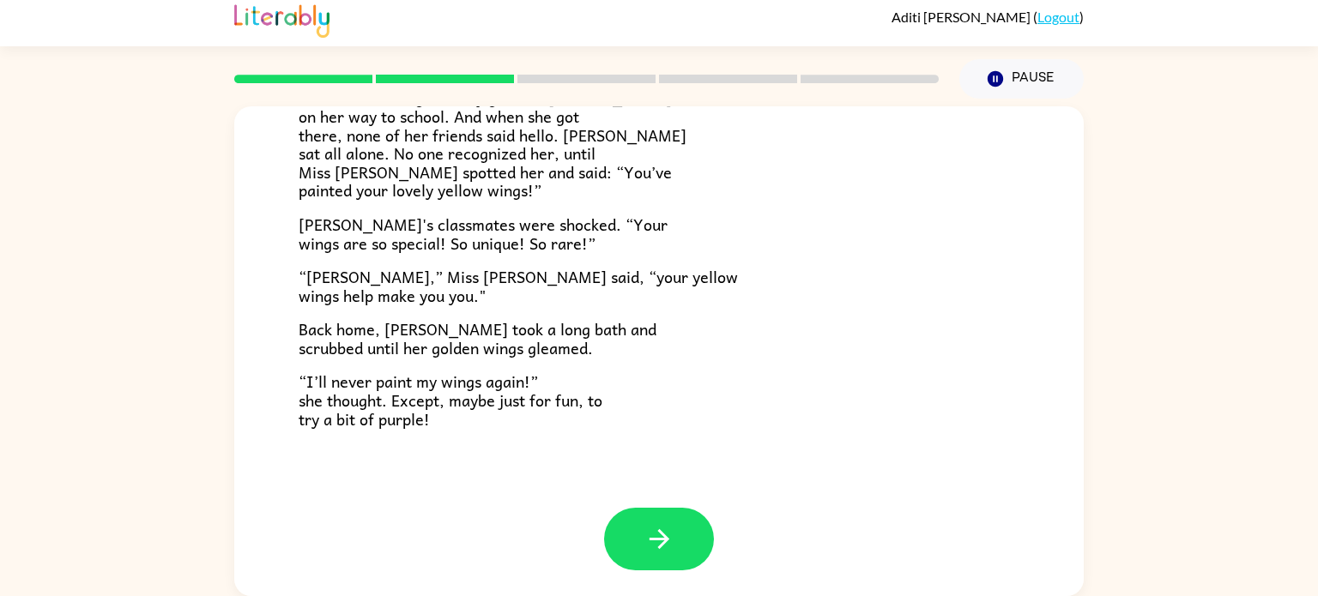
click at [678, 594] on div at bounding box center [658, 552] width 849 height 88
click at [656, 544] on icon "button" at bounding box center [659, 539] width 30 height 30
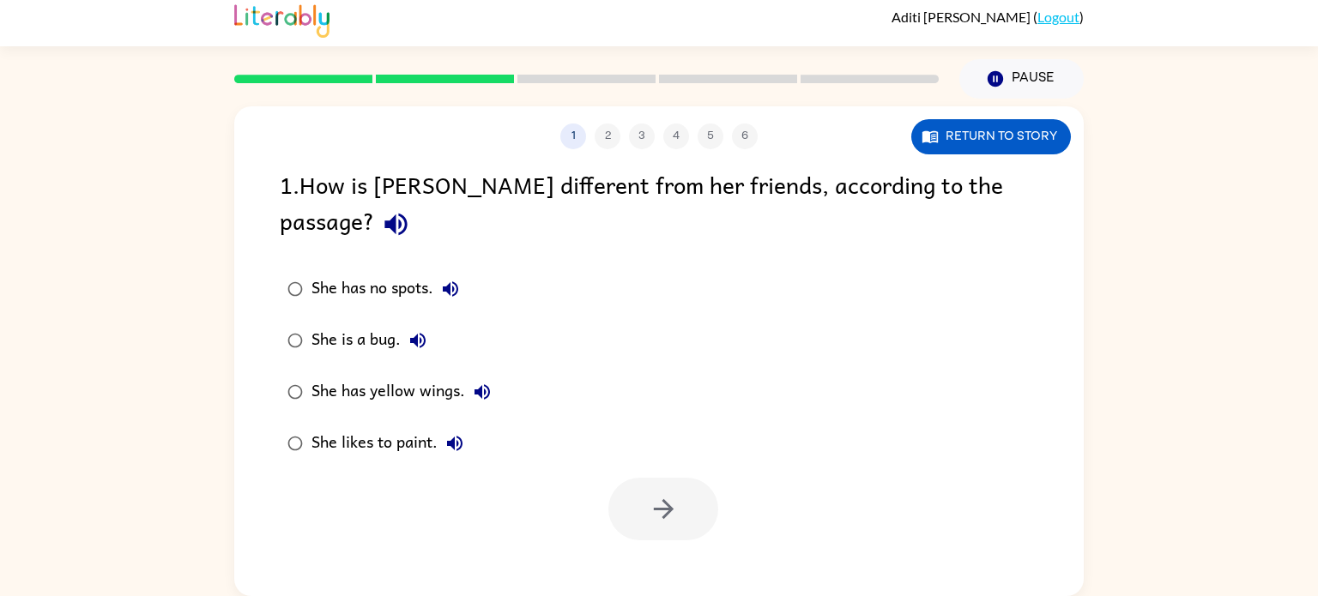
scroll to position [0, 0]
click at [371, 375] on div "She has yellow wings." at bounding box center [405, 392] width 188 height 34
click at [690, 478] on button "button" at bounding box center [663, 509] width 110 height 63
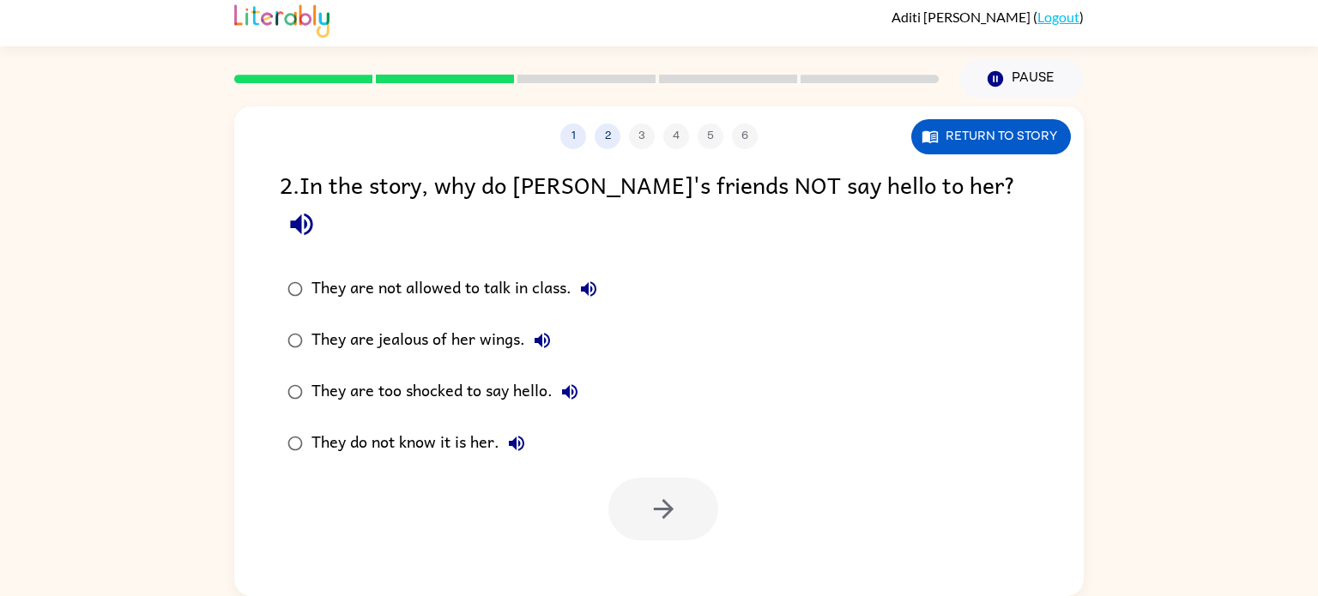
click at [451, 426] on div "They do not know it is her." at bounding box center [422, 443] width 222 height 34
click at [651, 494] on icon "button" at bounding box center [664, 509] width 30 height 30
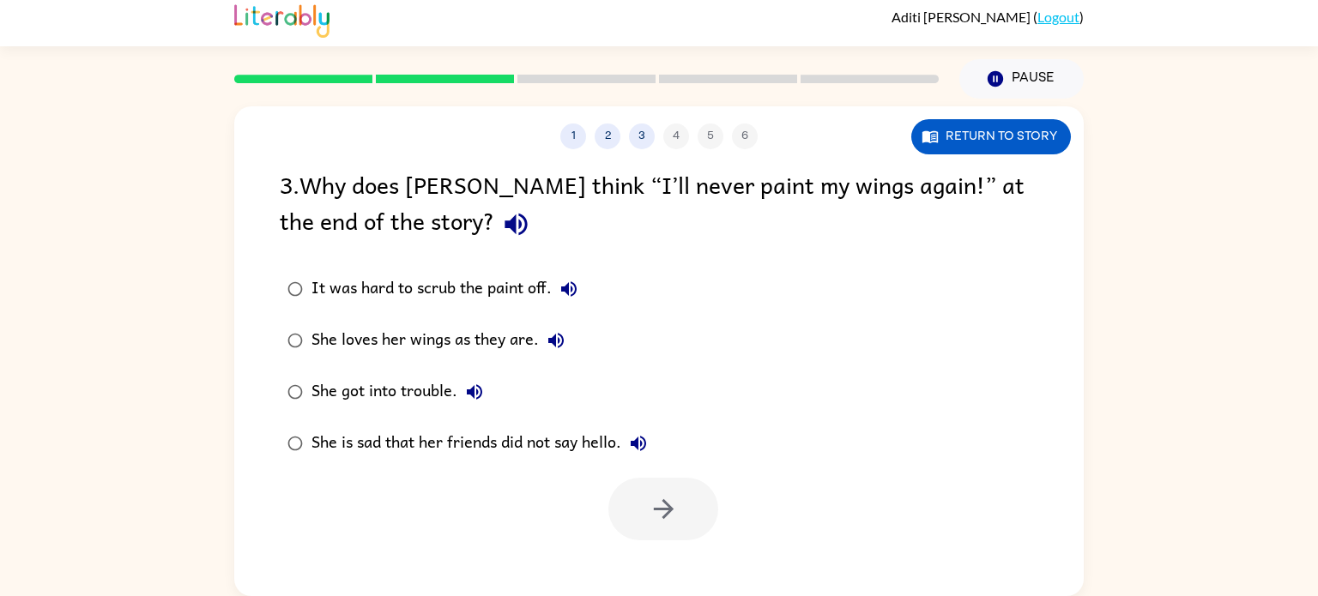
click at [405, 338] on div "She loves her wings as they are." at bounding box center [442, 340] width 262 height 34
click at [672, 535] on button "button" at bounding box center [663, 509] width 110 height 63
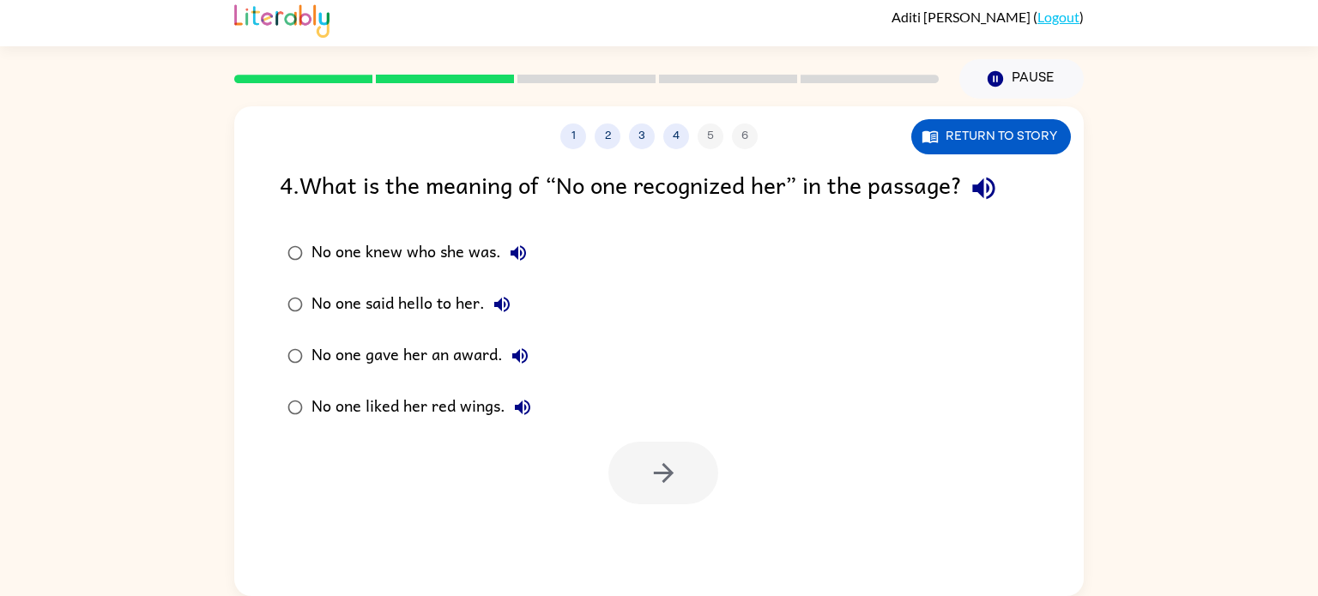
click at [418, 255] on div "No one knew who she was." at bounding box center [423, 253] width 224 height 34
click at [651, 458] on icon "button" at bounding box center [664, 473] width 30 height 30
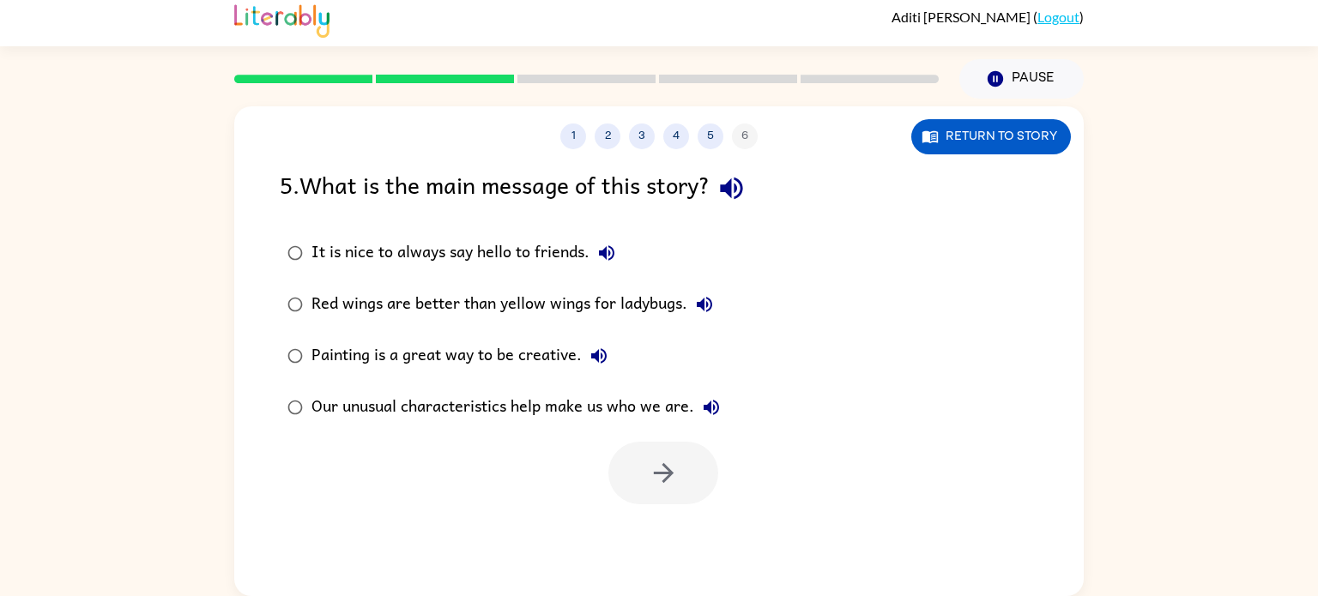
click at [399, 412] on div "Our unusual characteristics help make us who we are." at bounding box center [519, 407] width 417 height 34
click at [665, 494] on button "button" at bounding box center [663, 473] width 110 height 63
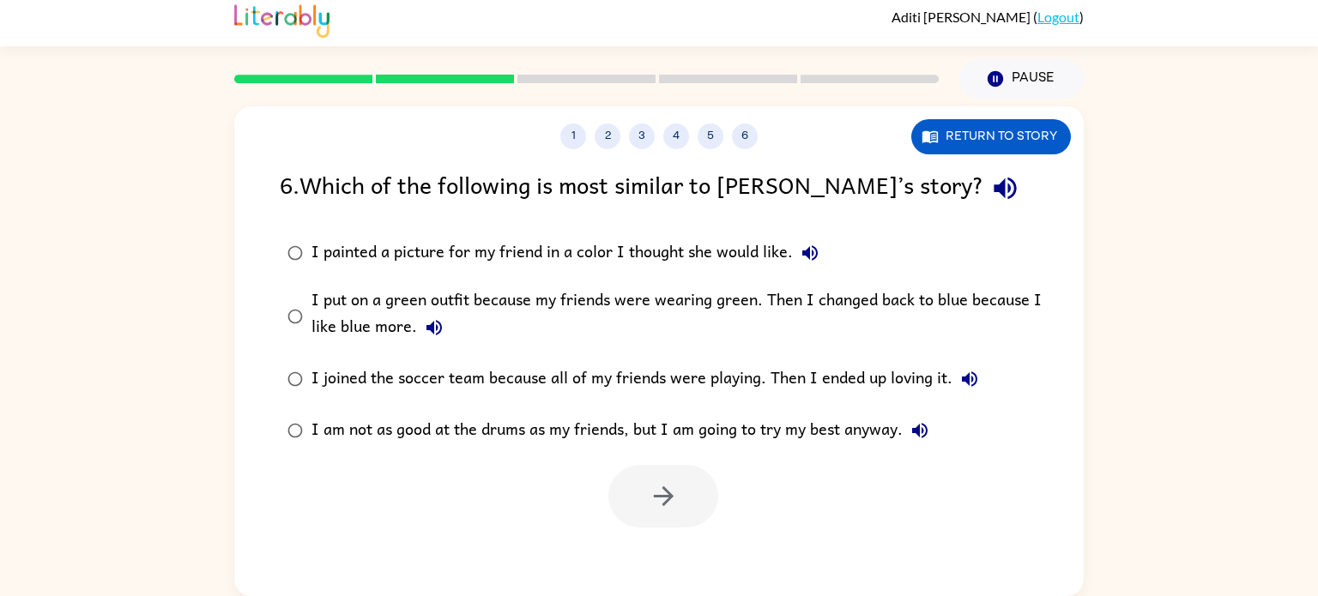
click at [551, 293] on div "I put on a green outfit because my friends were wearing green. Then I changed b…" at bounding box center [686, 315] width 750 height 57
click at [652, 499] on icon "button" at bounding box center [664, 496] width 30 height 30
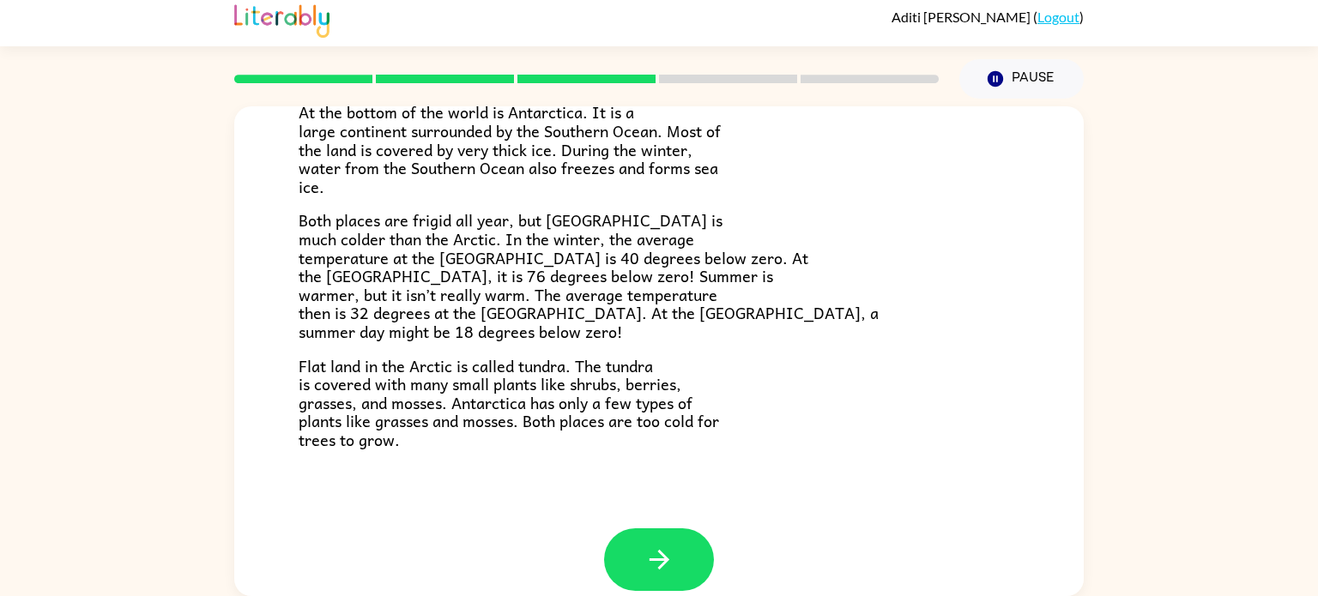
click at [568, 325] on span "Both places are frigid all year, but [GEOGRAPHIC_DATA] is much colder than the …" at bounding box center [589, 276] width 580 height 136
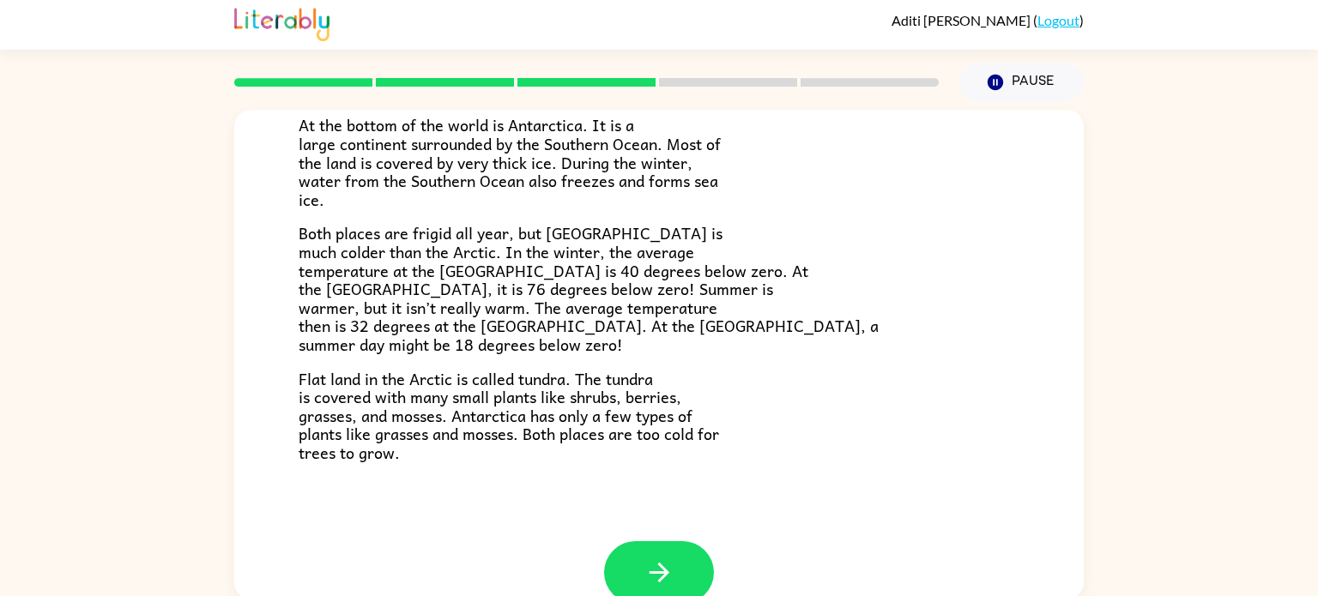
scroll to position [349, 0]
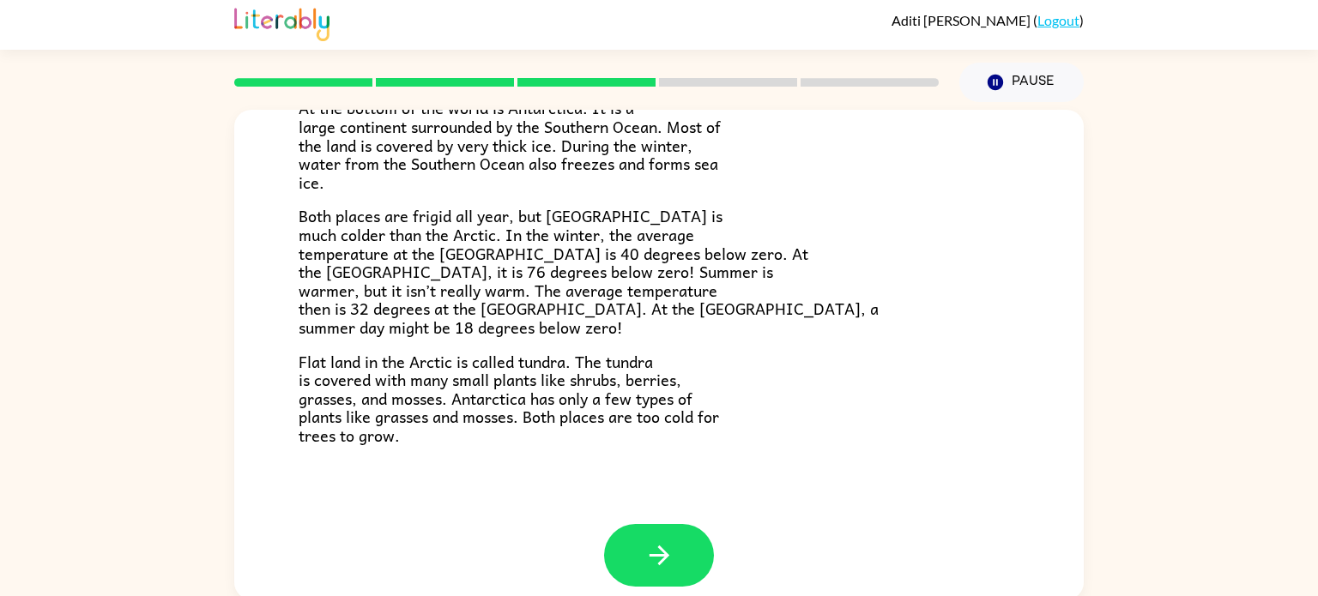
click at [568, 325] on span "Both places are frigid all year, but [GEOGRAPHIC_DATA] is much colder than the …" at bounding box center [589, 271] width 580 height 136
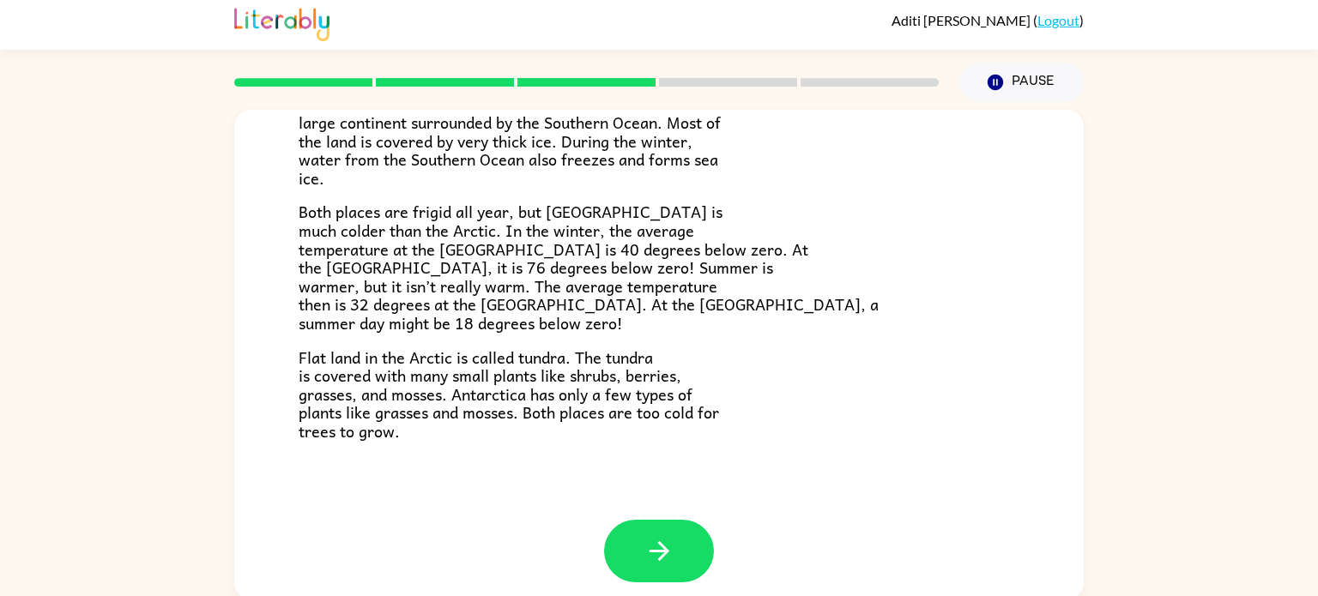
scroll to position [362, 0]
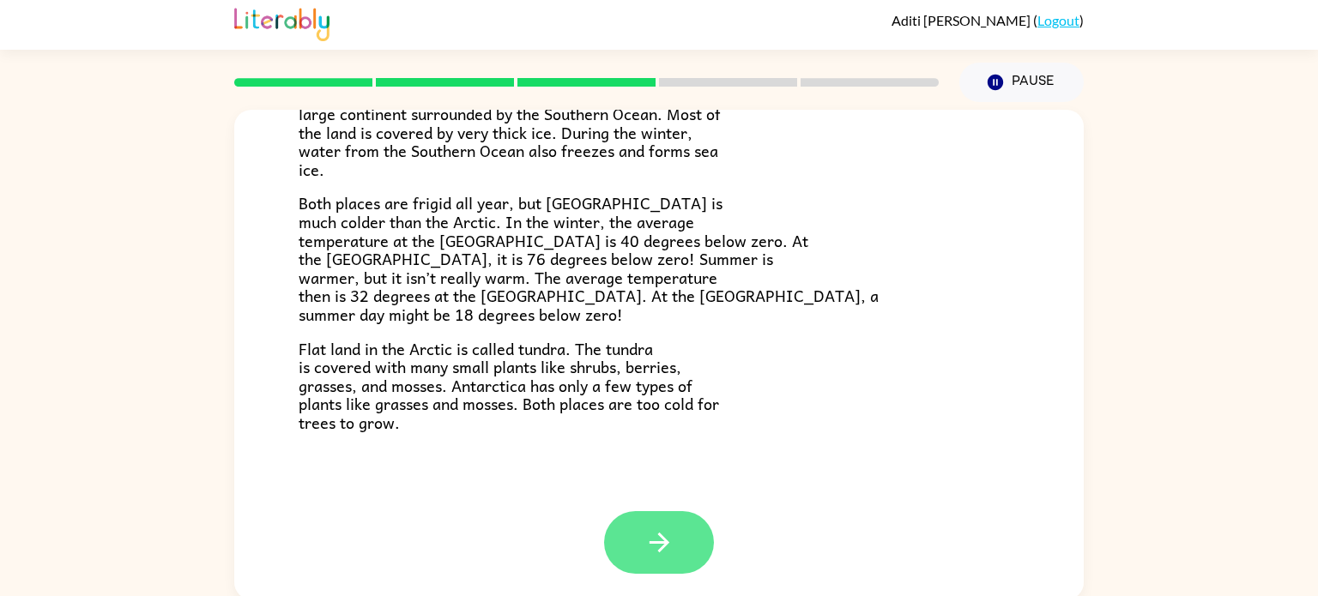
click at [633, 525] on button "button" at bounding box center [659, 542] width 110 height 63
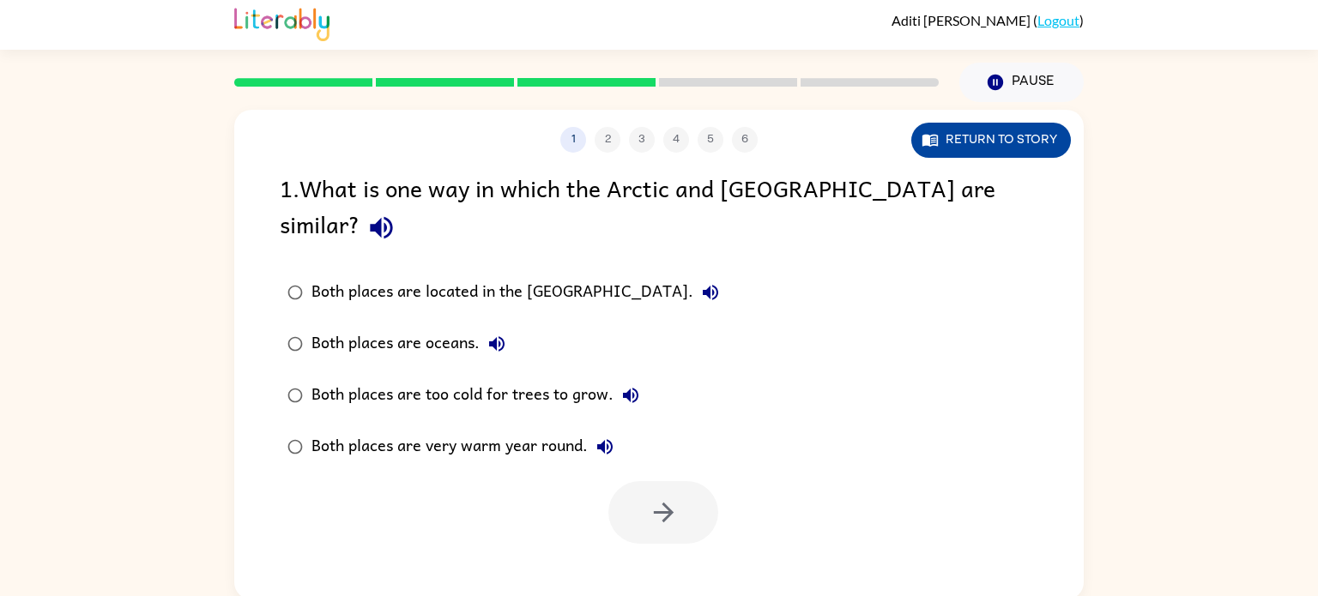
click at [1009, 142] on button "Return to story" at bounding box center [991, 140] width 160 height 35
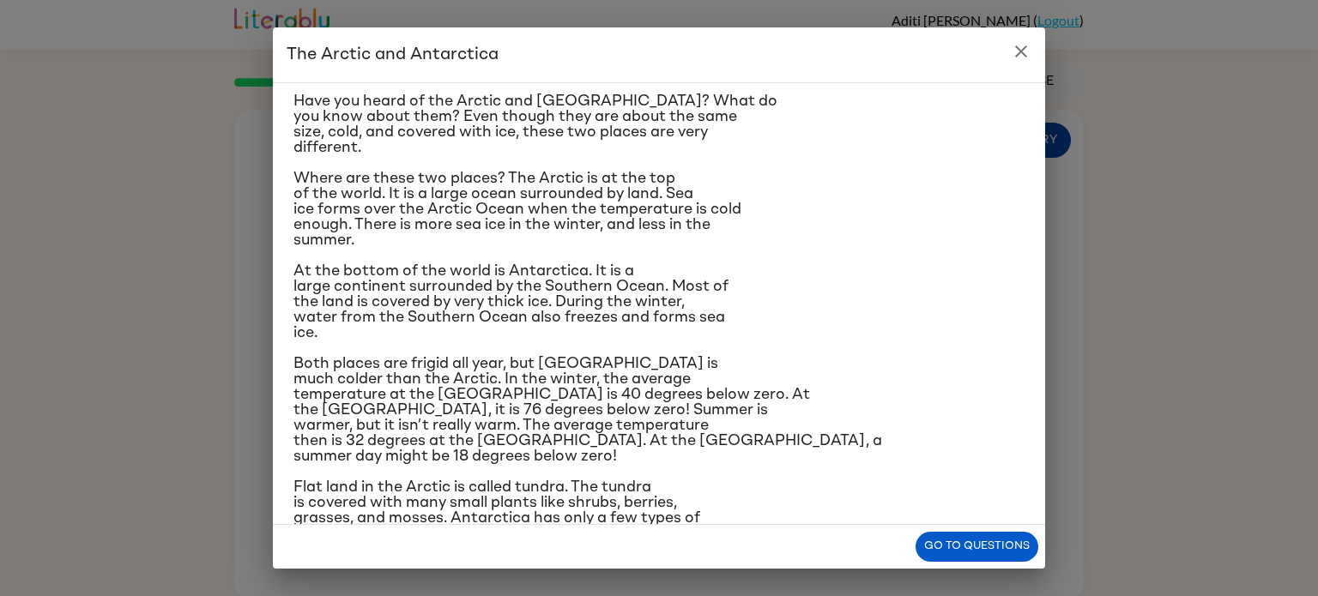
scroll to position [96, 0]
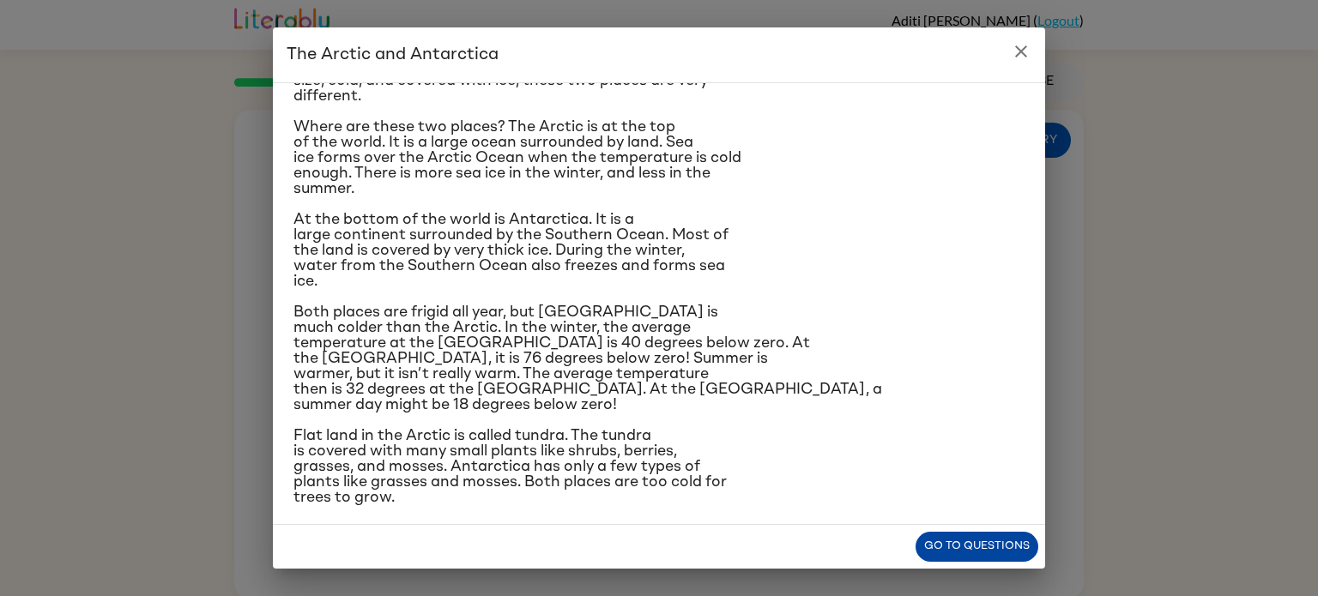
click at [976, 545] on button "Go to questions" at bounding box center [977, 547] width 123 height 30
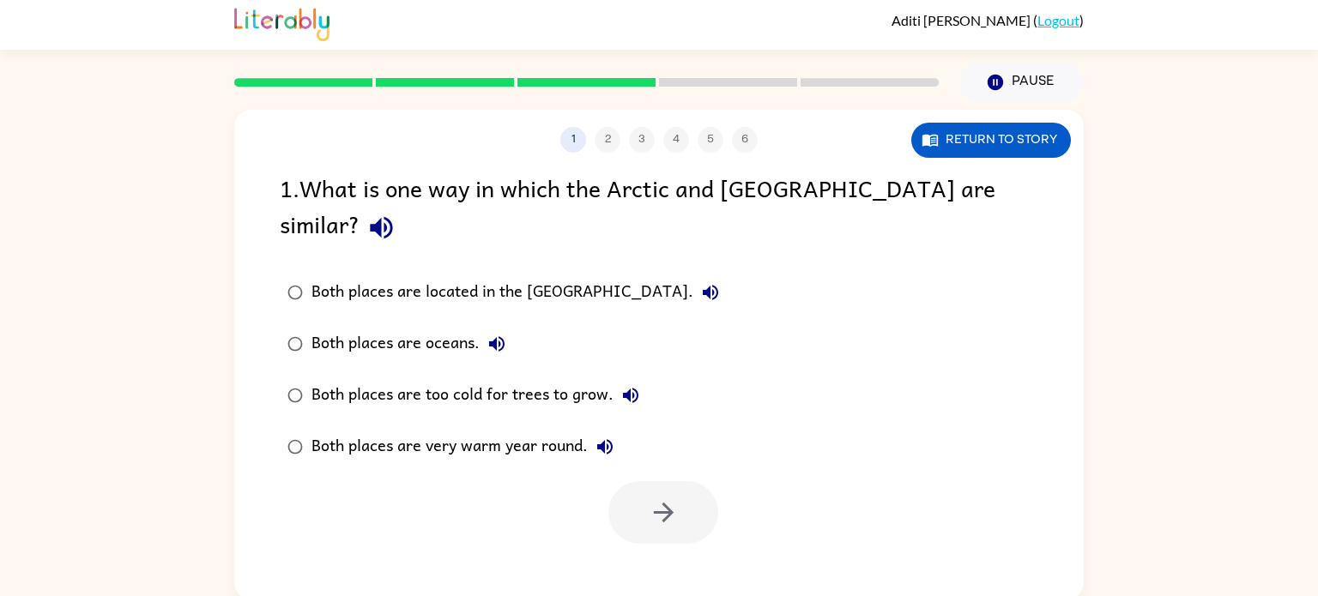
click at [320, 332] on label "Both places are oceans." at bounding box center [503, 343] width 466 height 51
click at [325, 370] on label "Both places are too cold for trees to grow." at bounding box center [503, 395] width 466 height 51
click at [629, 481] on button "button" at bounding box center [663, 512] width 110 height 63
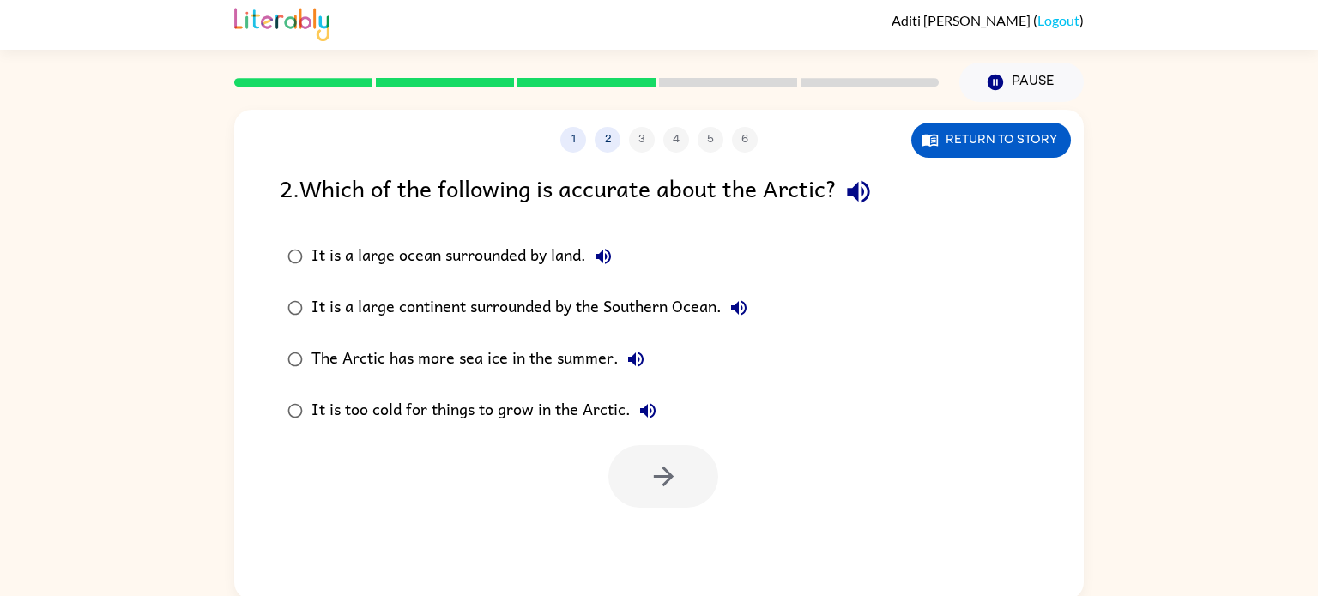
click at [629, 462] on div at bounding box center [663, 476] width 110 height 63
click at [1006, 144] on button "Return to story" at bounding box center [991, 140] width 160 height 35
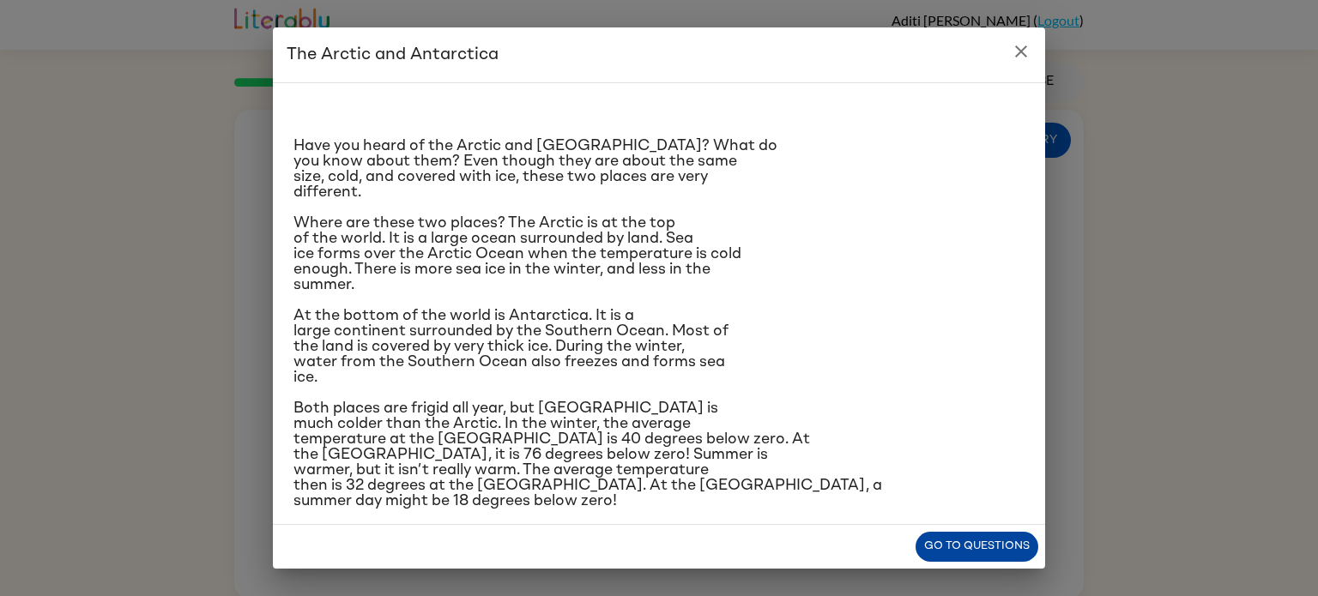
click at [992, 547] on button "Go to questions" at bounding box center [977, 547] width 123 height 30
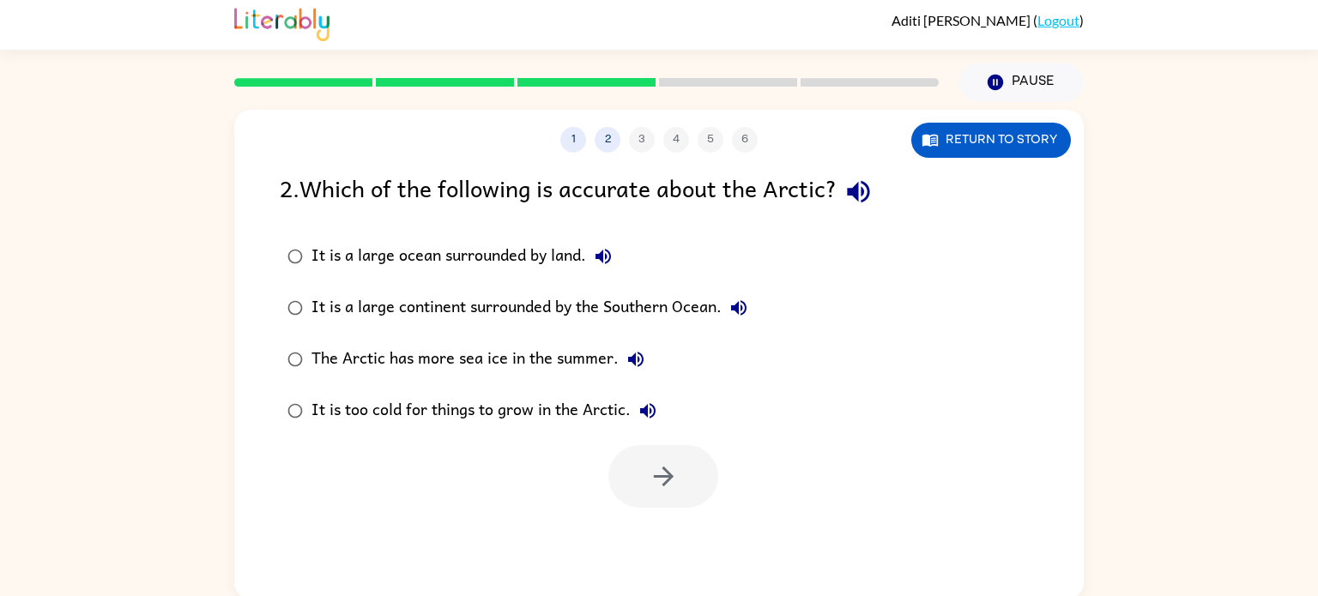
scroll to position [3, 0]
click at [955, 154] on button "Return to story" at bounding box center [991, 140] width 160 height 35
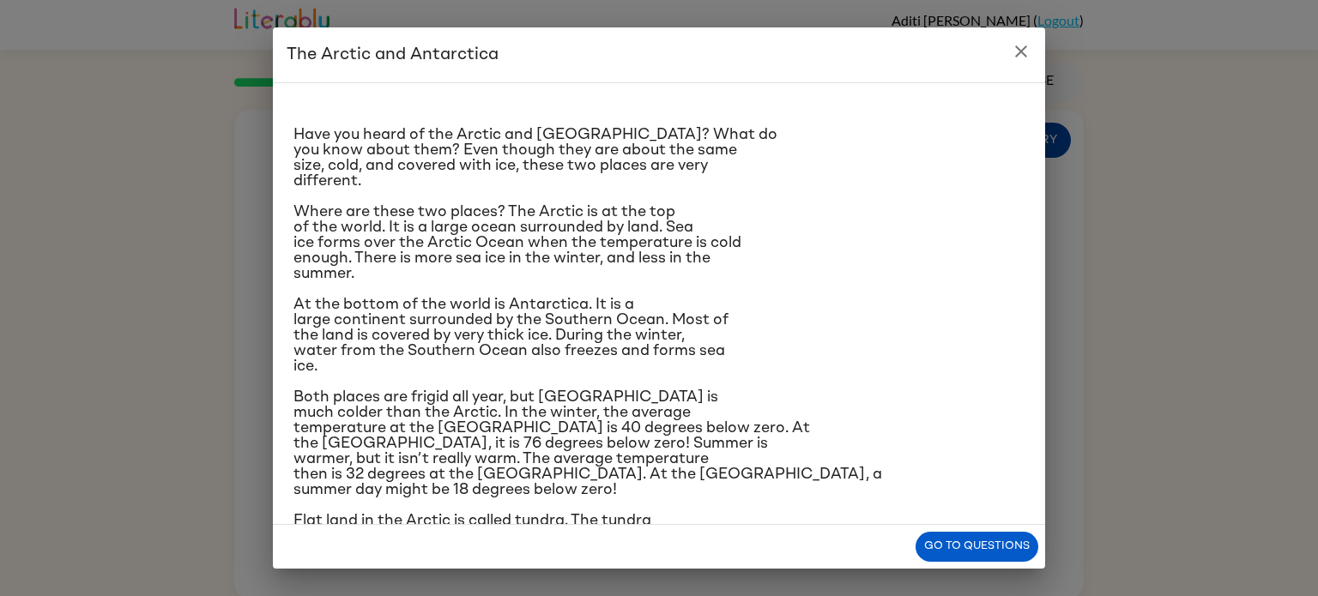
scroll to position [0, 0]
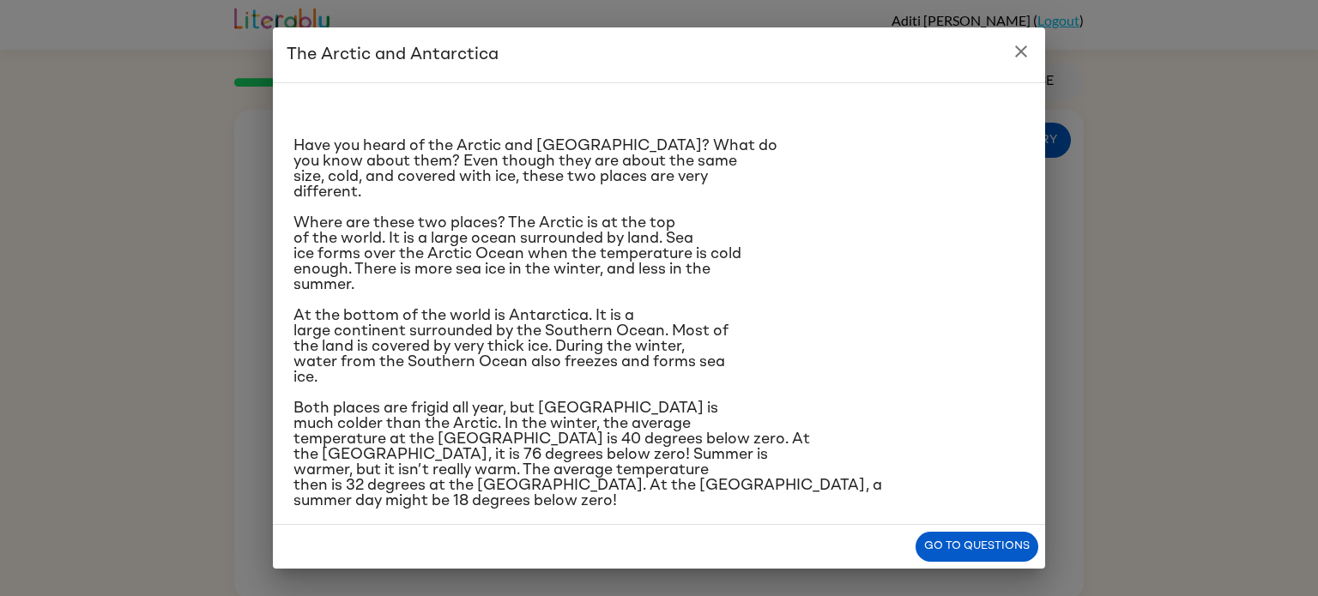
click at [603, 445] on span "Both places are frigid all year, but [GEOGRAPHIC_DATA] is much colder than the …" at bounding box center [587, 455] width 589 height 108
click at [597, 462] on span "Both places are frigid all year, but [GEOGRAPHIC_DATA] is much colder than the …" at bounding box center [587, 455] width 589 height 108
click at [1009, 559] on button "Go to questions" at bounding box center [977, 547] width 123 height 30
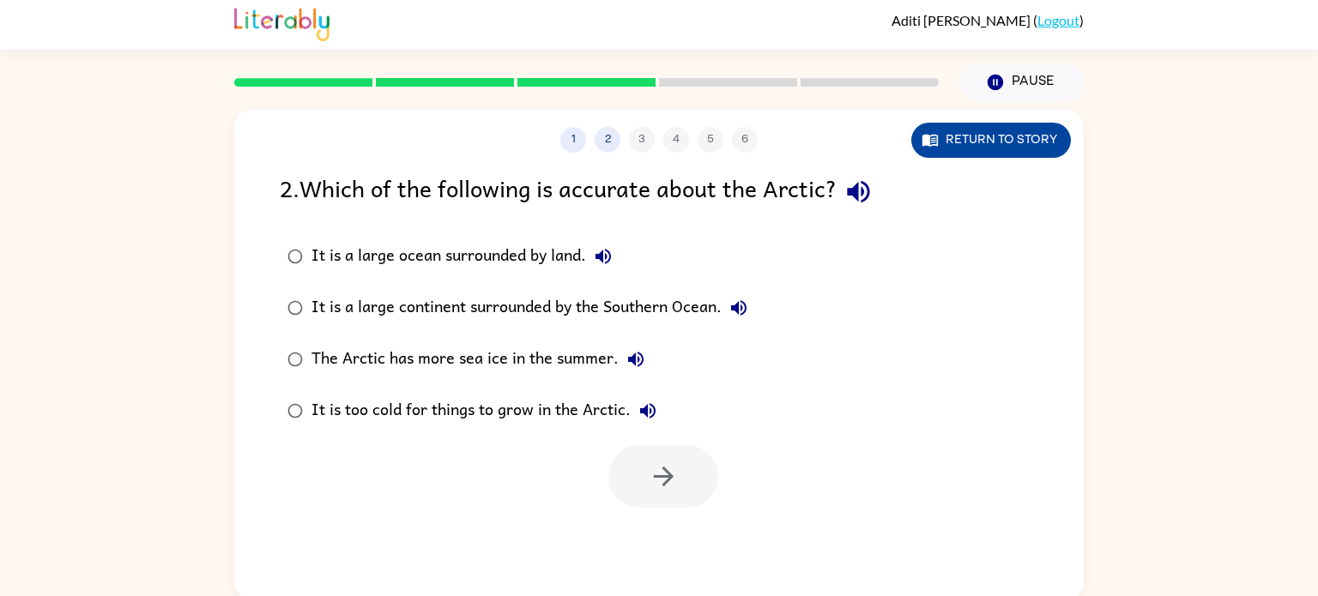
click at [1017, 155] on button "Return to story" at bounding box center [991, 140] width 160 height 35
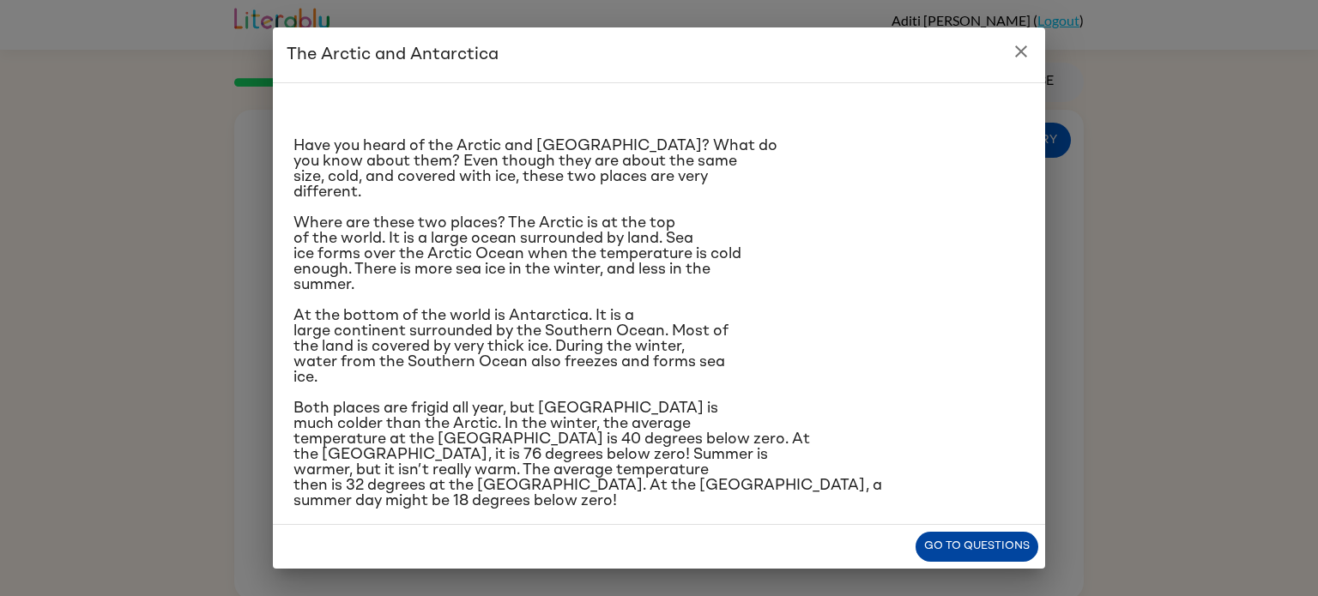
click at [982, 535] on button "Go to questions" at bounding box center [977, 547] width 123 height 30
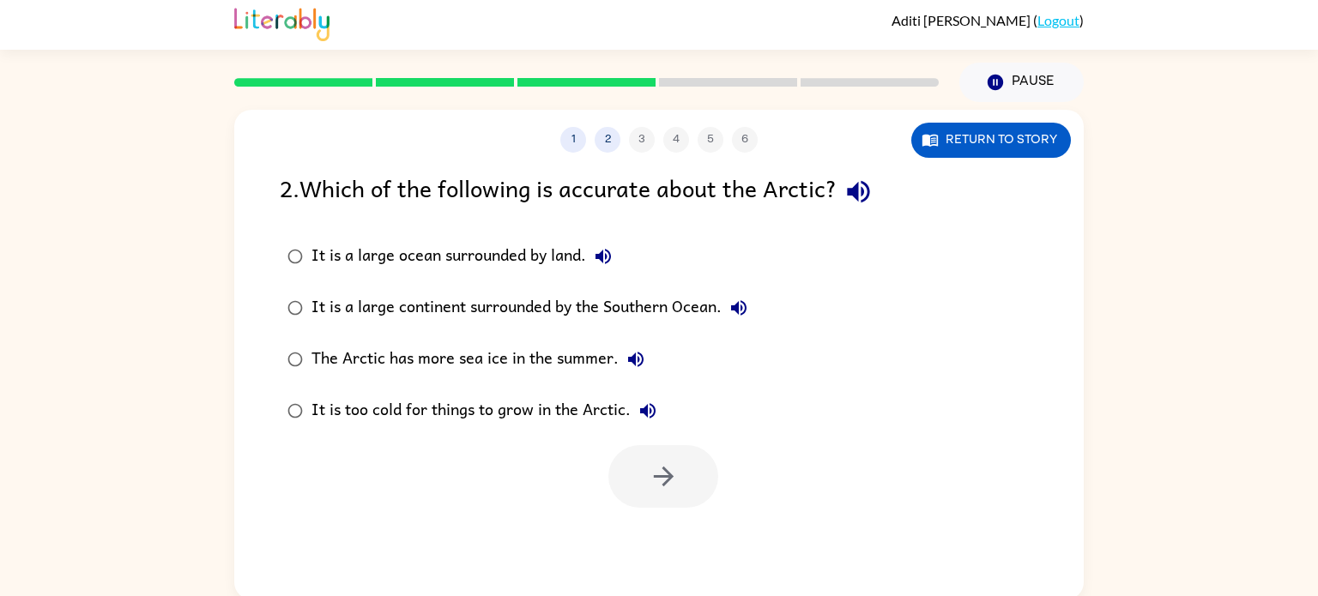
click at [432, 396] on div "It is too cold for things to grow in the Arctic." at bounding box center [488, 411] width 354 height 34
click at [626, 481] on button "button" at bounding box center [663, 476] width 110 height 63
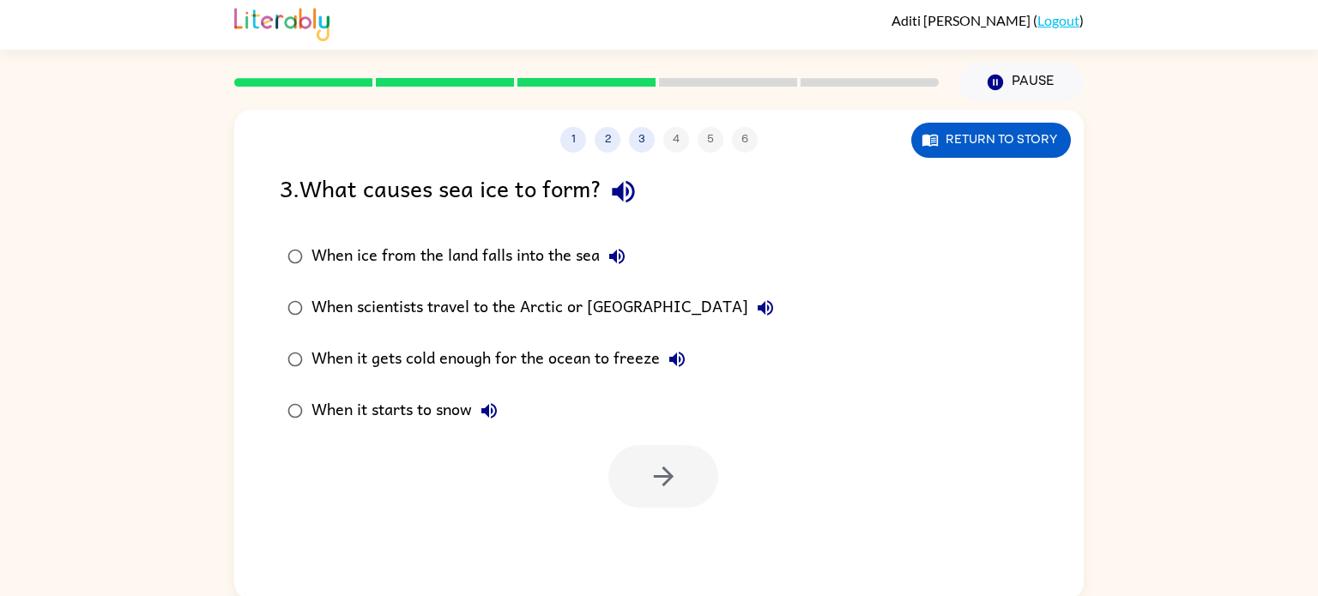
click at [493, 374] on div "When it gets cold enough for the ocean to freeze" at bounding box center [502, 359] width 383 height 34
click at [650, 482] on icon "button" at bounding box center [664, 477] width 30 height 30
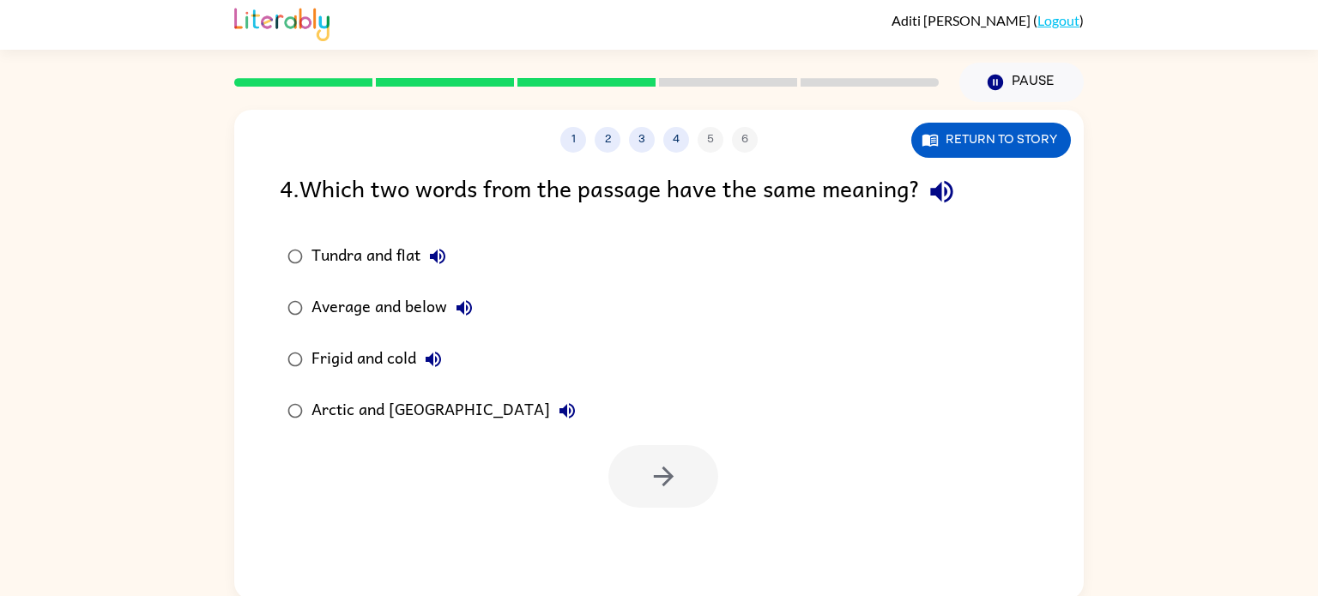
click at [980, 120] on div "1 2 3 4 5 6 Return to story" at bounding box center [658, 131] width 849 height 43
click at [982, 128] on button "Return to story" at bounding box center [991, 140] width 160 height 35
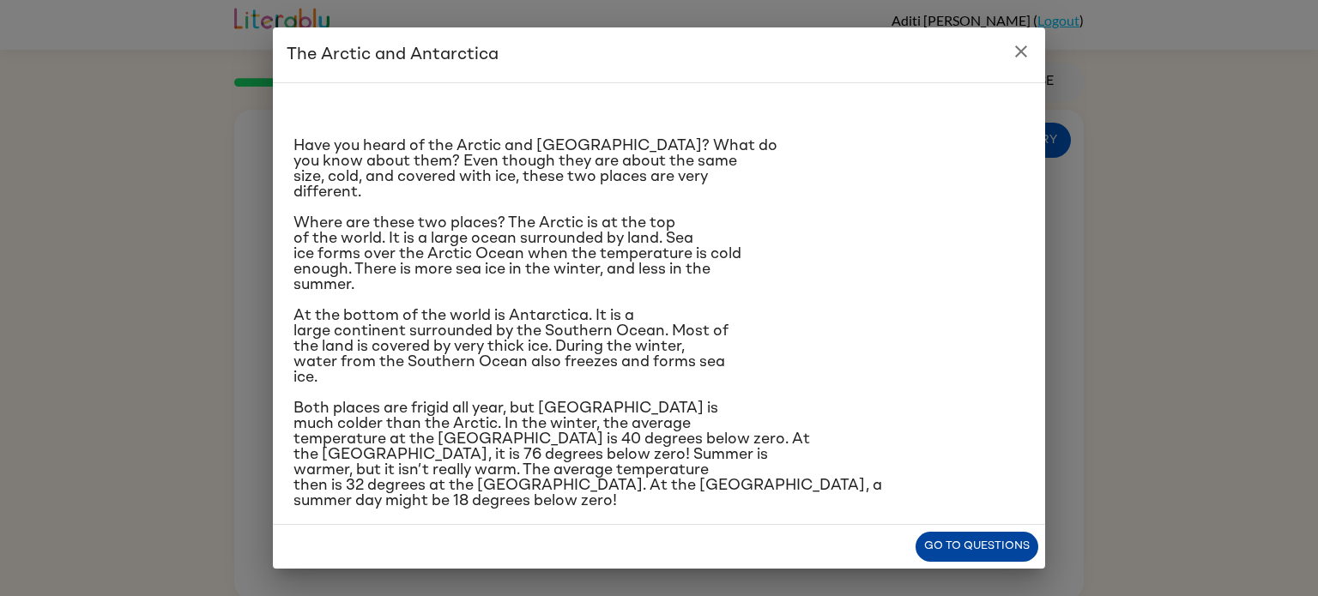
click at [958, 540] on button "Go to questions" at bounding box center [977, 547] width 123 height 30
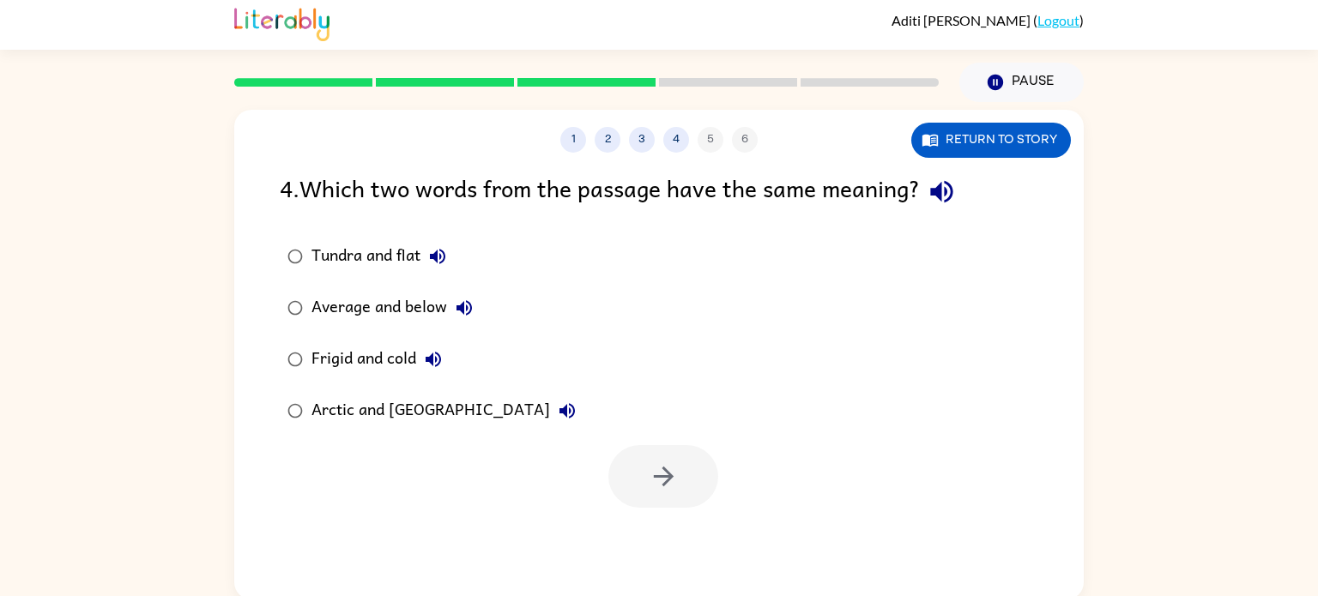
scroll to position [7, 0]
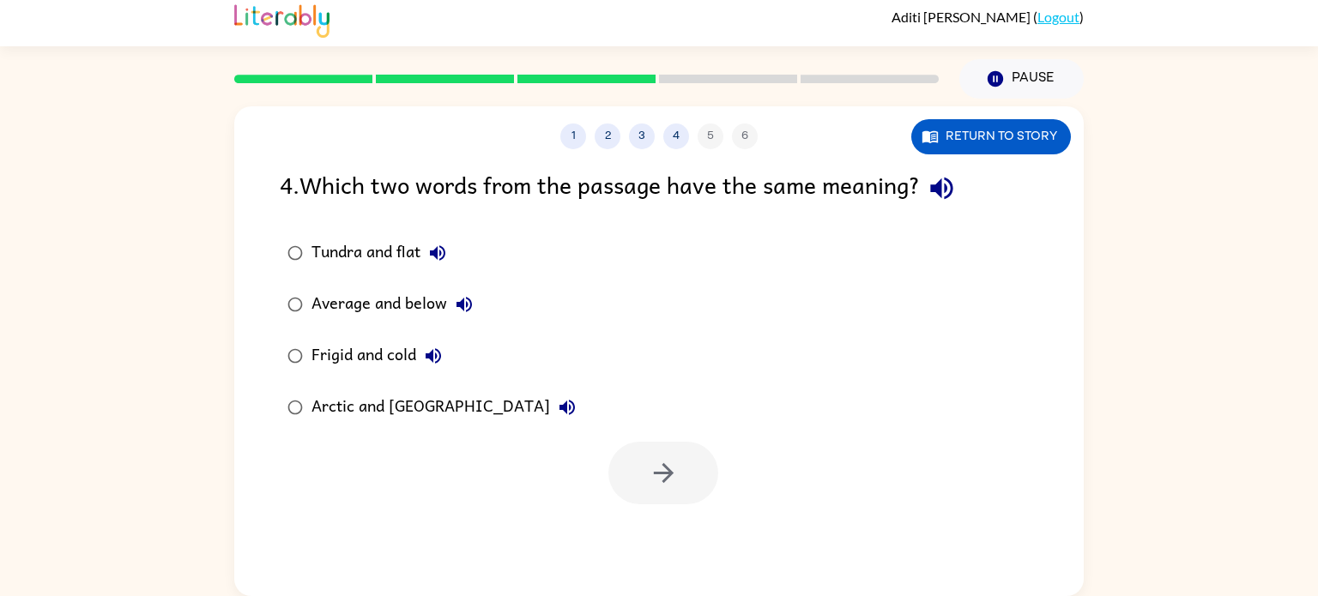
click at [371, 357] on div "Frigid and cold" at bounding box center [380, 356] width 139 height 34
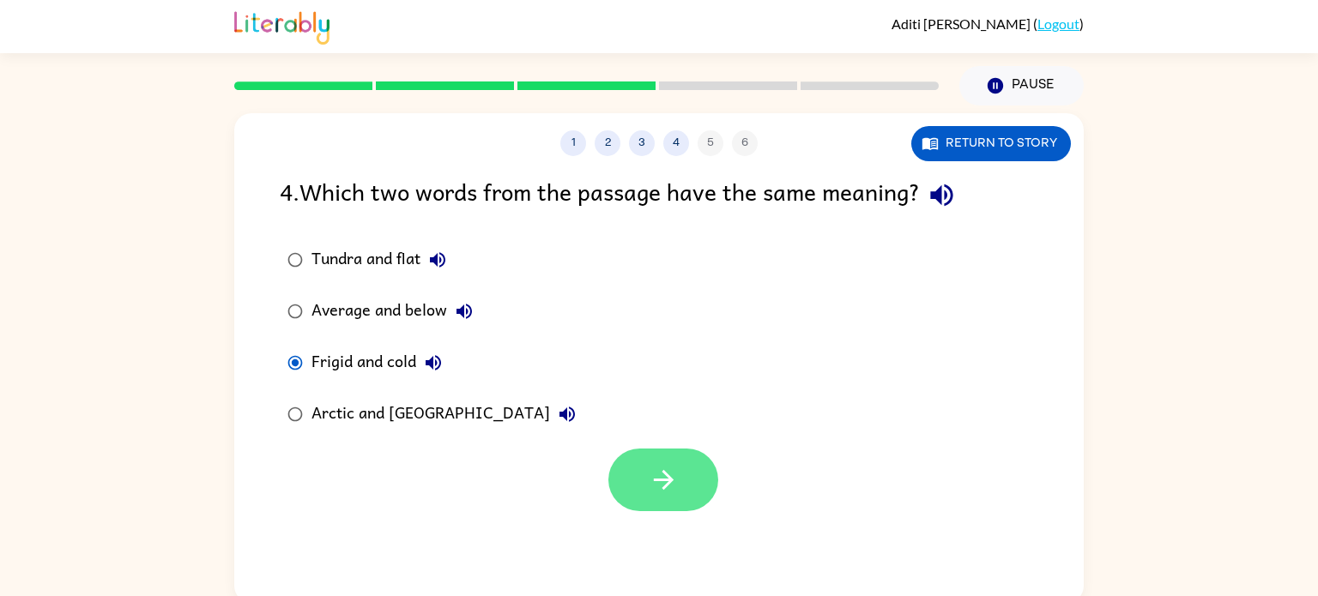
click at [673, 465] on icon "button" at bounding box center [664, 480] width 30 height 30
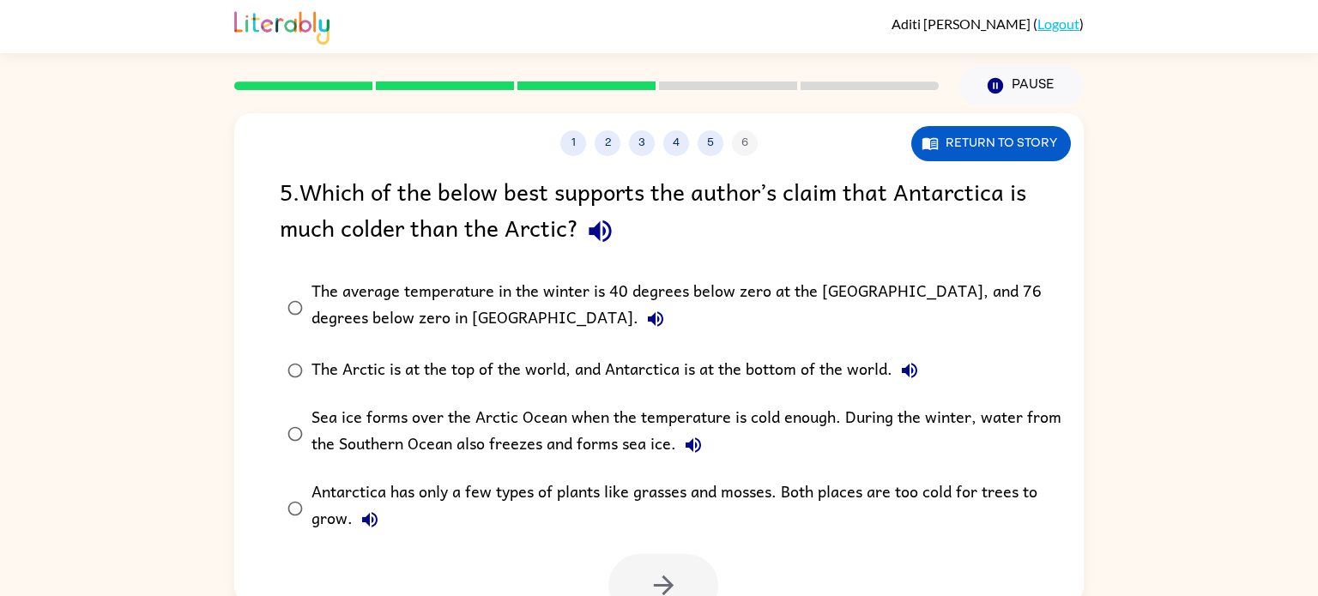
click at [876, 314] on div "The average temperature in the winter is 40 degrees below zero at the [GEOGRAPH…" at bounding box center [686, 307] width 750 height 57
click at [834, 312] on div "The average temperature in the winter is 40 degrees below zero at the [GEOGRAPH…" at bounding box center [686, 307] width 750 height 57
click at [852, 315] on div "The average temperature in the winter is 40 degrees below zero at the [GEOGRAPH…" at bounding box center [686, 307] width 750 height 57
click at [871, 314] on div "The average temperature in the winter is 40 degrees below zero at the [GEOGRAPH…" at bounding box center [686, 307] width 750 height 57
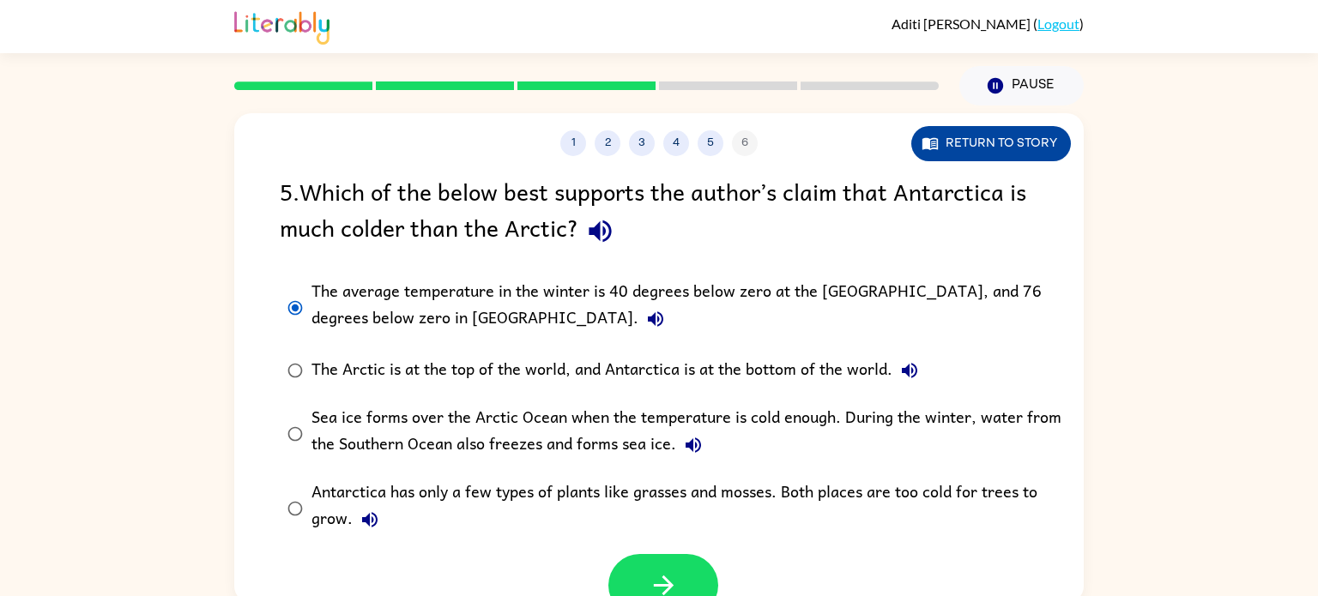
click at [999, 157] on button "Return to story" at bounding box center [991, 143] width 160 height 35
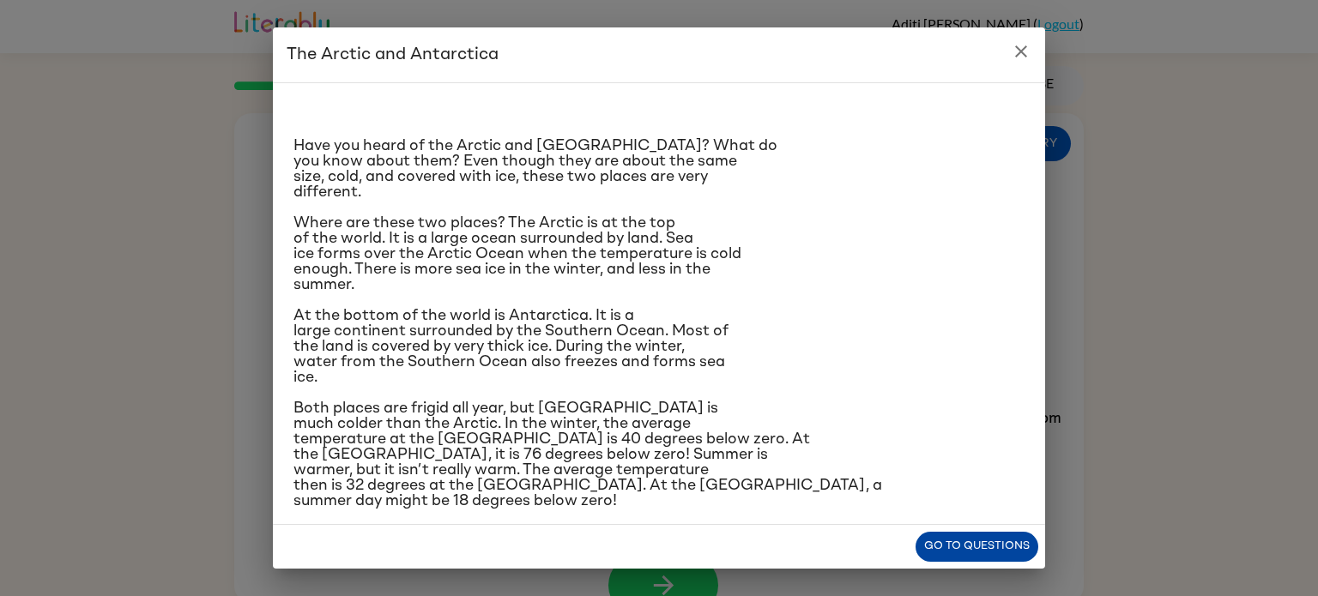
click at [939, 553] on button "Go to questions" at bounding box center [977, 547] width 123 height 30
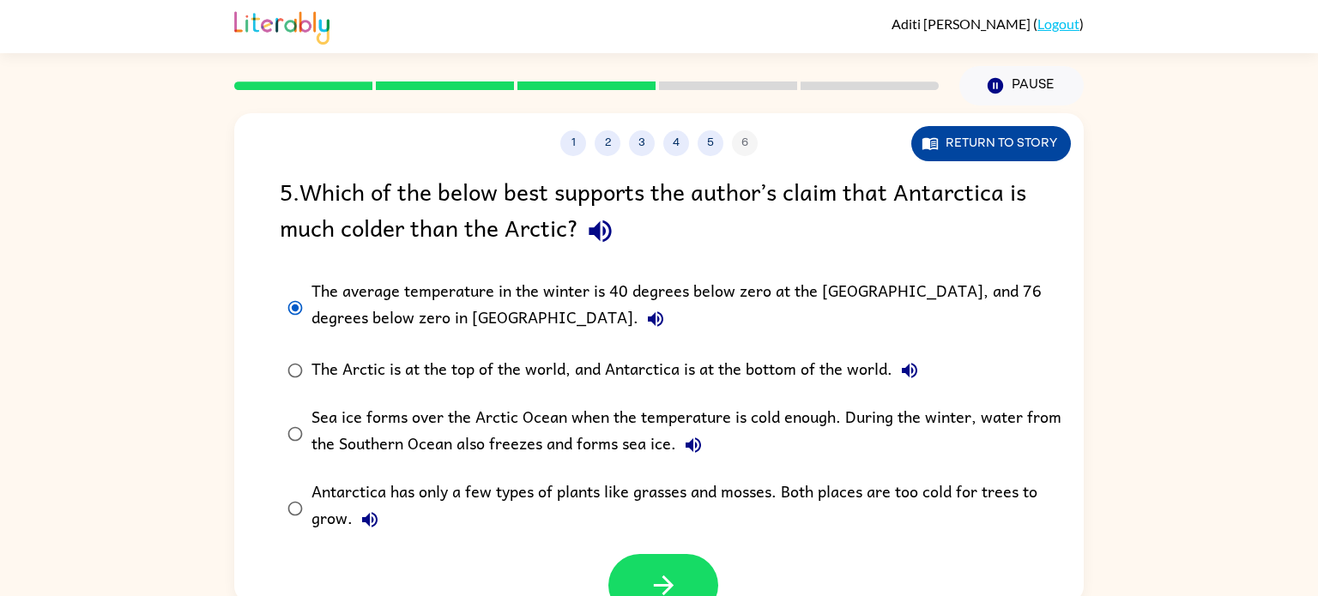
click at [1009, 144] on button "Return to story" at bounding box center [991, 143] width 160 height 35
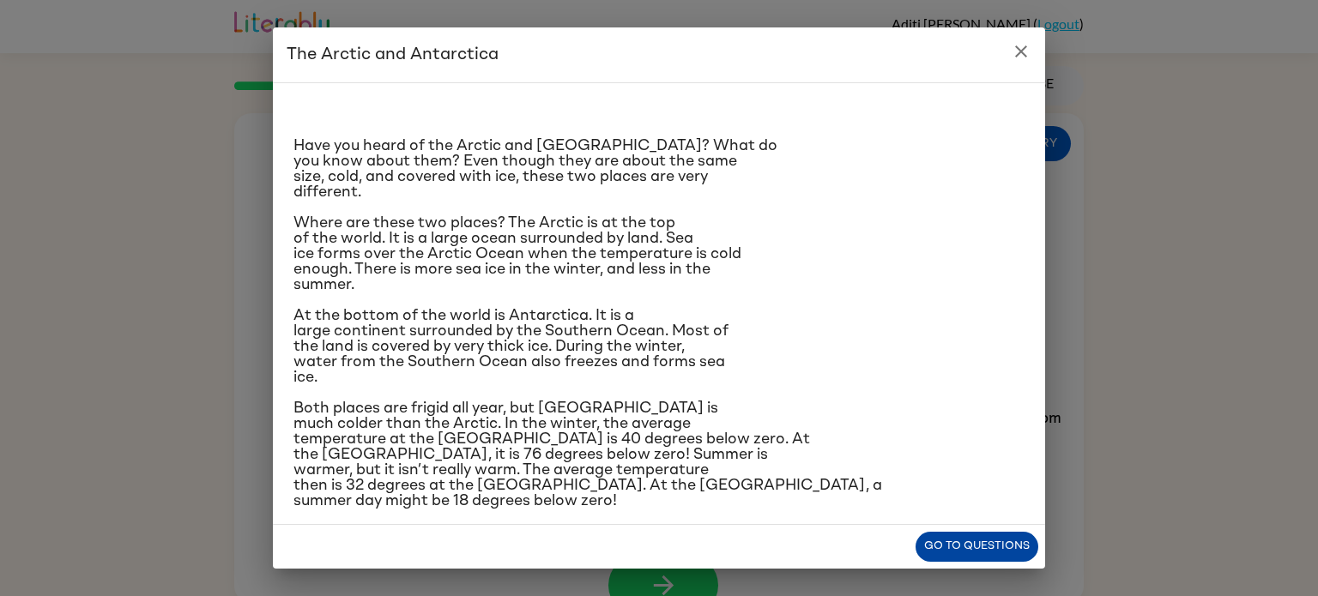
click at [988, 547] on button "Go to questions" at bounding box center [977, 547] width 123 height 30
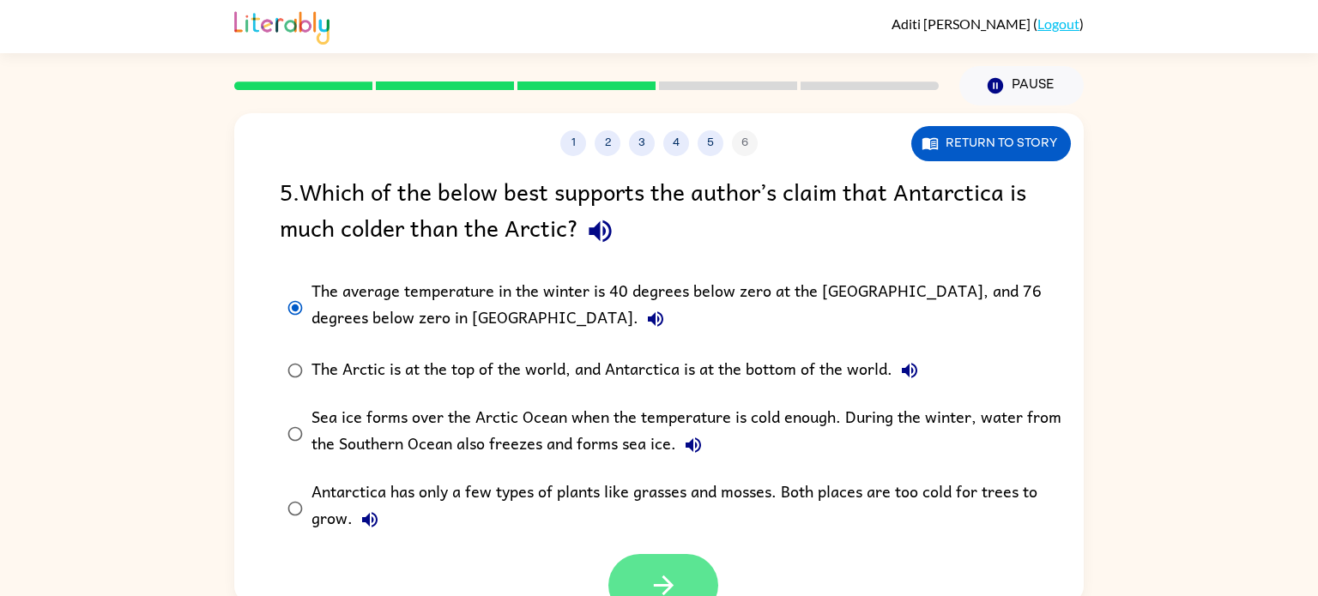
click at [688, 585] on button "button" at bounding box center [663, 585] width 110 height 63
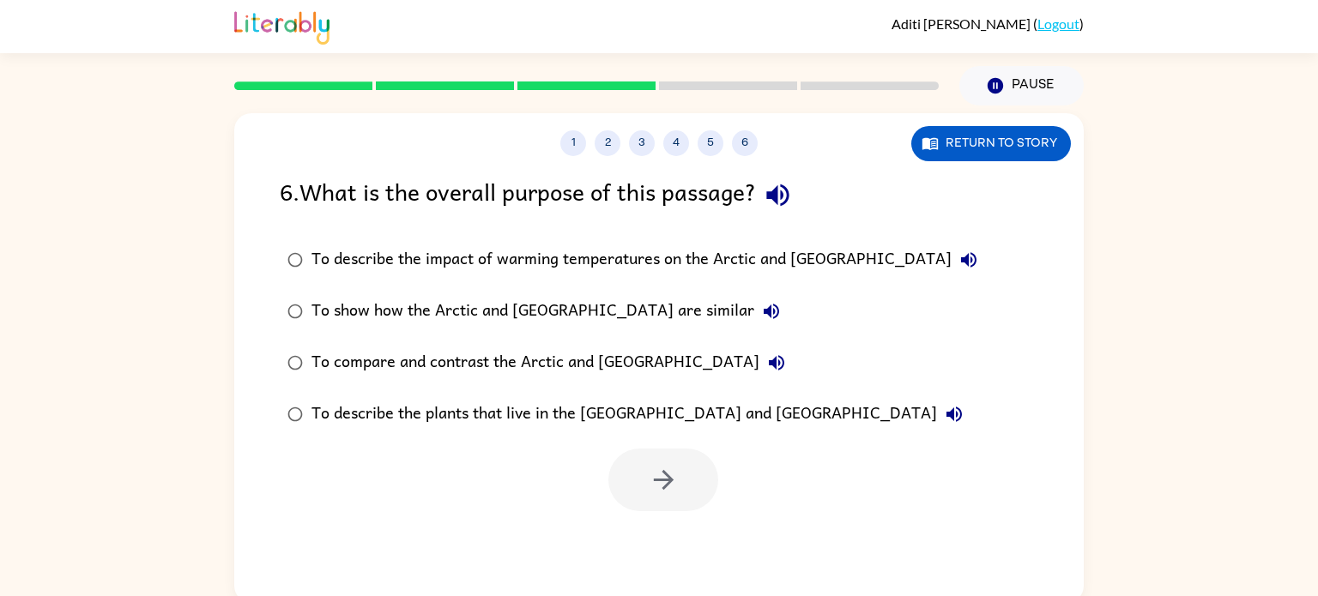
click at [720, 154] on div "1 2 3 4 5 6" at bounding box center [658, 143] width 849 height 26
click at [710, 142] on button "5" at bounding box center [711, 143] width 26 height 26
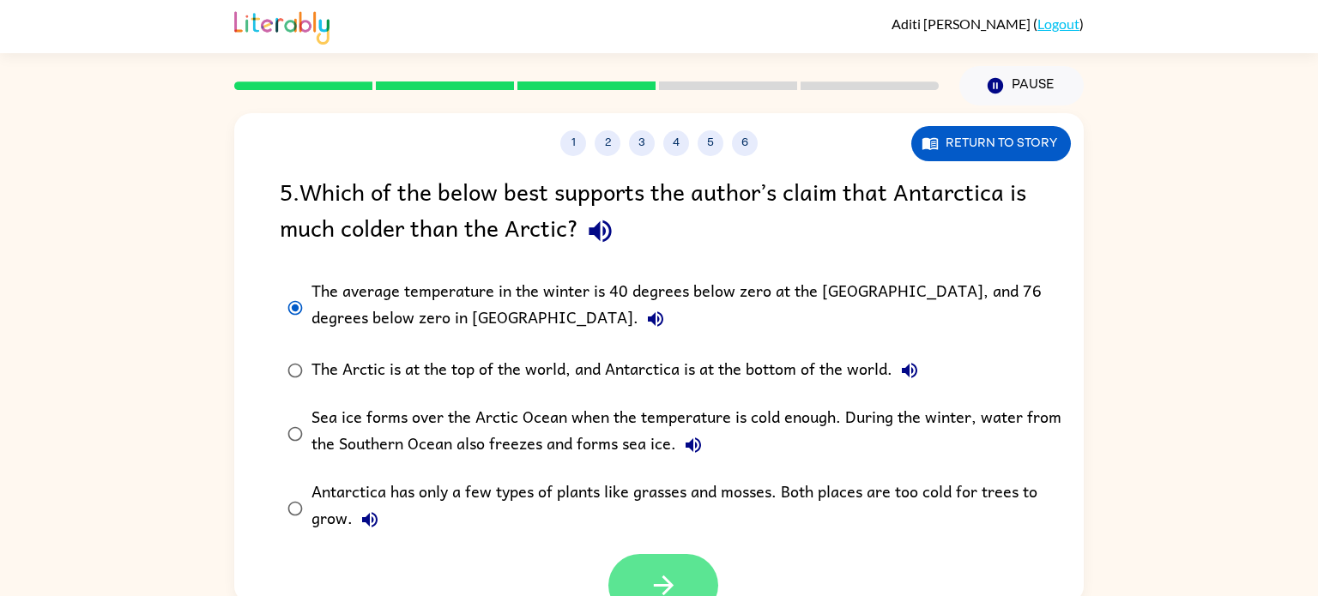
click at [633, 595] on button "button" at bounding box center [663, 585] width 110 height 63
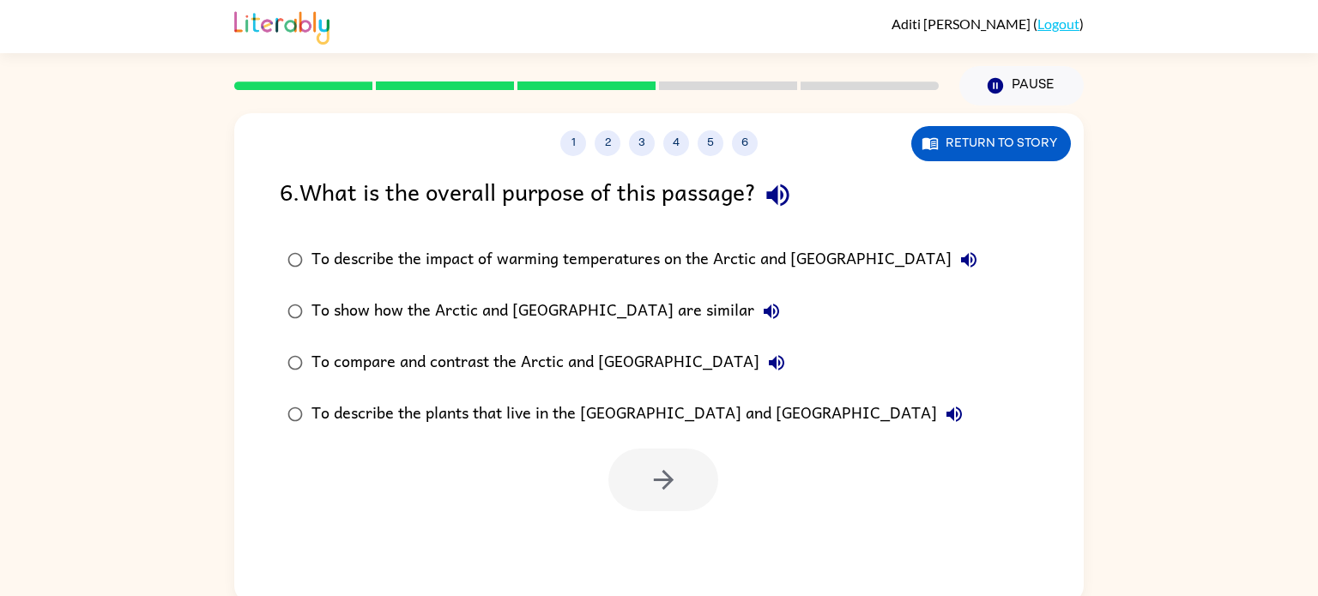
click at [439, 364] on div "To compare and contrast the Arctic and [GEOGRAPHIC_DATA]" at bounding box center [552, 363] width 482 height 34
click at [644, 475] on button "button" at bounding box center [663, 480] width 110 height 63
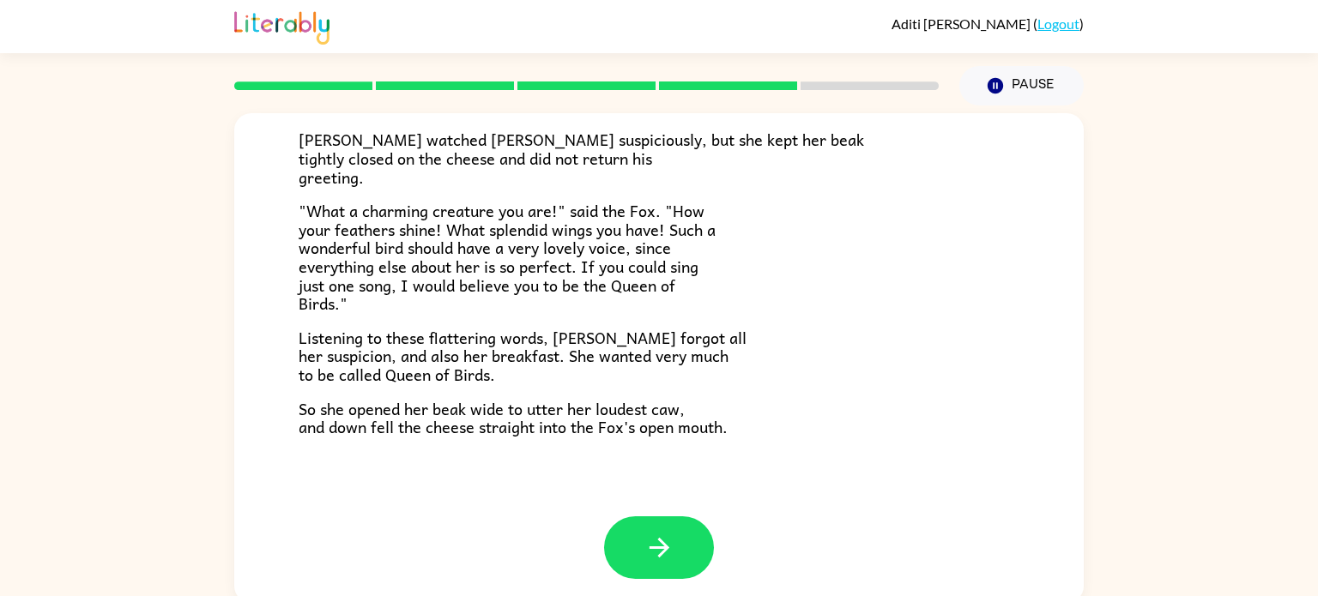
scroll to position [337, 0]
click at [680, 517] on button "button" at bounding box center [659, 547] width 110 height 63
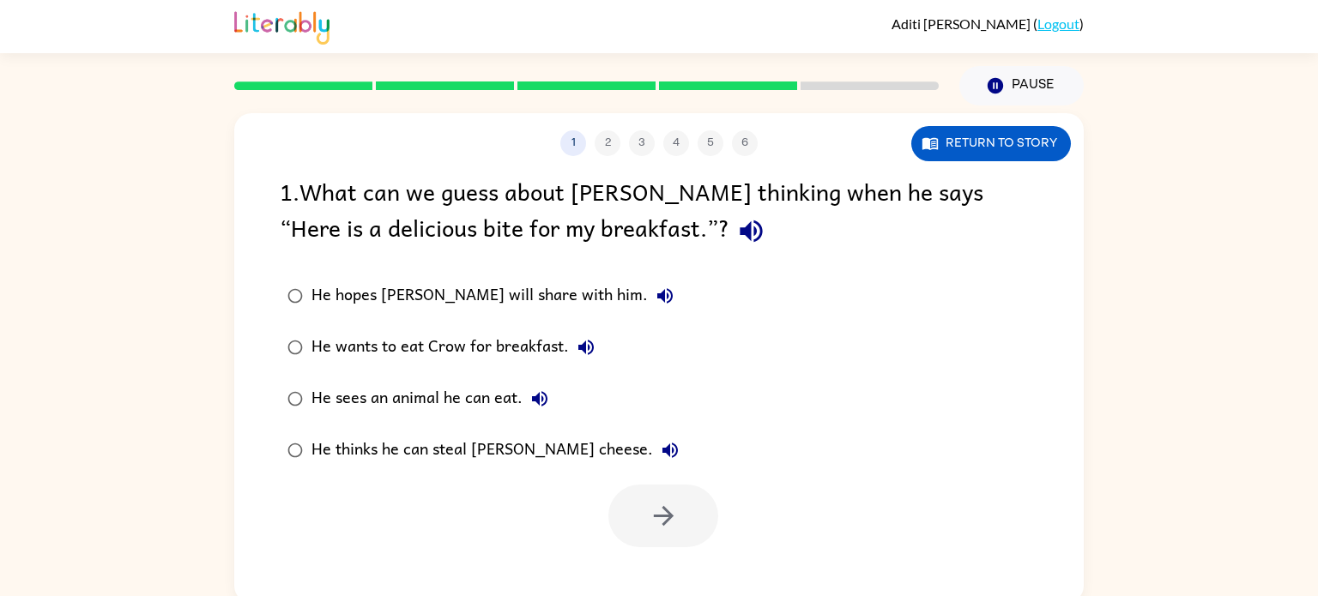
click at [452, 442] on div "He thinks he can steal [PERSON_NAME] cheese." at bounding box center [499, 450] width 376 height 34
click at [659, 512] on icon "button" at bounding box center [664, 516] width 30 height 30
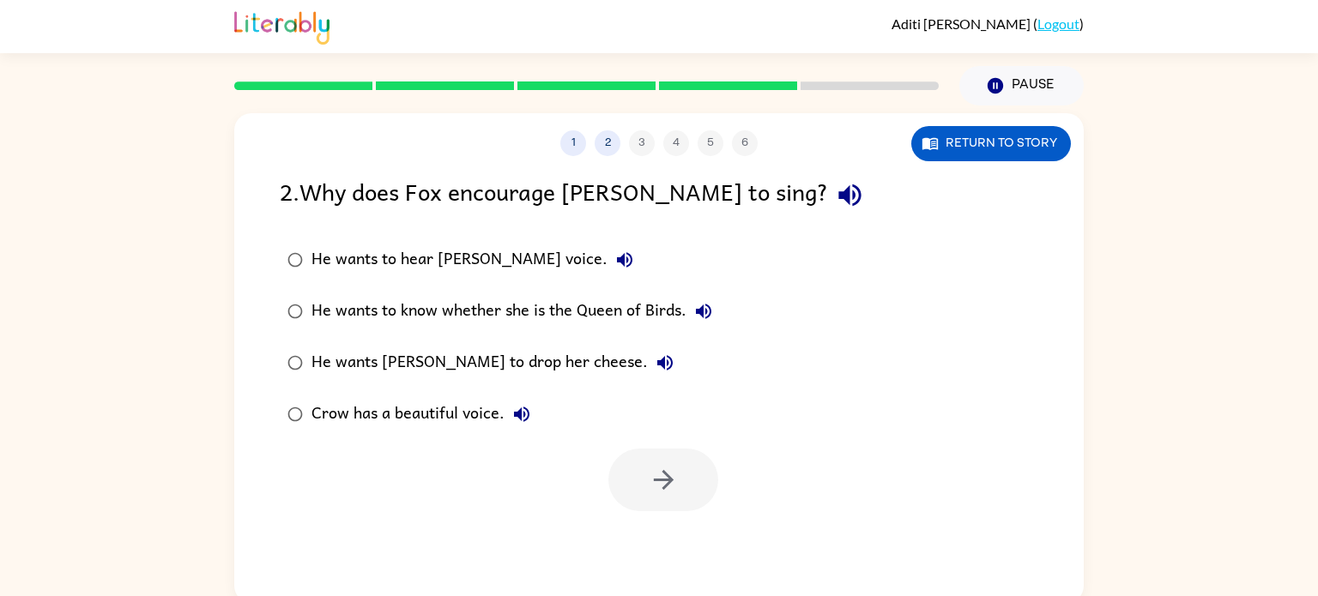
click at [510, 365] on div "He wants [PERSON_NAME] to drop her cheese." at bounding box center [496, 363] width 371 height 34
click at [686, 462] on button "button" at bounding box center [663, 480] width 110 height 63
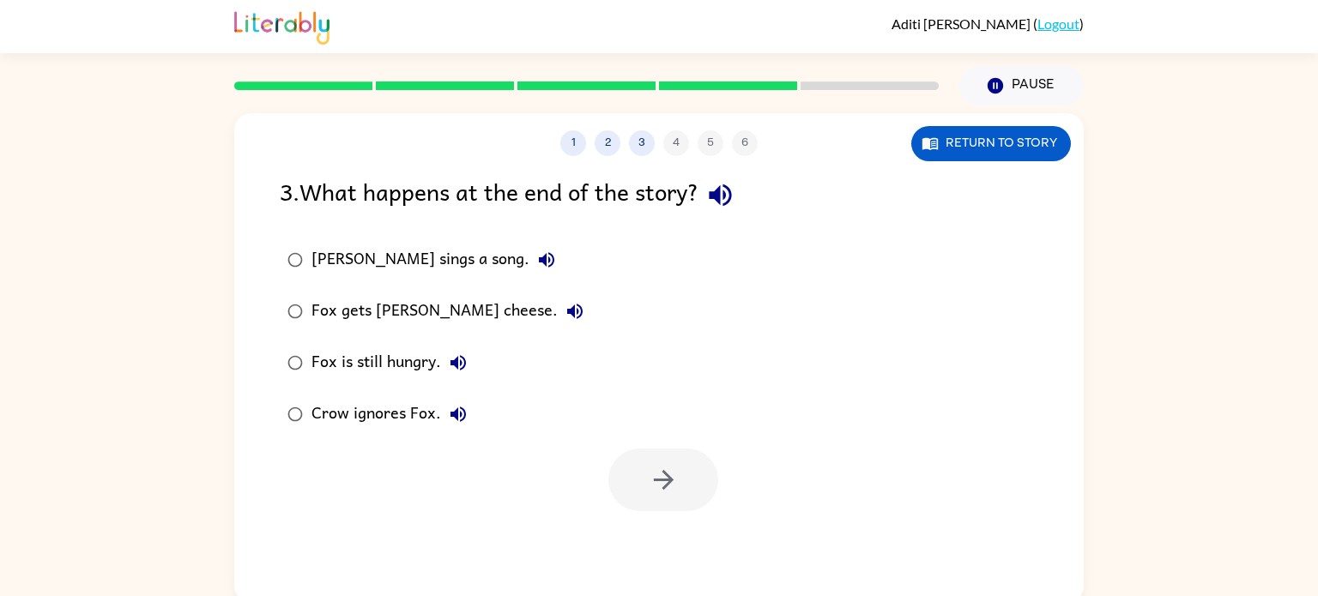
click at [380, 311] on div "Fox gets [PERSON_NAME] cheese." at bounding box center [451, 311] width 281 height 34
click at [644, 501] on button "button" at bounding box center [663, 480] width 110 height 63
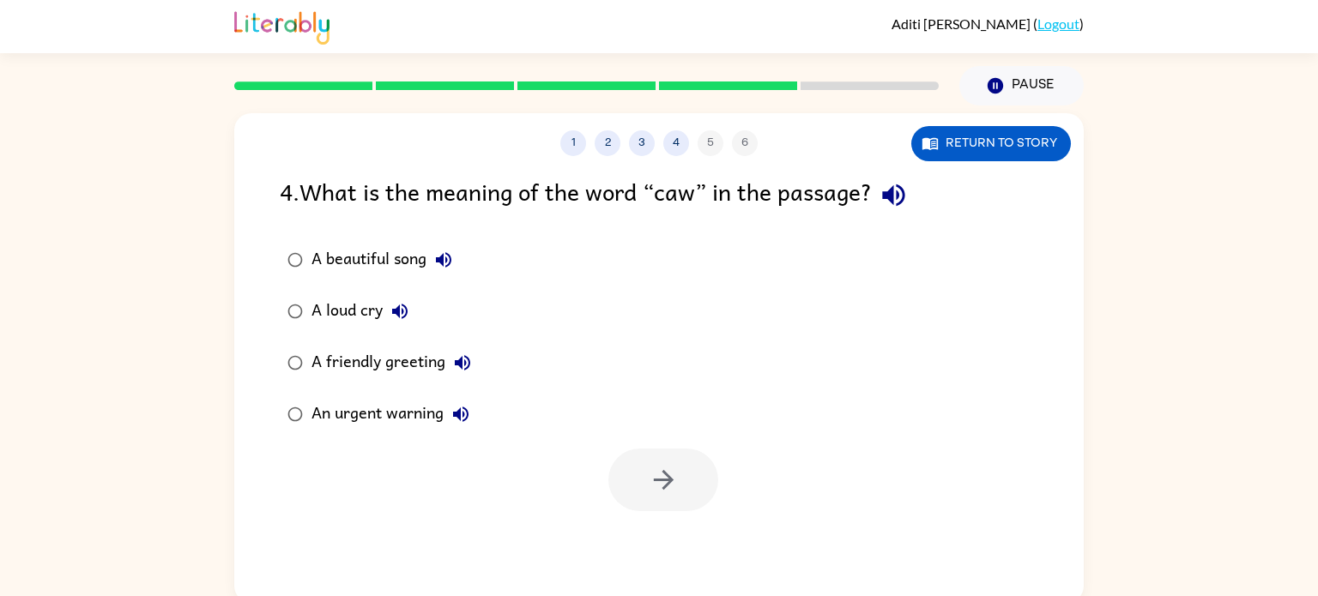
click at [341, 260] on div "A beautiful song" at bounding box center [385, 260] width 149 height 34
click at [696, 465] on button "button" at bounding box center [663, 480] width 110 height 63
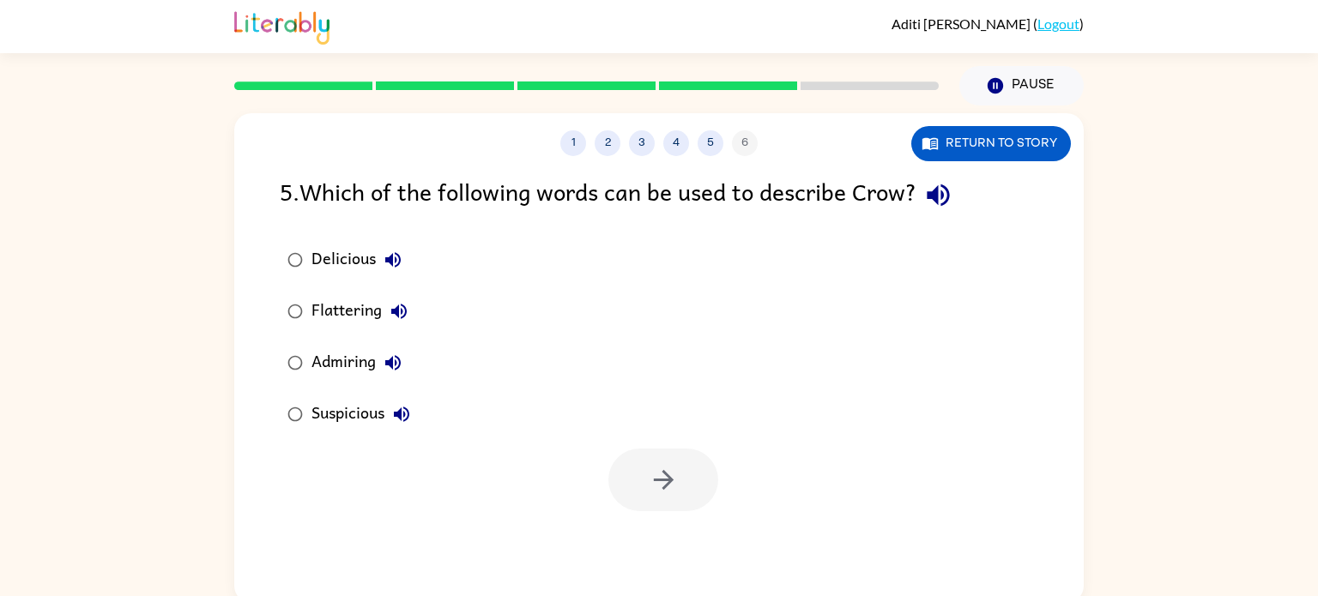
click at [346, 309] on div "Flattering" at bounding box center [363, 311] width 105 height 34
click at [674, 466] on icon "button" at bounding box center [664, 480] width 30 height 30
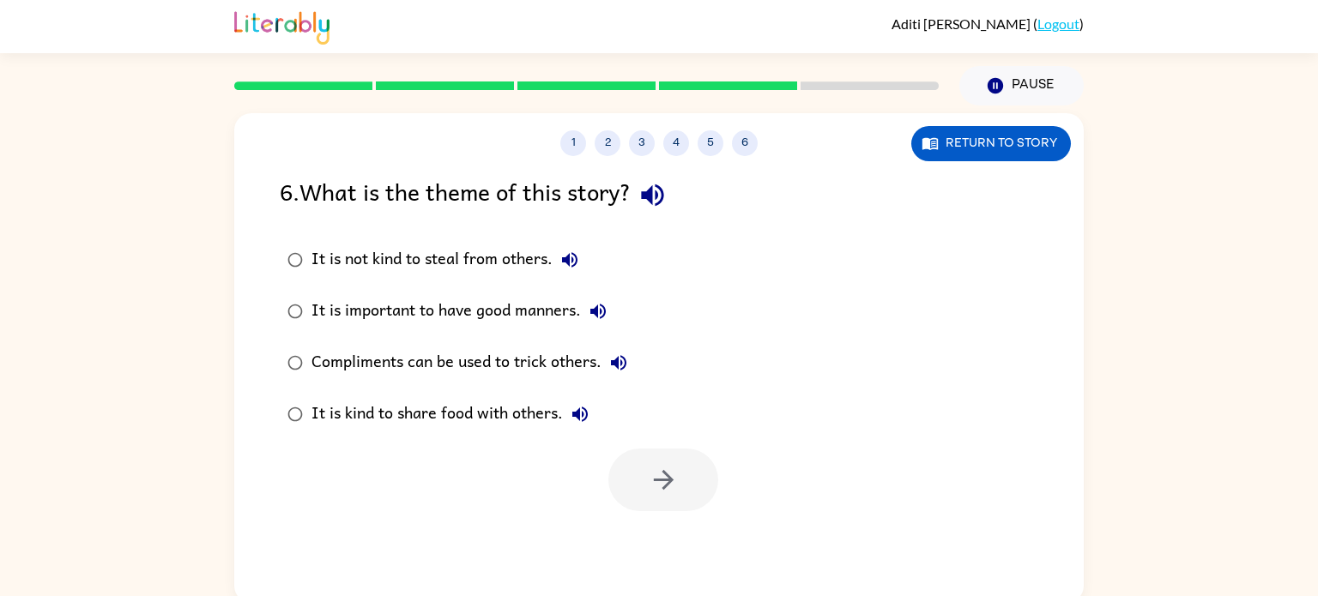
click at [423, 254] on div "It is not kind to steal from others." at bounding box center [448, 260] width 275 height 34
click at [655, 458] on button "button" at bounding box center [663, 480] width 110 height 63
